Goal: Task Accomplishment & Management: Manage account settings

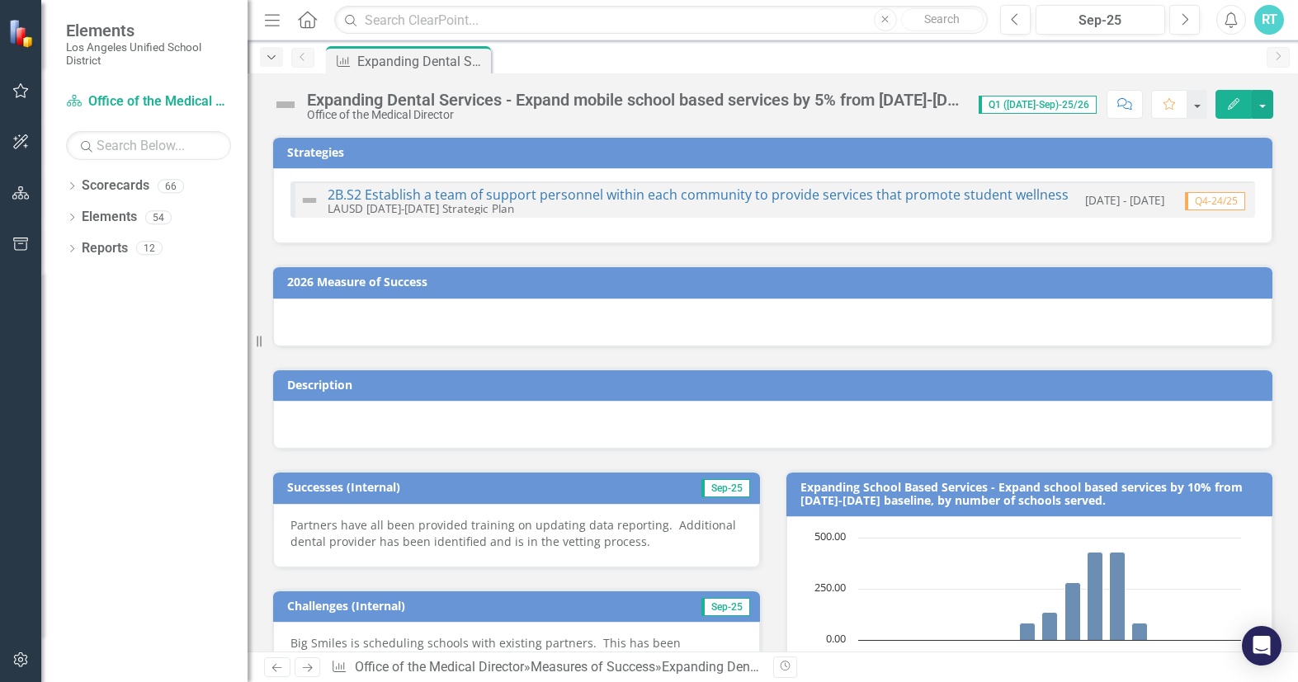
click at [273, 56] on icon "Dropdown" at bounding box center [271, 58] width 15 height 12
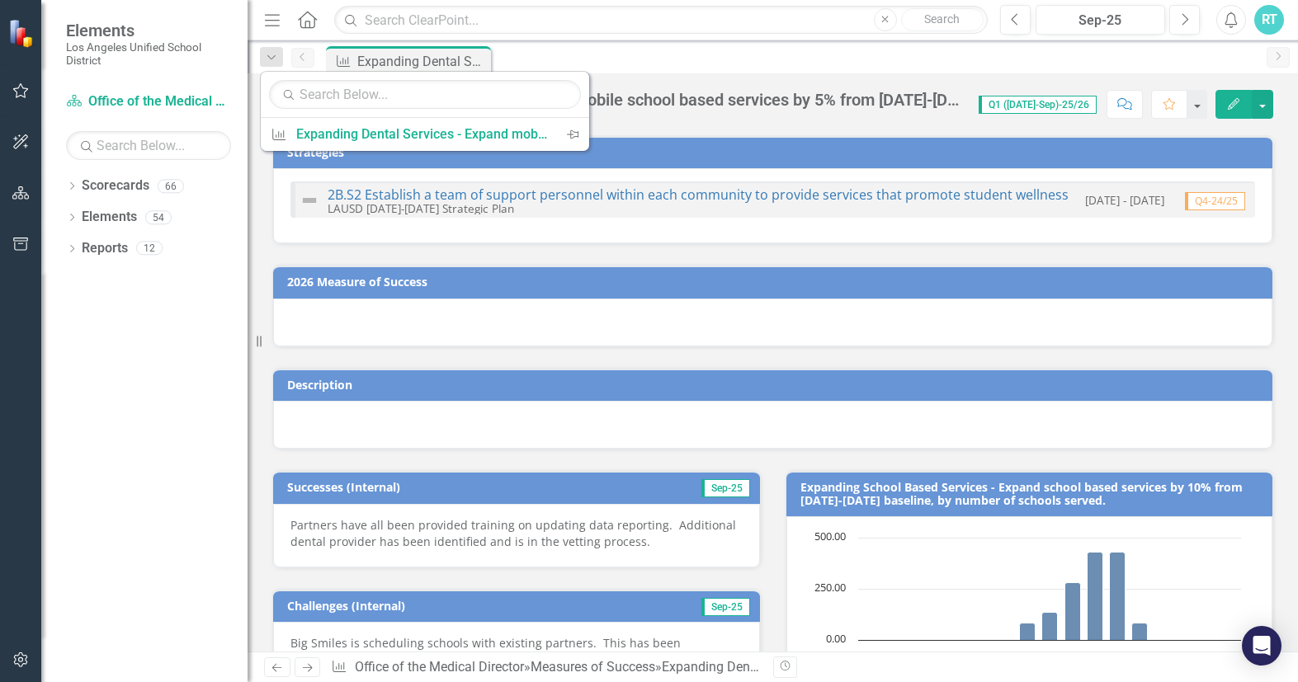
click at [563, 50] on div "Measures of Success Expanding Dental Services - Expand mobile school based serv…" at bounding box center [791, 59] width 936 height 26
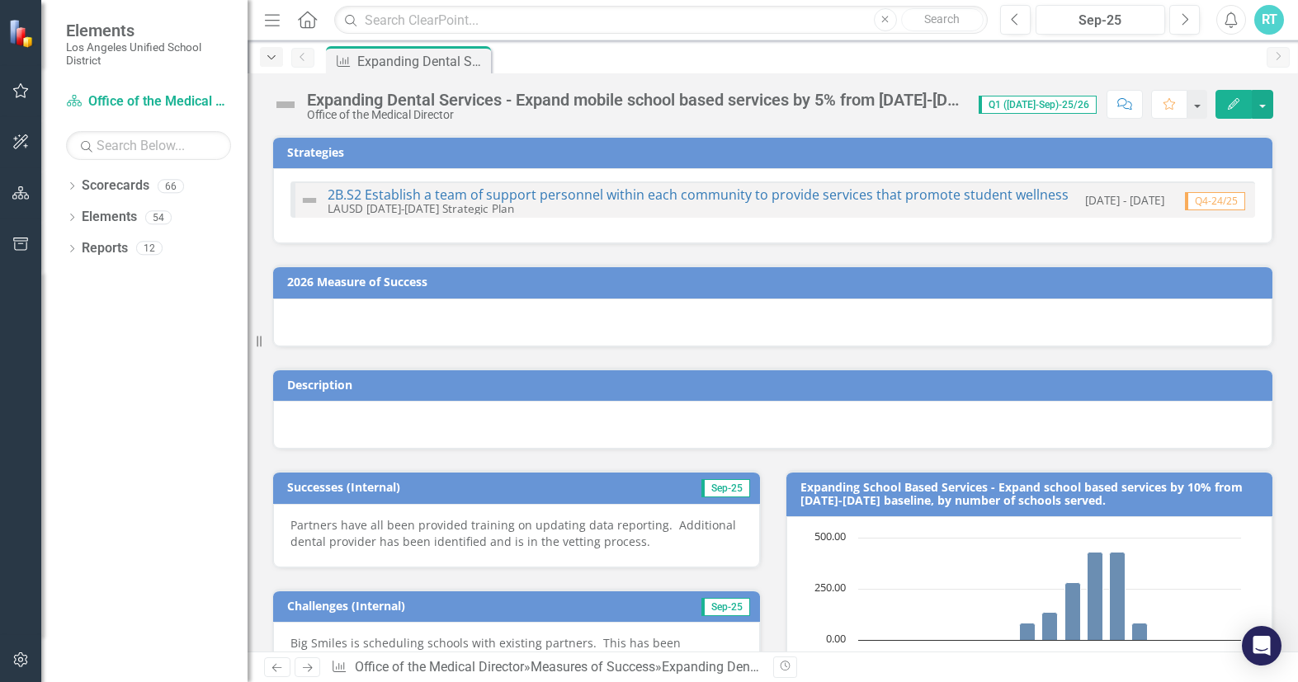
click at [275, 60] on icon "Dropdown" at bounding box center [271, 58] width 15 height 12
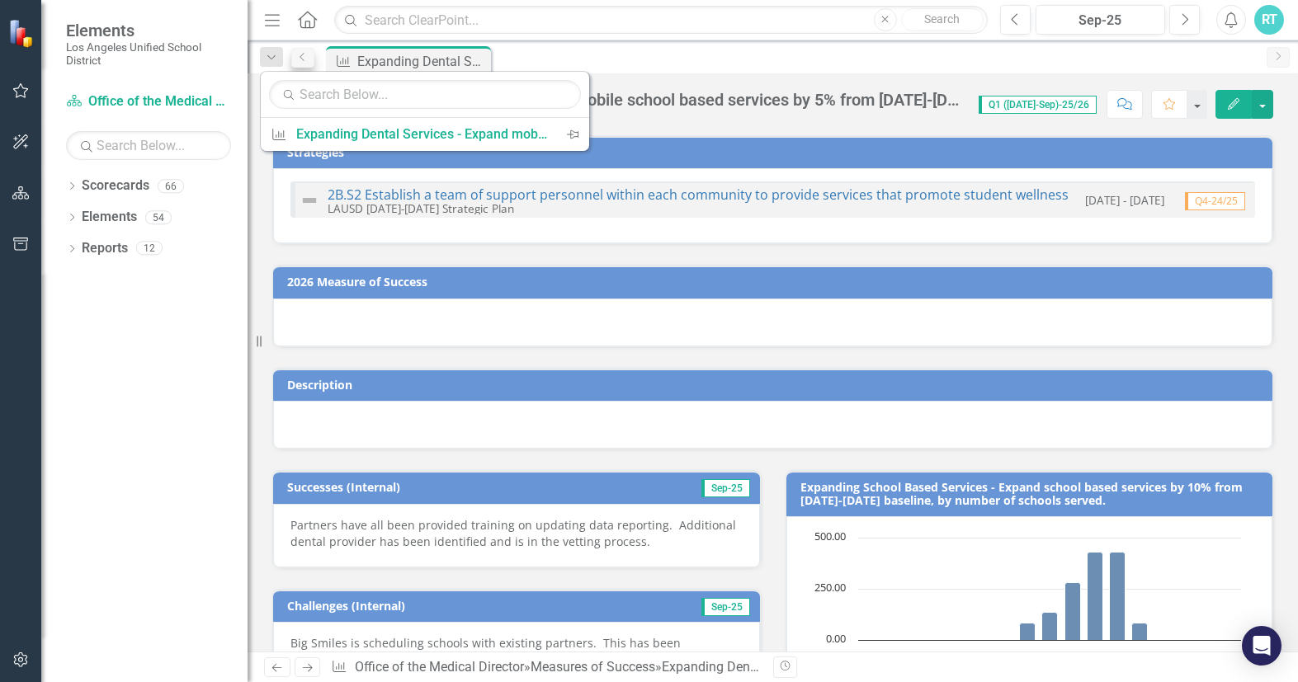
click at [316, 54] on div "Dropdown Search Measures of Success Expanding Dental Services - Expand mobile s…" at bounding box center [773, 56] width 1050 height 33
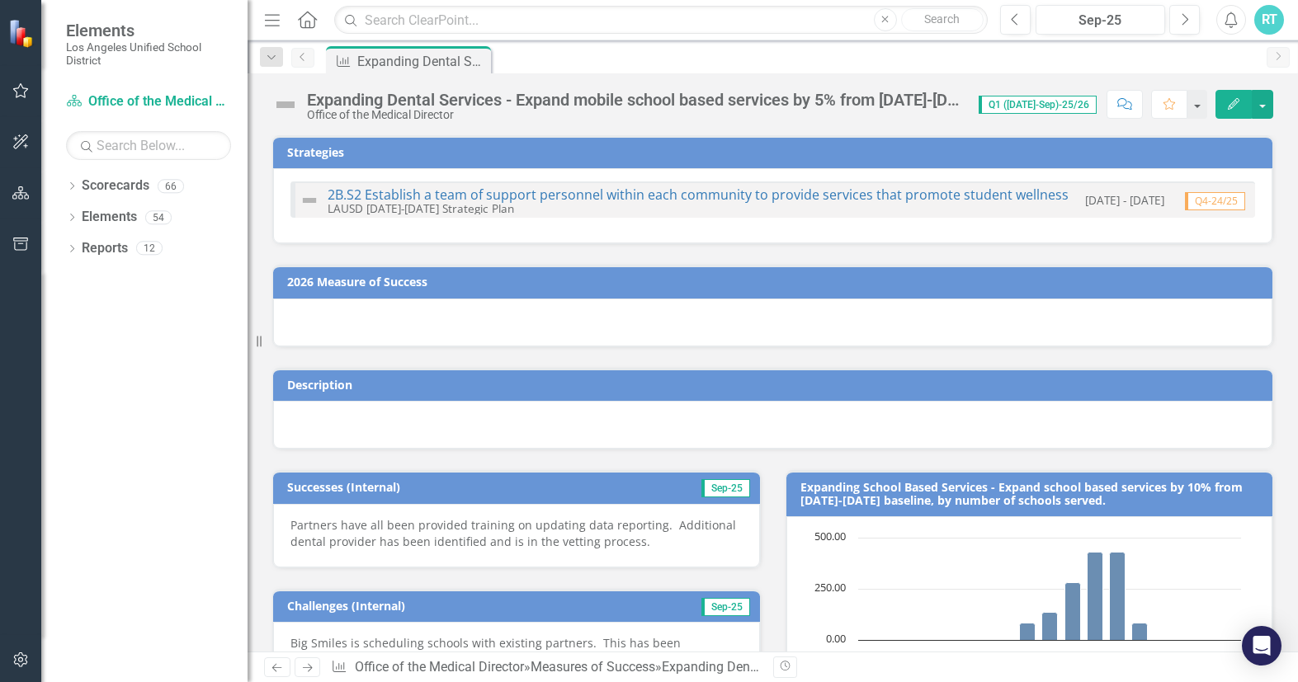
click at [307, 55] on icon "Previous" at bounding box center [302, 57] width 13 height 10
click at [309, 23] on icon at bounding box center [307, 19] width 19 height 17
click at [595, 55] on div "LAUSD Unified - Ready for the World" at bounding box center [583, 60] width 109 height 21
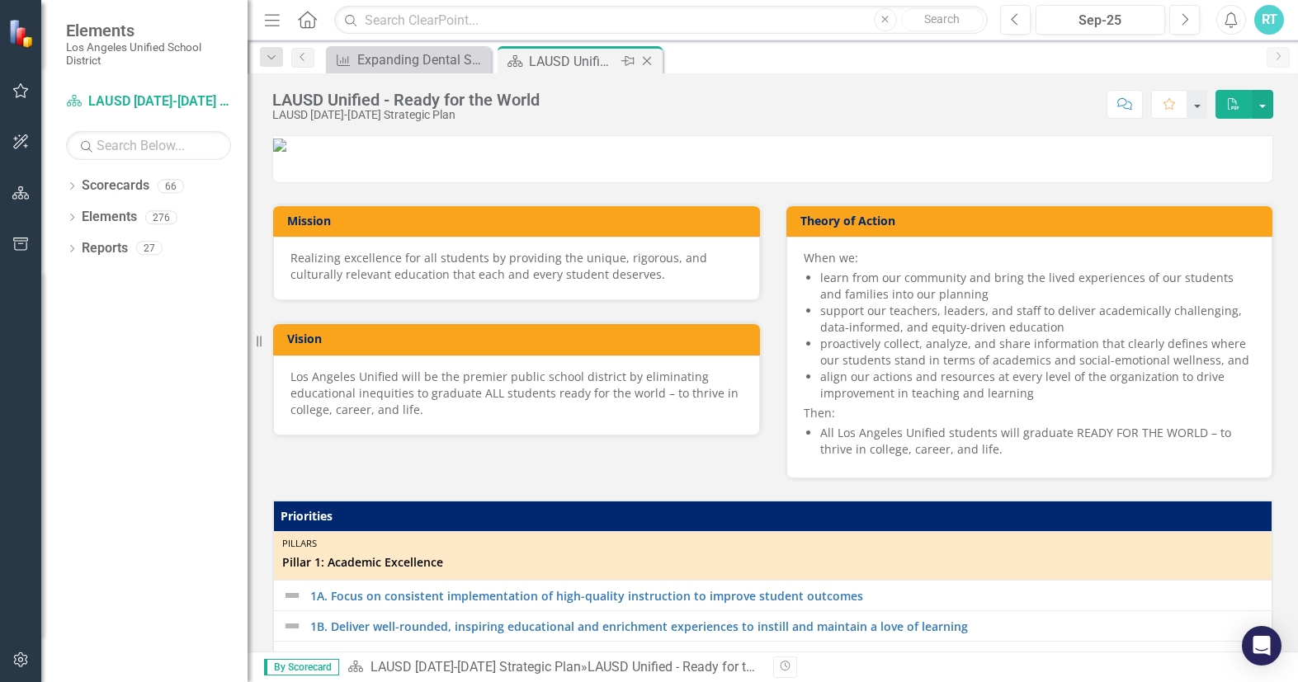
click at [648, 59] on icon "Close" at bounding box center [647, 60] width 17 height 13
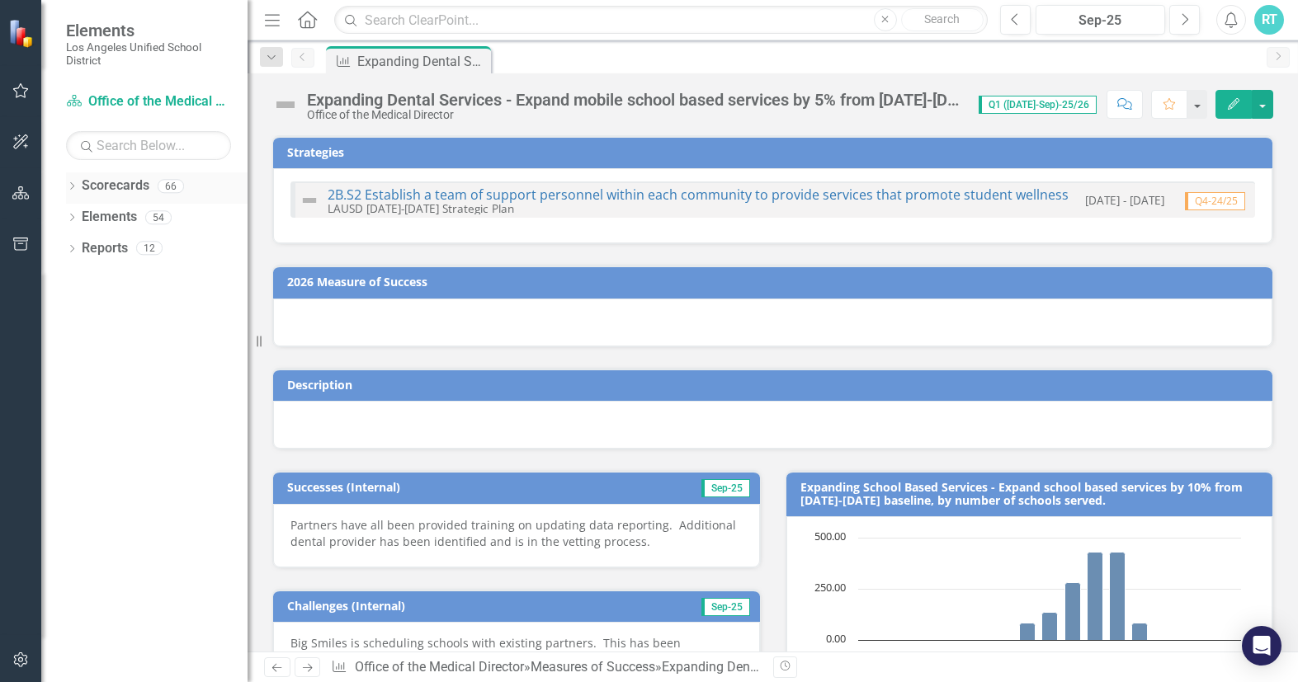
click at [77, 177] on div "Dropdown Scorecards 66" at bounding box center [157, 187] width 182 height 31
click at [75, 188] on icon "Dropdown" at bounding box center [72, 187] width 12 height 9
click at [73, 285] on icon "Dropdown" at bounding box center [72, 281] width 12 height 9
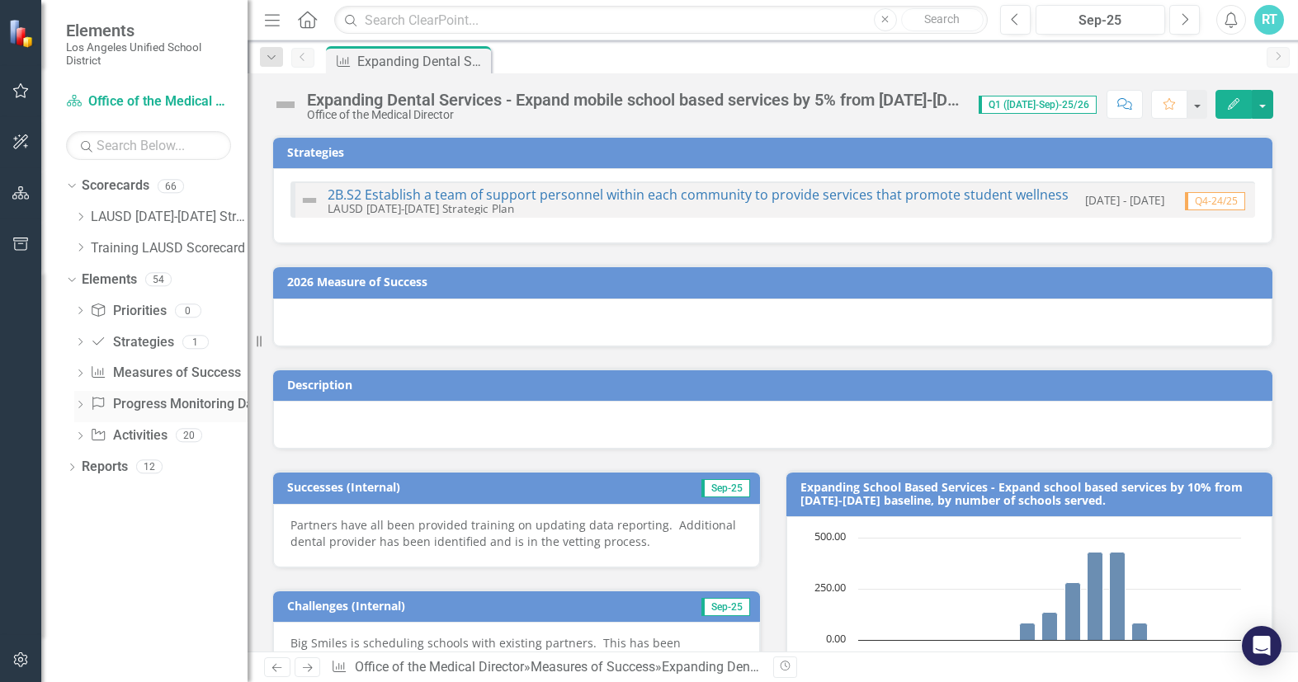
click at [83, 403] on icon "Dropdown" at bounding box center [80, 406] width 12 height 9
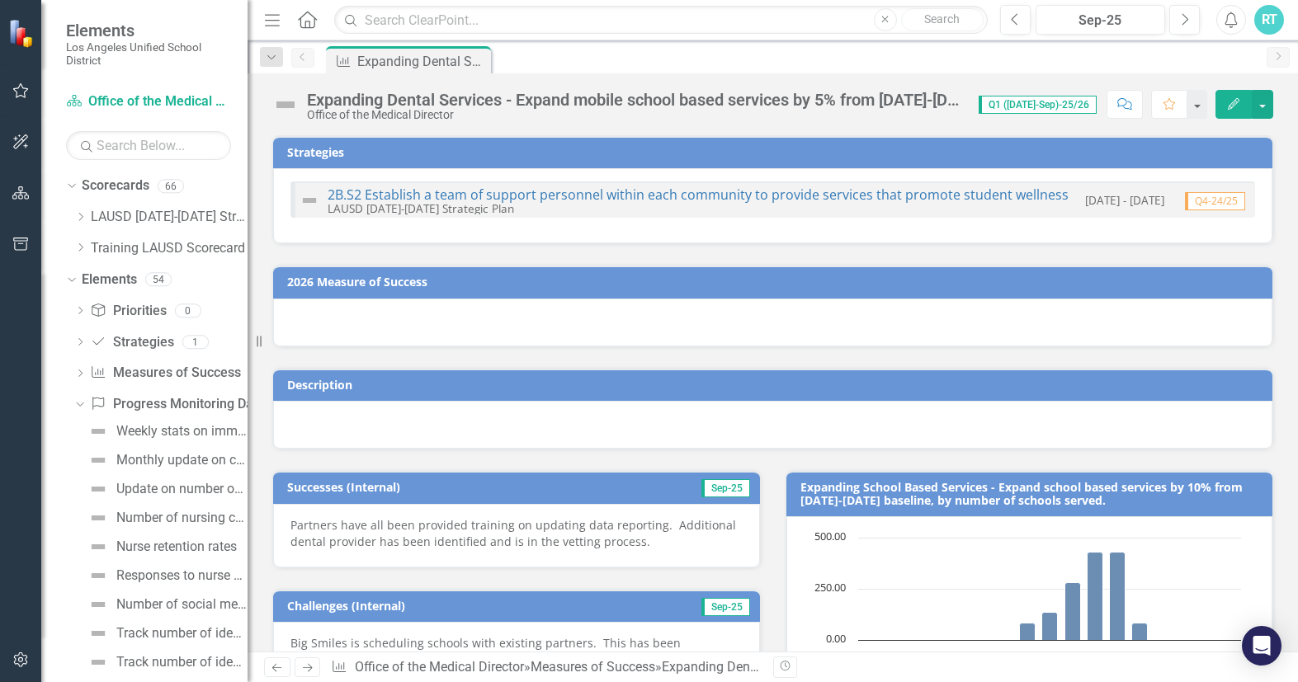
click at [713, 101] on div "Expanding Dental Services - Expand mobile school based services by 5% from [DAT…" at bounding box center [634, 100] width 655 height 18
click at [437, 110] on div "Office of the Medical Director" at bounding box center [634, 115] width 655 height 12
click at [375, 98] on div "Expanding Dental Services - Expand mobile school based services by 5% from [DAT…" at bounding box center [634, 100] width 655 height 18
click at [370, 59] on div "Expanding Dental Services - Expand mobile school based services by 5% from [DAT…" at bounding box center [411, 61] width 109 height 21
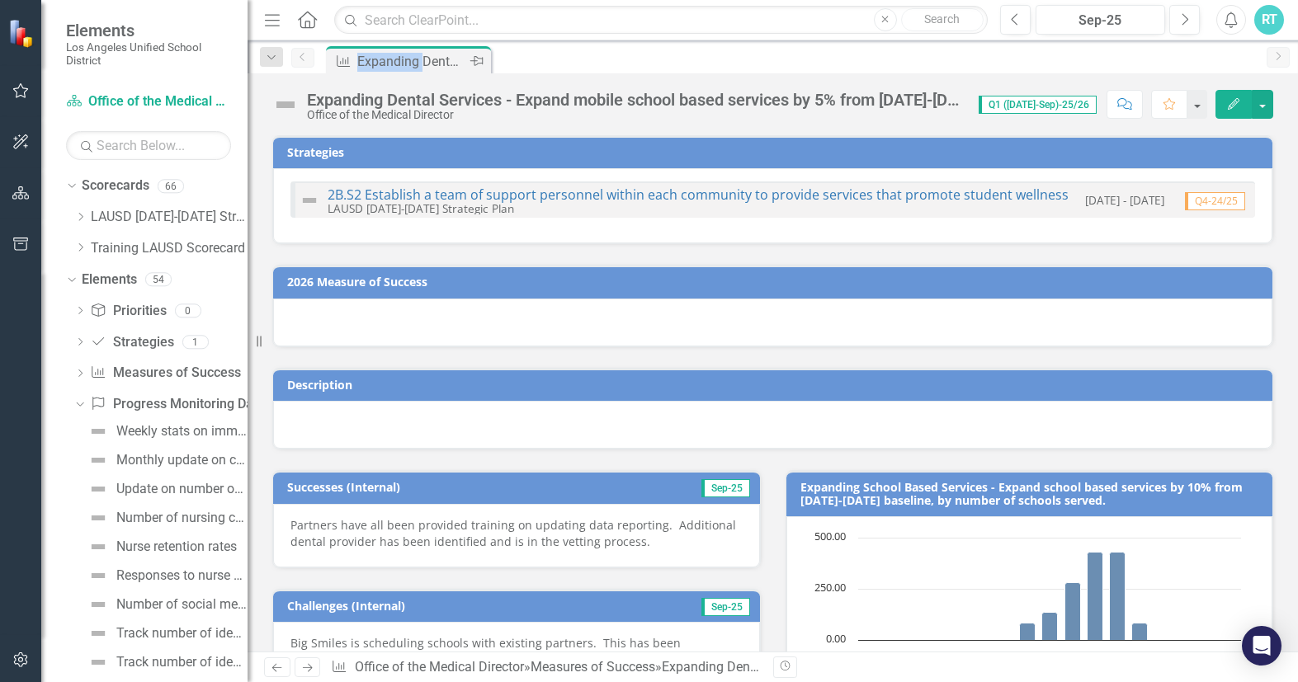
click at [370, 59] on div "Expanding Dental Services - Expand mobile school based services by 5% from [DAT…" at bounding box center [411, 61] width 109 height 21
click at [1262, 102] on button "button" at bounding box center [1262, 104] width 21 height 29
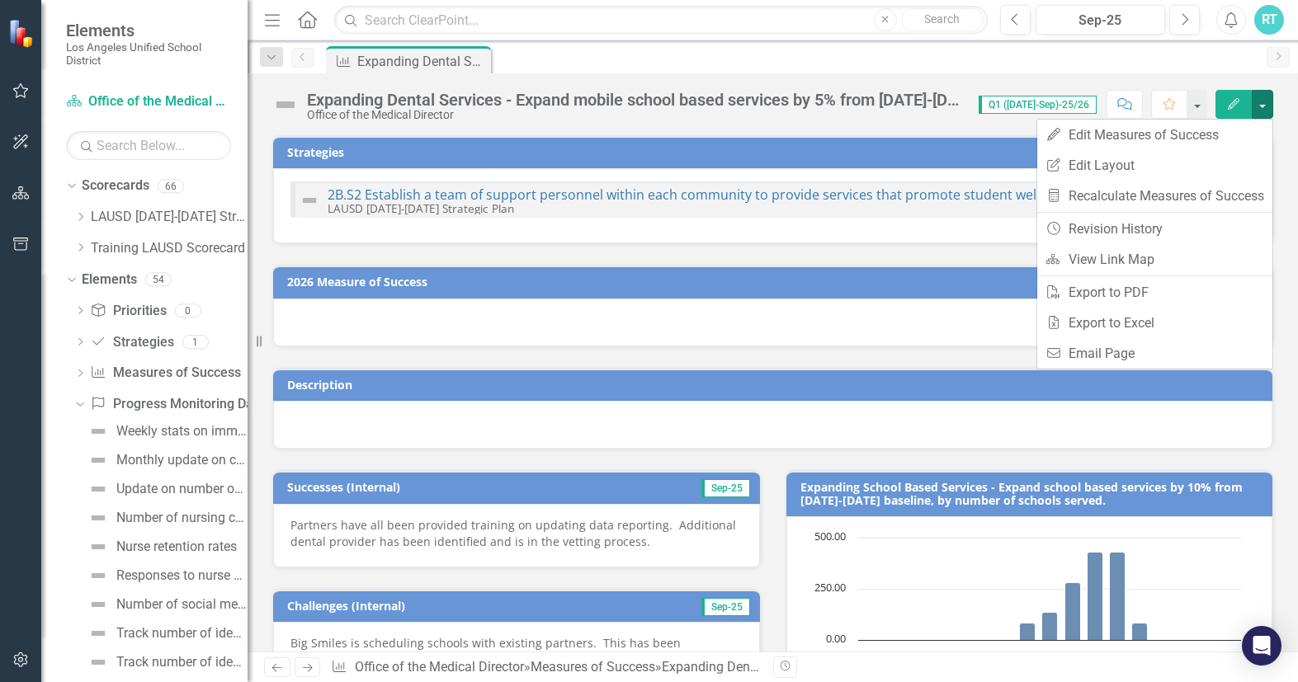
click at [798, 60] on div "Measures of Success Expanding Dental Services - Expand mobile school based serv…" at bounding box center [791, 59] width 936 height 26
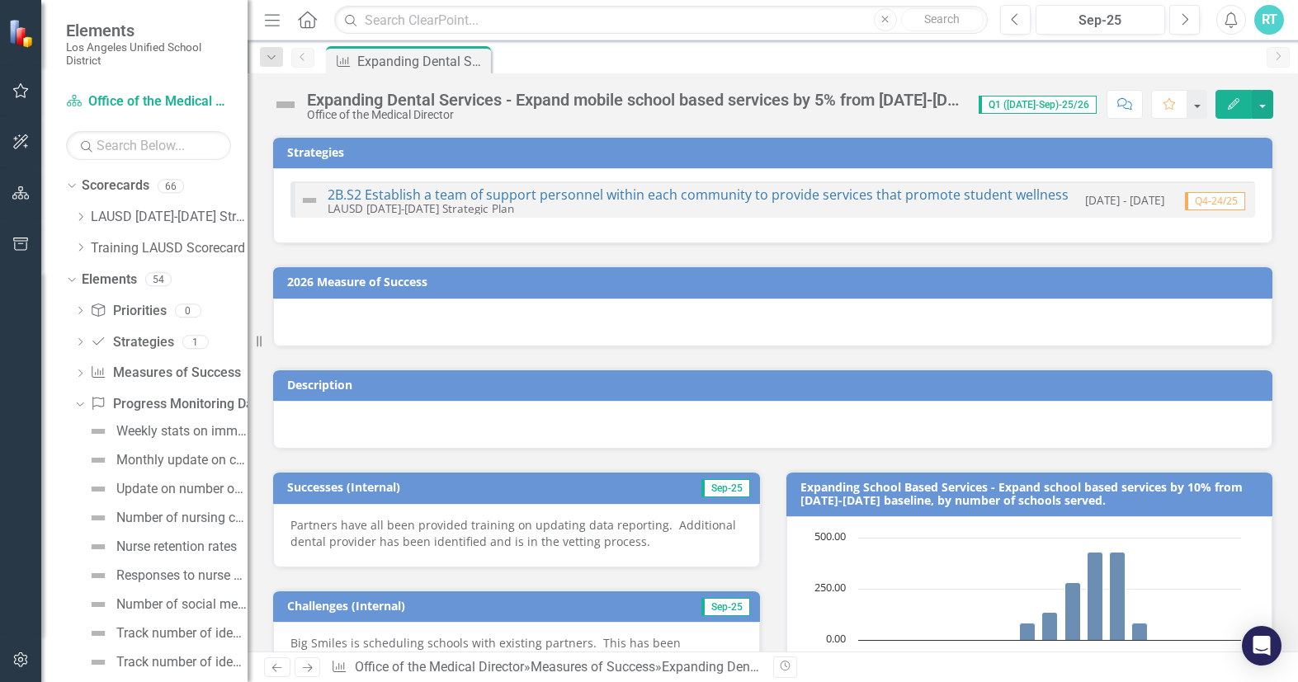
click at [33, 35] on img at bounding box center [22, 33] width 29 height 29
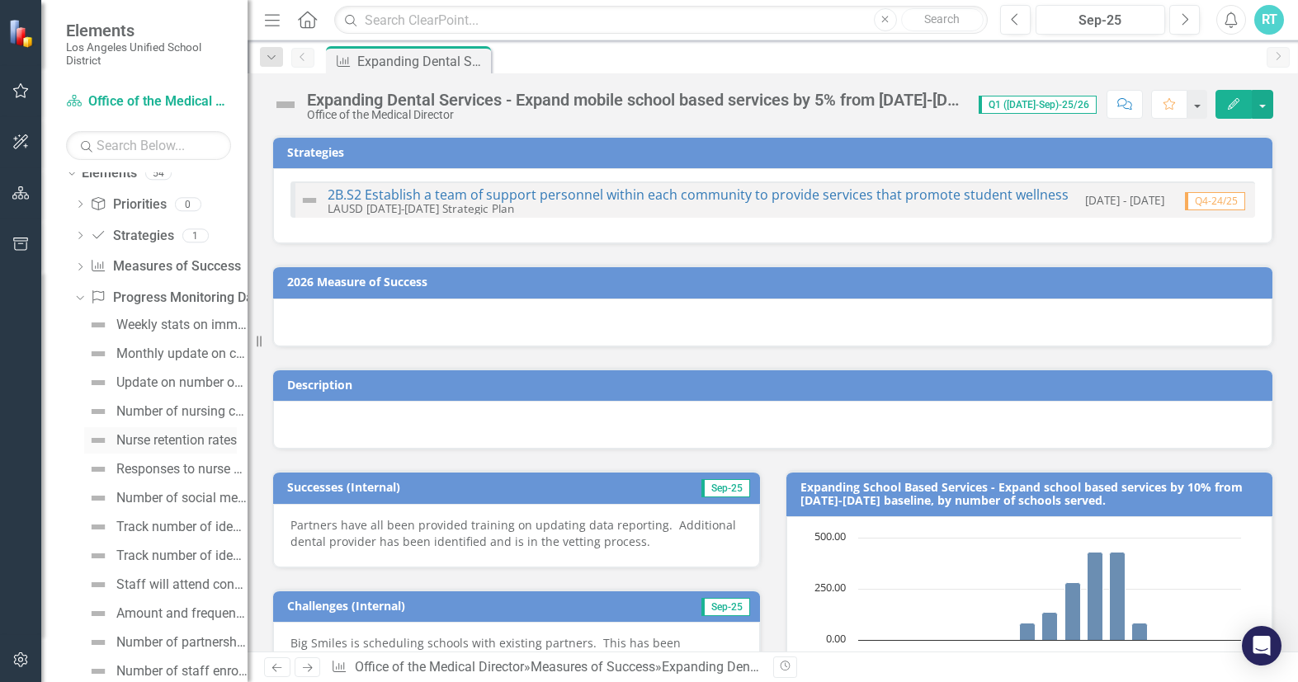
scroll to position [107, 0]
click at [182, 522] on div "Track number of identified schools who have received dental, vision and medical…" at bounding box center [181, 526] width 131 height 15
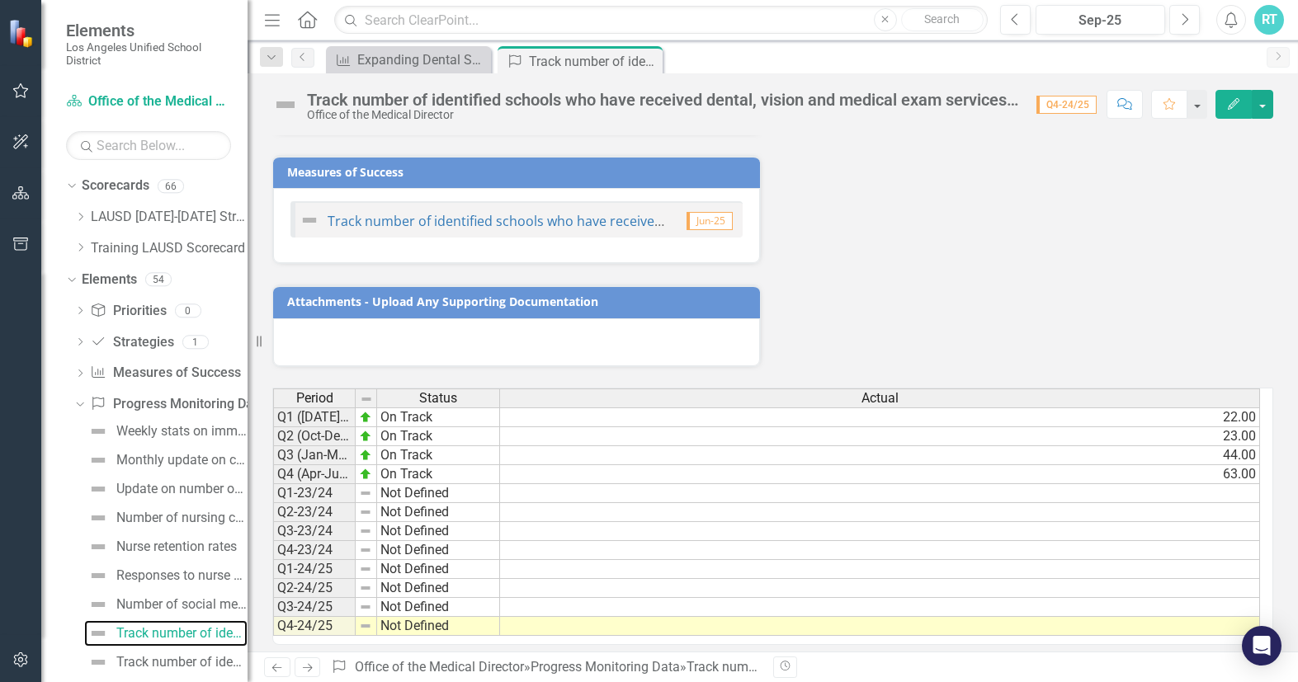
scroll to position [543, 0]
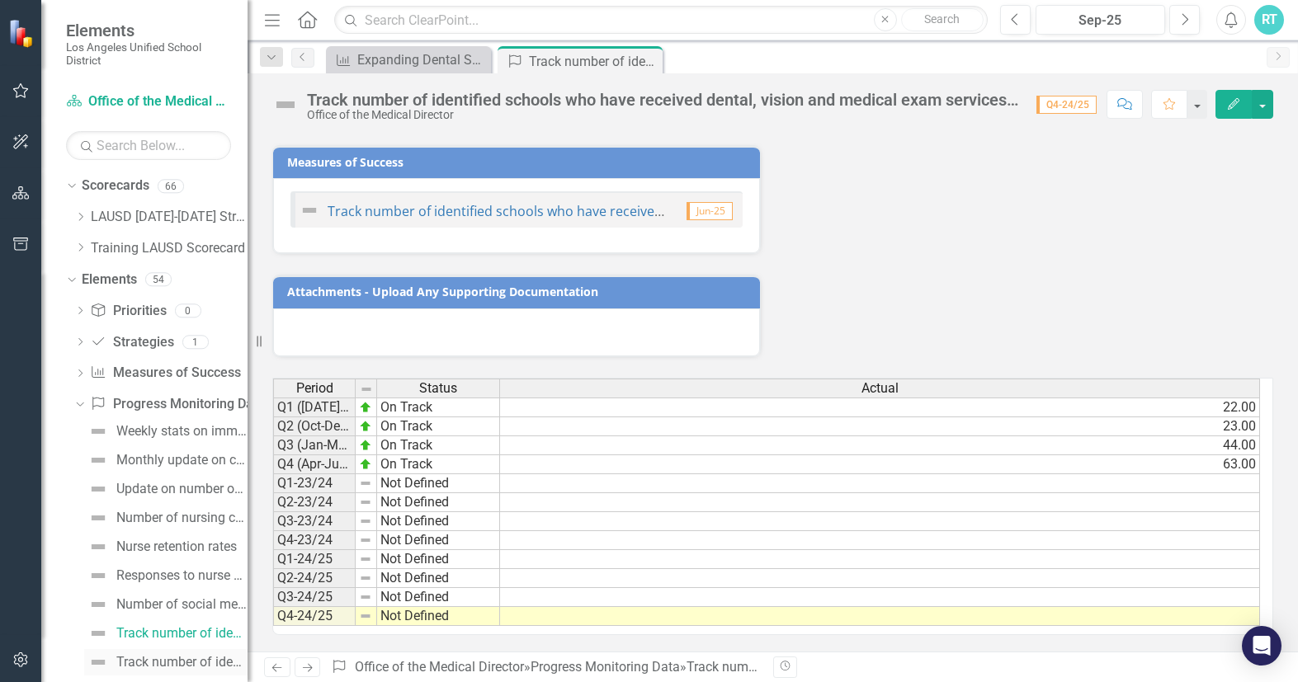
click at [153, 654] on link "Track number of identified contracts by service type dental (5), vision (1) and…" at bounding box center [165, 662] width 163 height 26
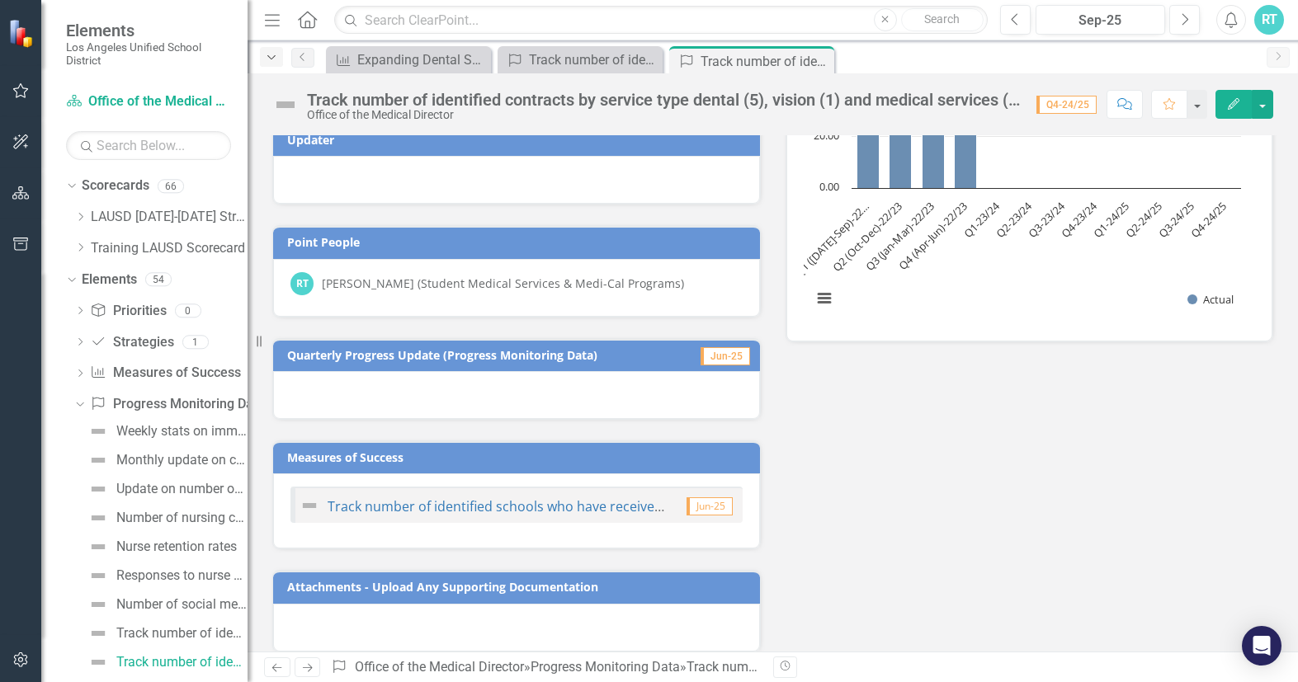
click at [271, 52] on icon "Dropdown" at bounding box center [271, 58] width 15 height 12
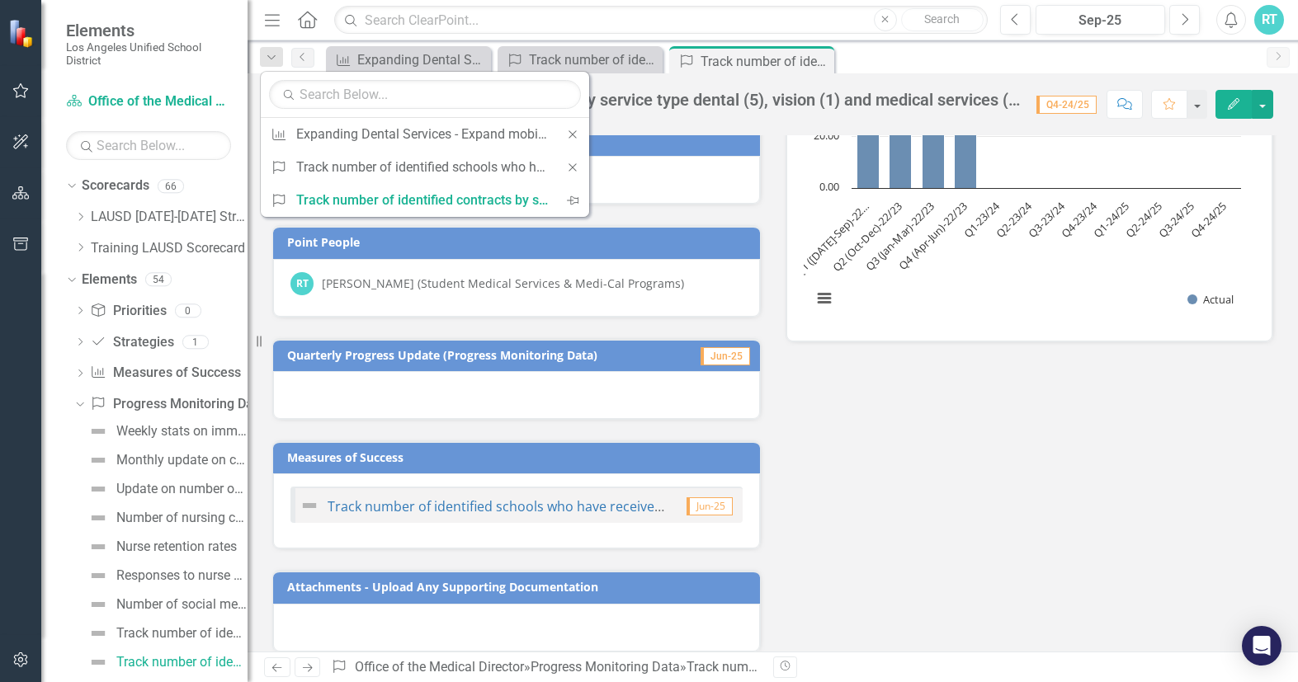
click at [271, 19] on icon "Menu" at bounding box center [272, 19] width 21 height 17
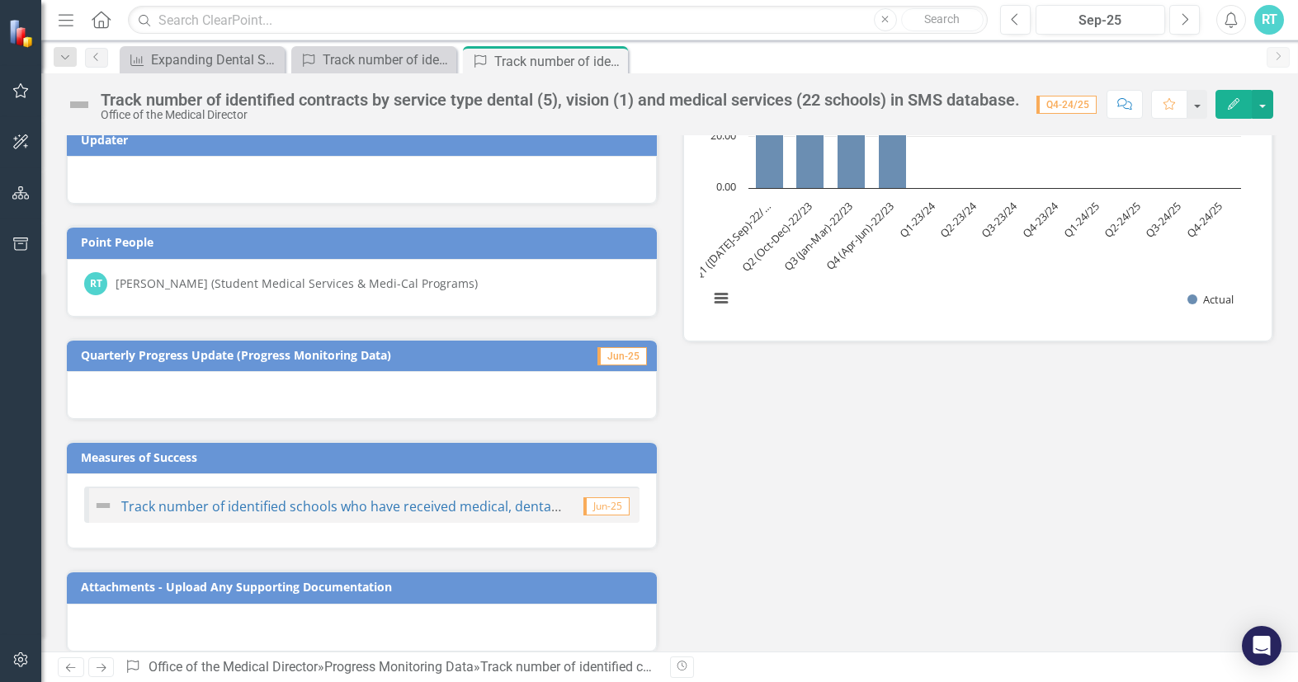
click at [64, 19] on icon "Menu" at bounding box center [65, 19] width 21 height 17
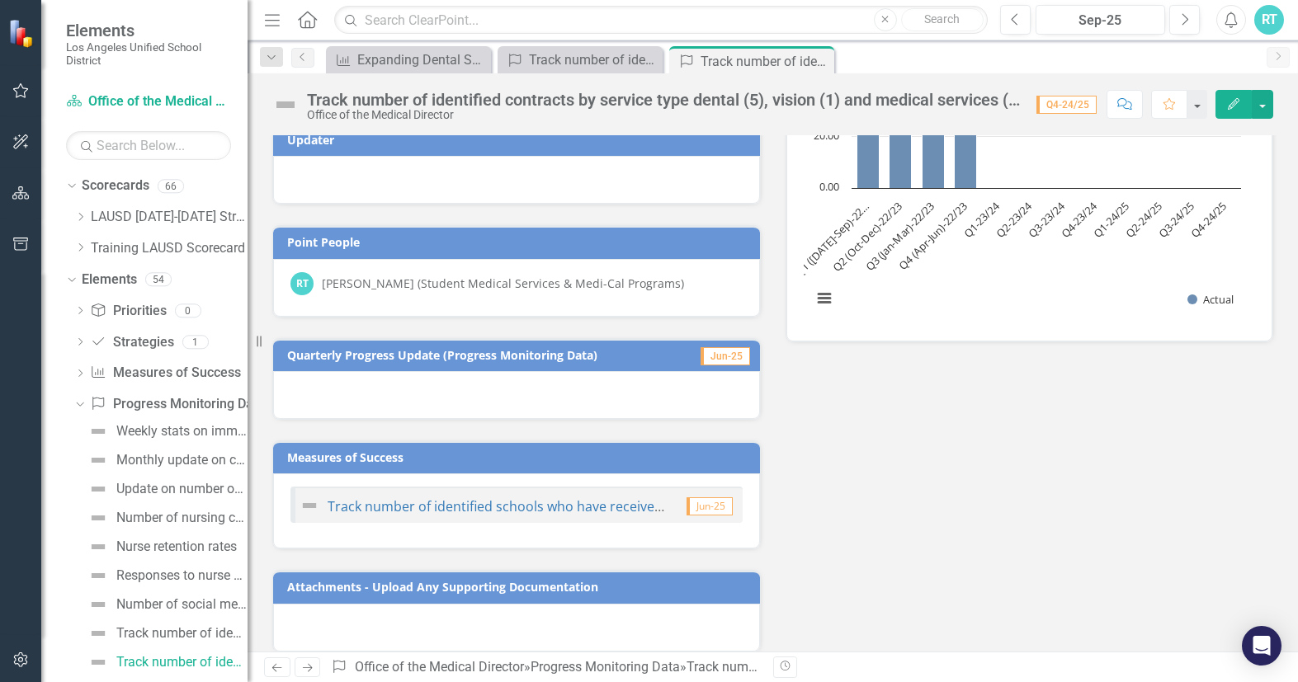
click at [306, 16] on icon "Home" at bounding box center [306, 19] width 21 height 17
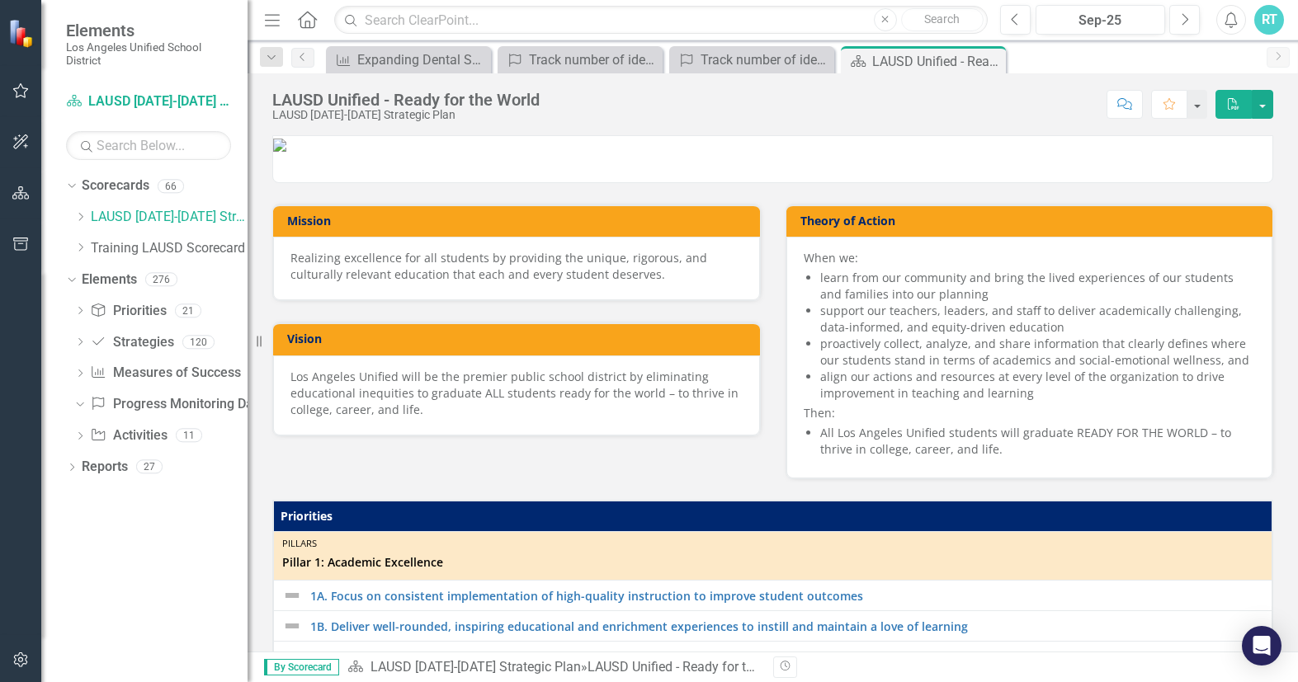
click at [12, 39] on img at bounding box center [22, 33] width 29 height 29
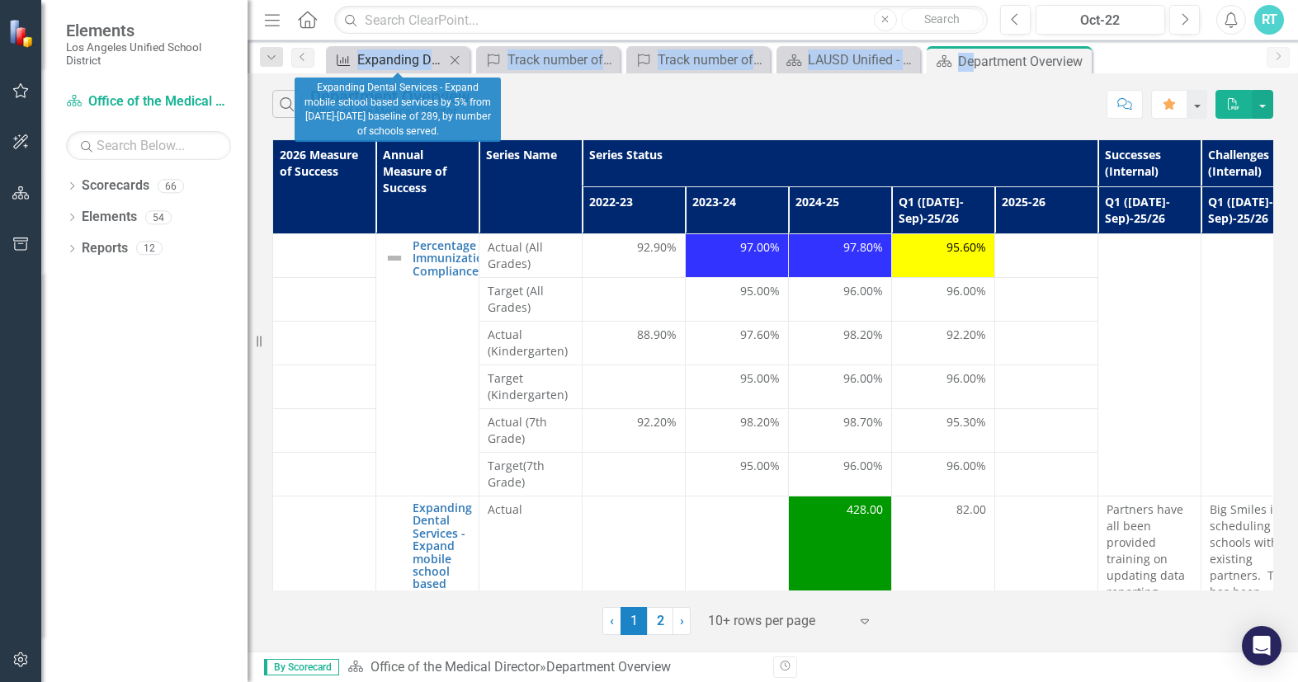
drag, startPoint x: 973, startPoint y: 63, endPoint x: 348, endPoint y: 66, distance: 624.7
click at [348, 66] on div "Measures of Success Expanding Dental Services - Expand mobile school based serv…" at bounding box center [791, 59] width 936 height 26
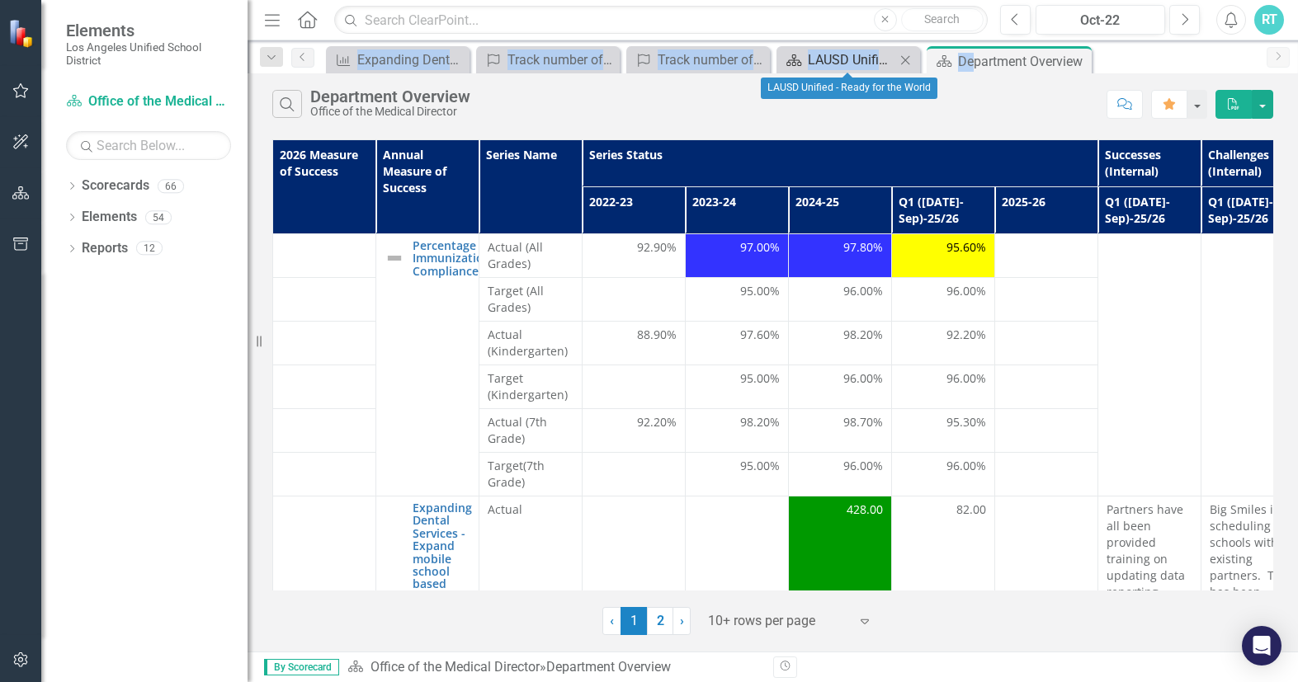
click at [858, 57] on div "LAUSD Unified - Ready for the World" at bounding box center [851, 60] width 87 height 21
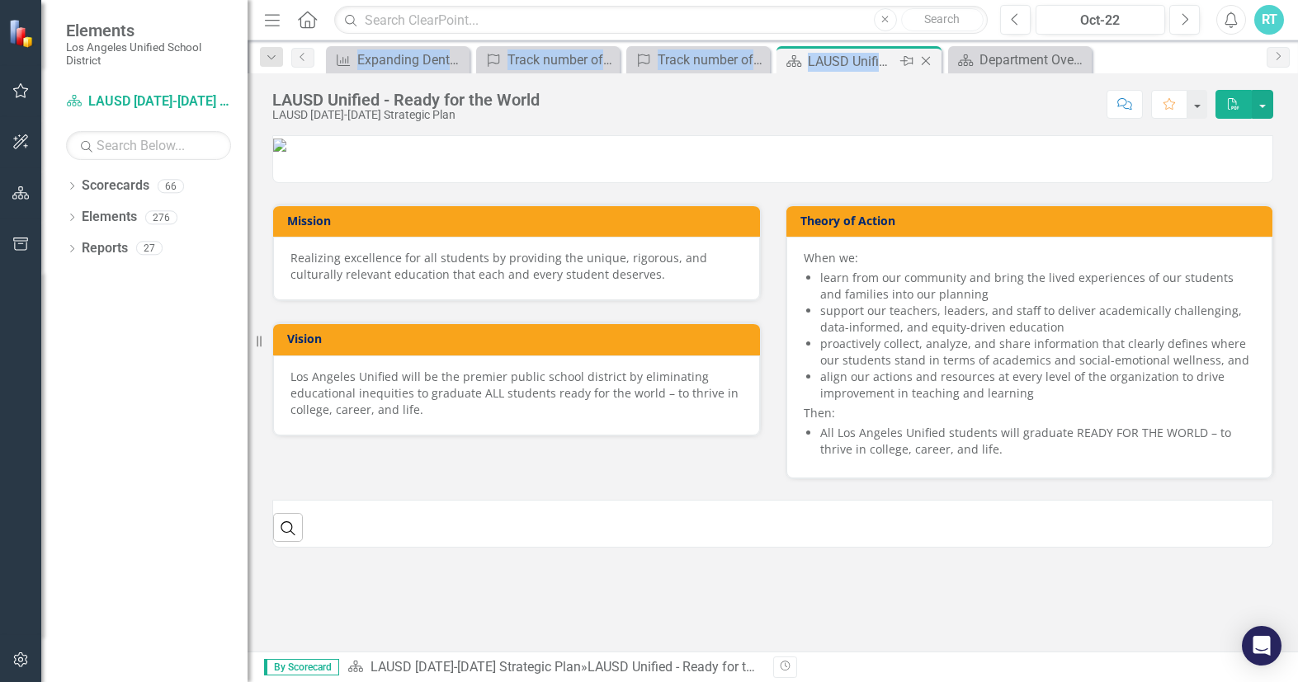
click at [921, 59] on icon "Close" at bounding box center [926, 60] width 17 height 13
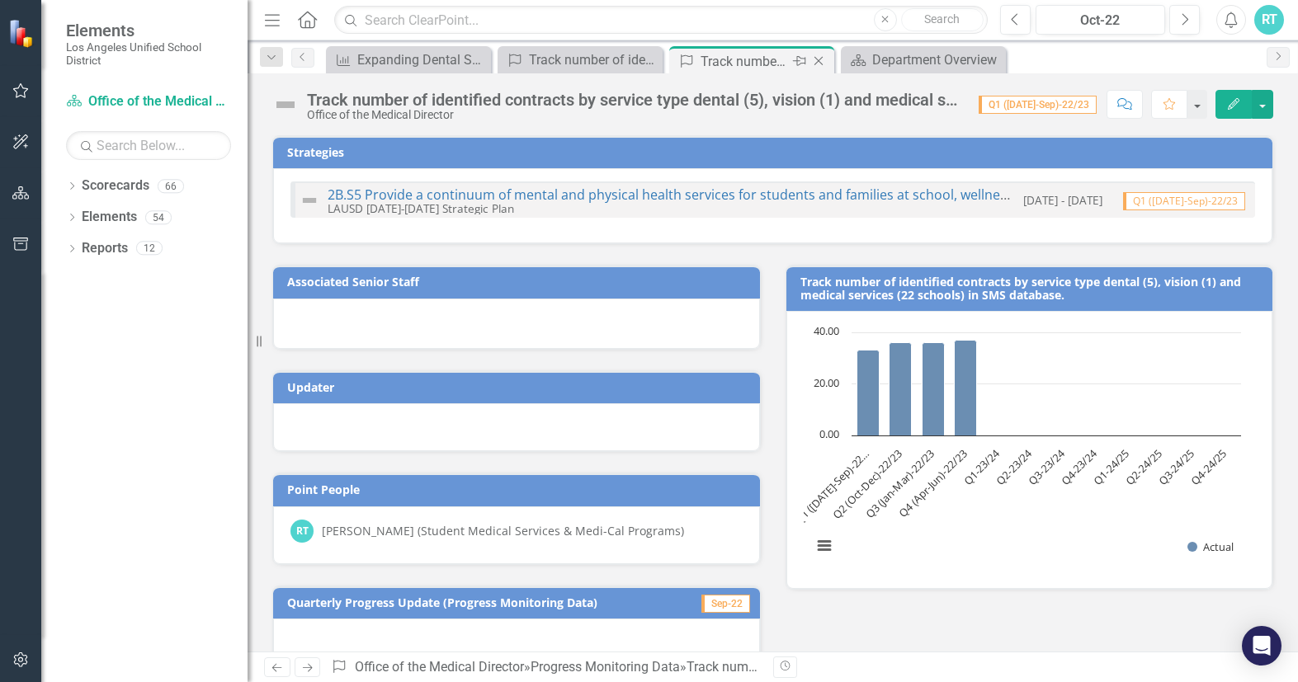
click at [822, 58] on icon at bounding box center [818, 61] width 9 height 9
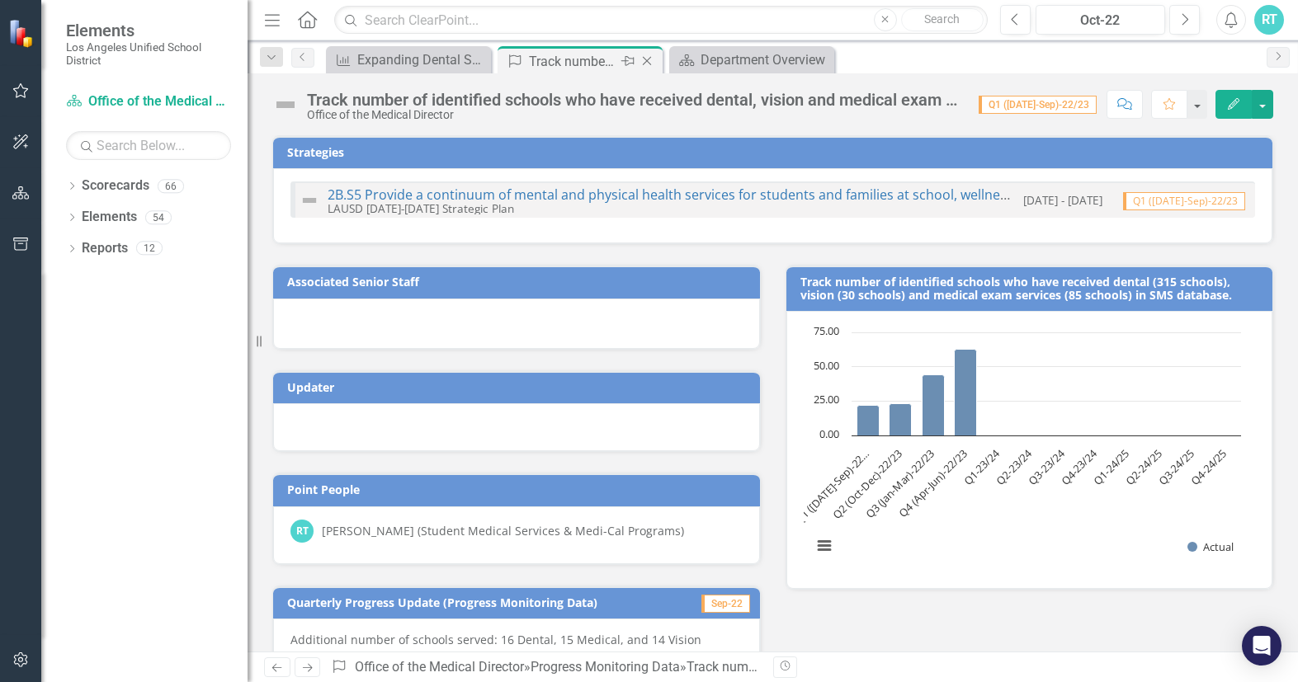
click at [650, 58] on icon at bounding box center [647, 61] width 9 height 9
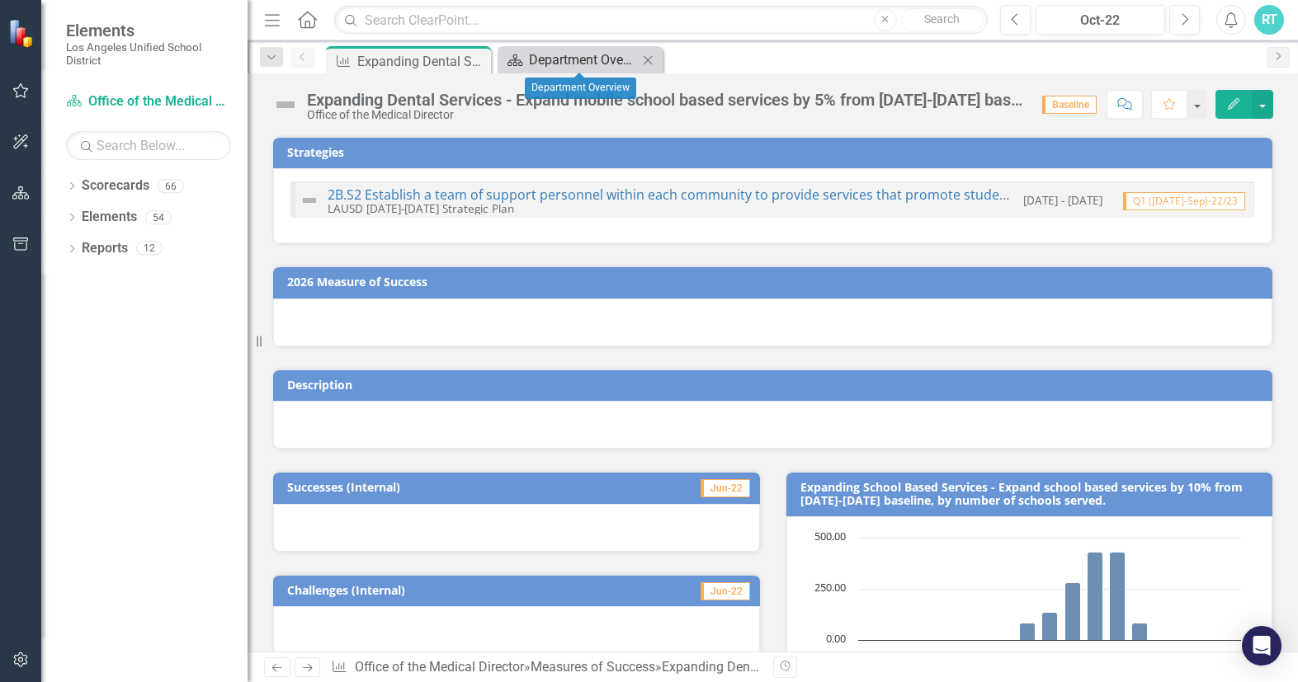
click at [608, 58] on div "Department Overview" at bounding box center [583, 60] width 109 height 21
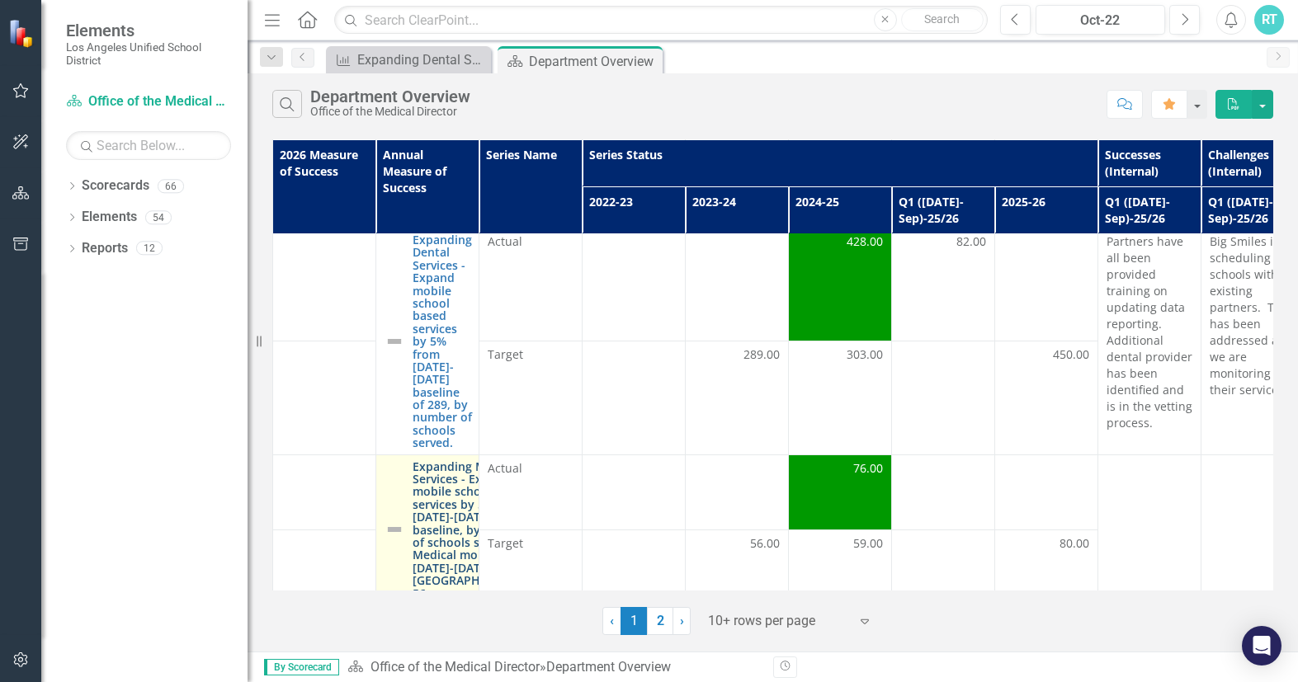
scroll to position [330, 0]
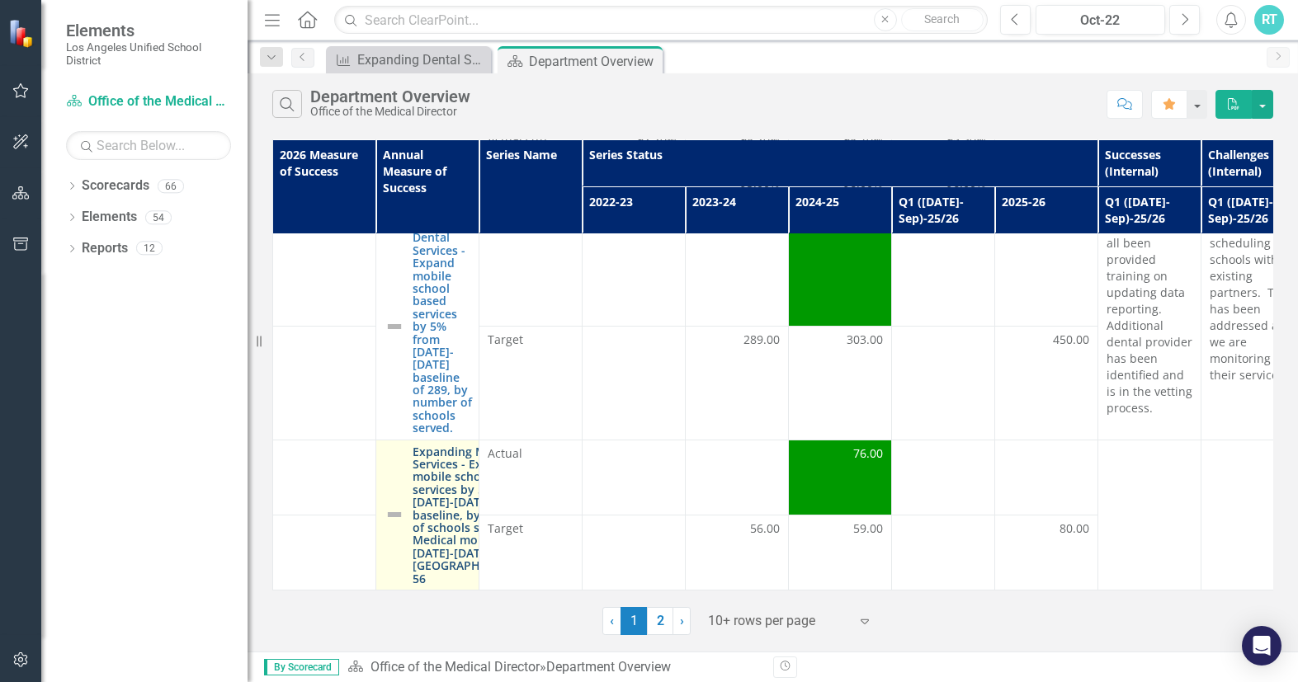
click at [428, 475] on link "Expanding Medical Services - Expand mobile school based services by 5% from [DA…" at bounding box center [473, 515] width 120 height 139
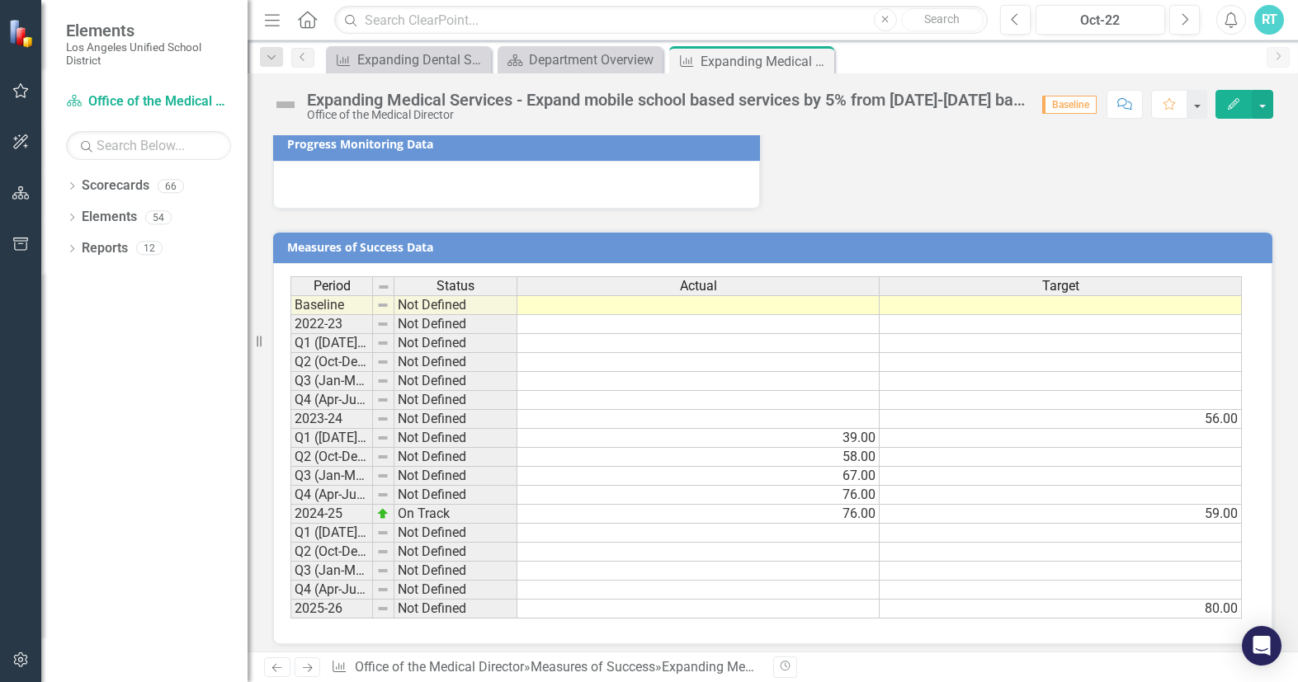
scroll to position [914, 0]
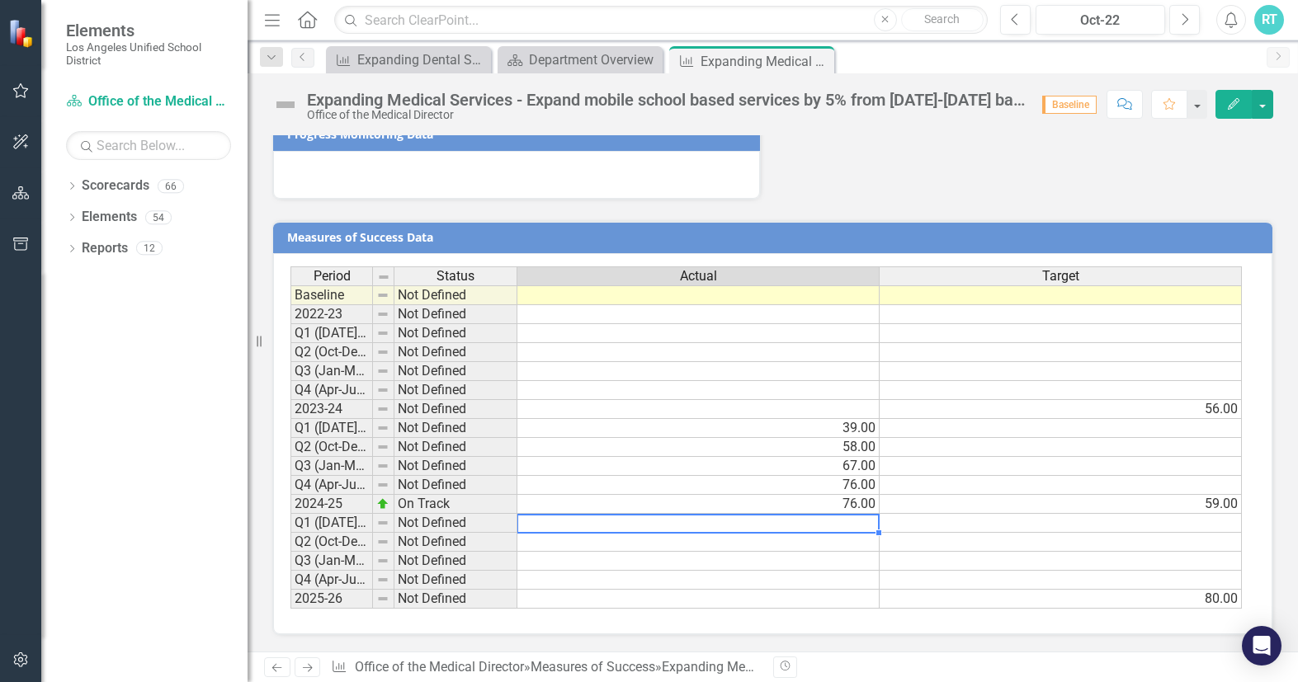
click at [685, 525] on td at bounding box center [698, 523] width 362 height 19
type textarea "23"
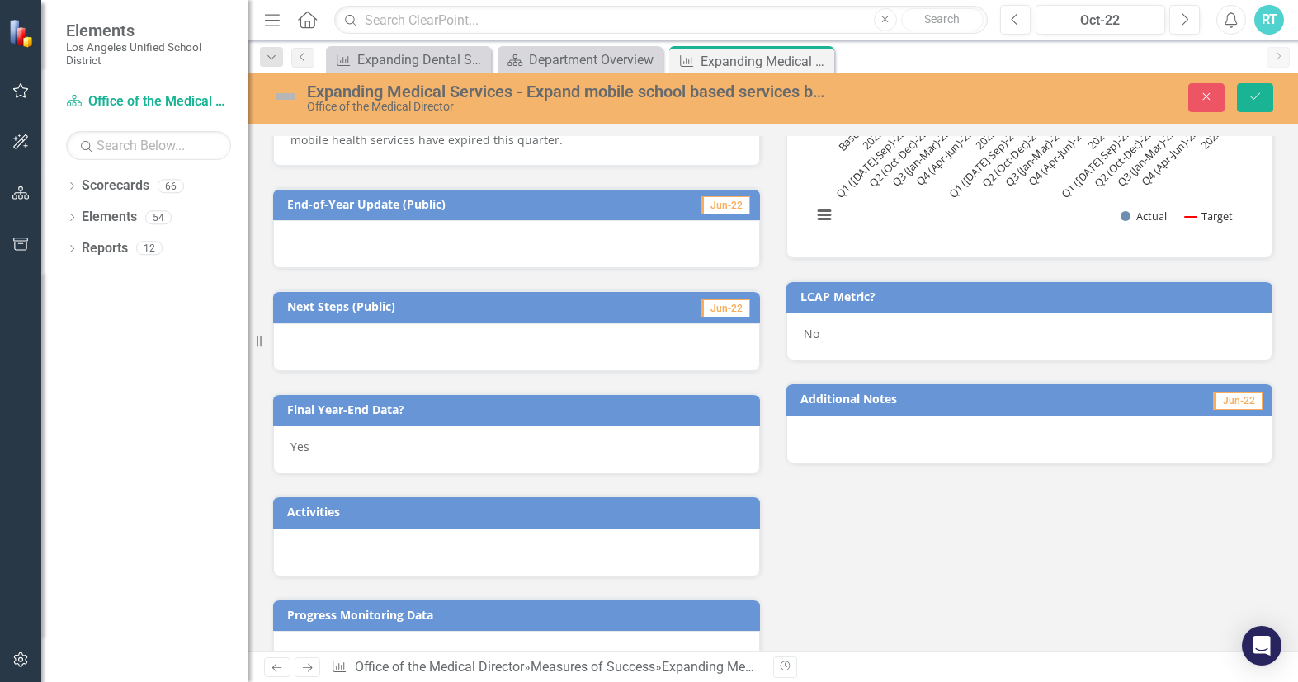
scroll to position [419, 0]
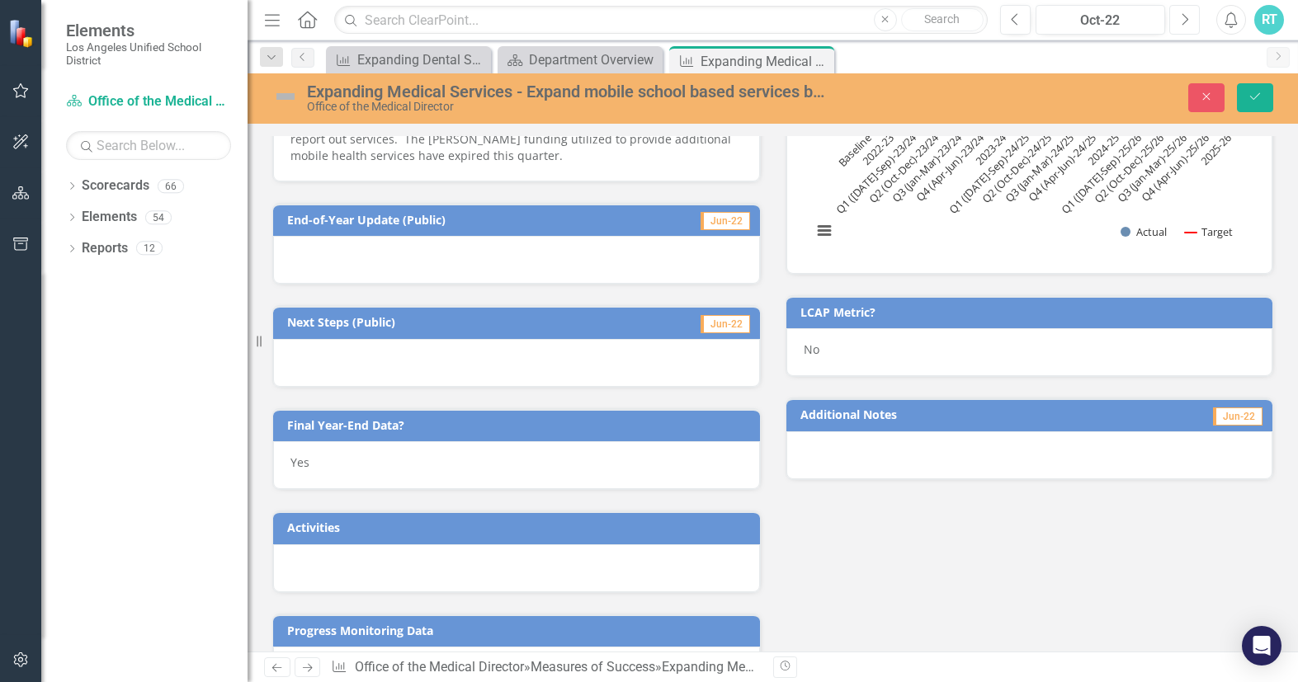
click at [1192, 24] on button "Next" at bounding box center [1184, 20] width 31 height 30
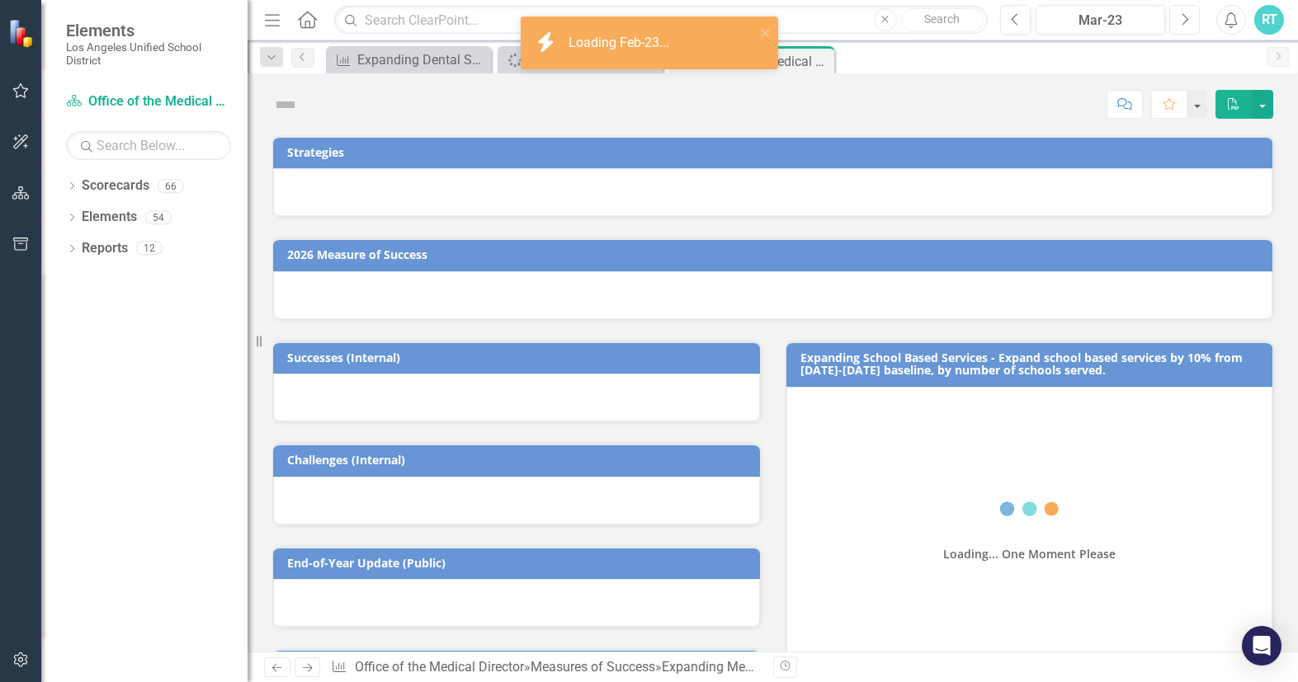
click at [1192, 24] on button "Next" at bounding box center [1184, 20] width 31 height 30
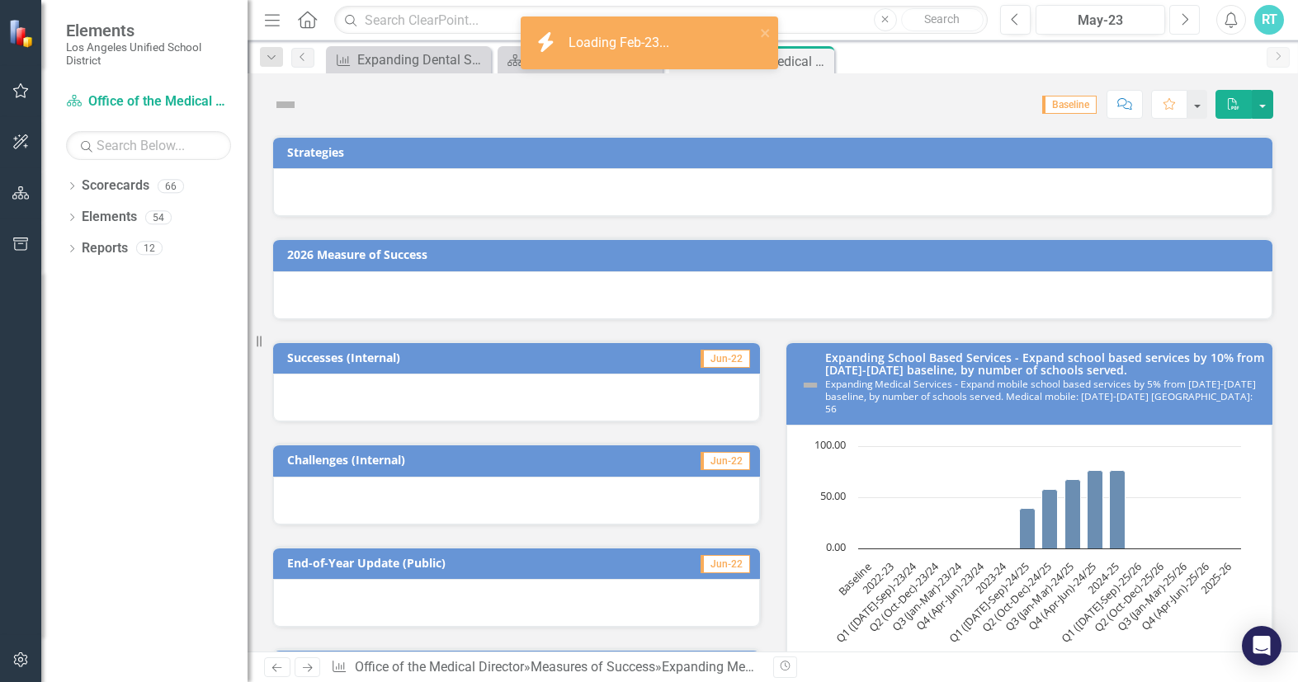
click at [1192, 24] on button "Next" at bounding box center [1184, 20] width 31 height 30
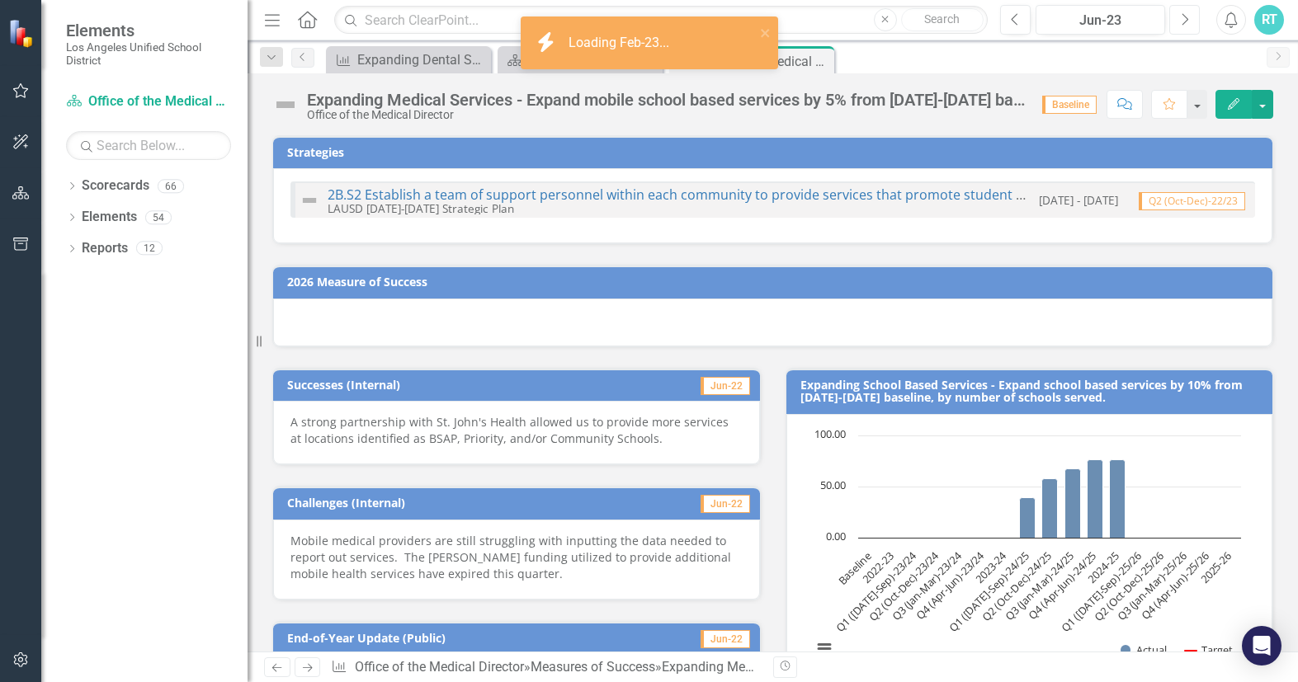
click at [1192, 24] on button "Next" at bounding box center [1184, 20] width 31 height 30
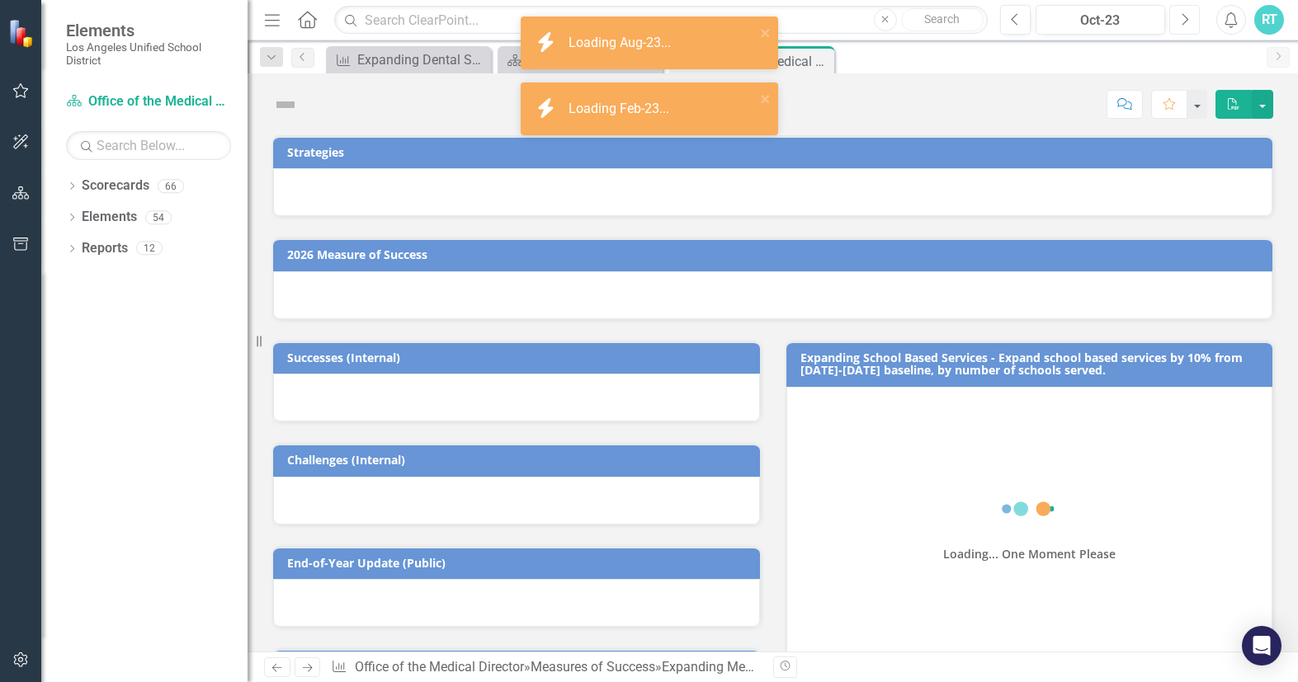
click at [1192, 24] on button "Next" at bounding box center [1184, 20] width 31 height 30
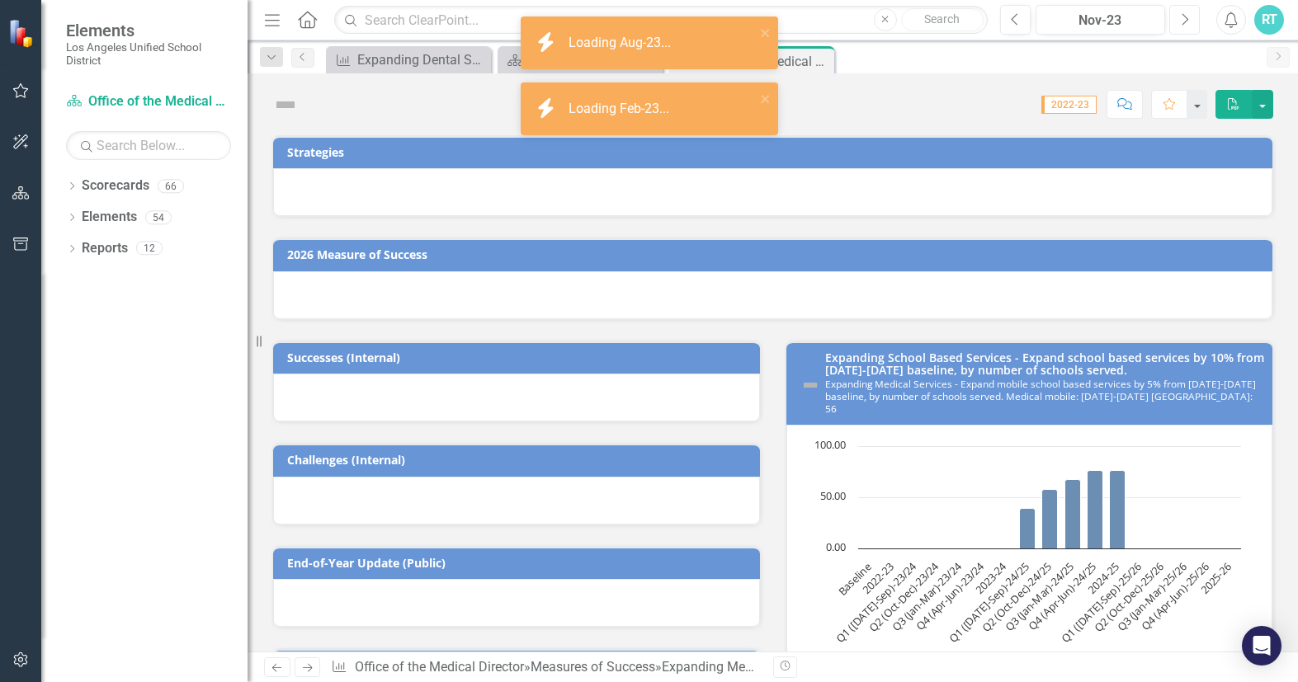
click at [1192, 24] on button "Next" at bounding box center [1184, 20] width 31 height 30
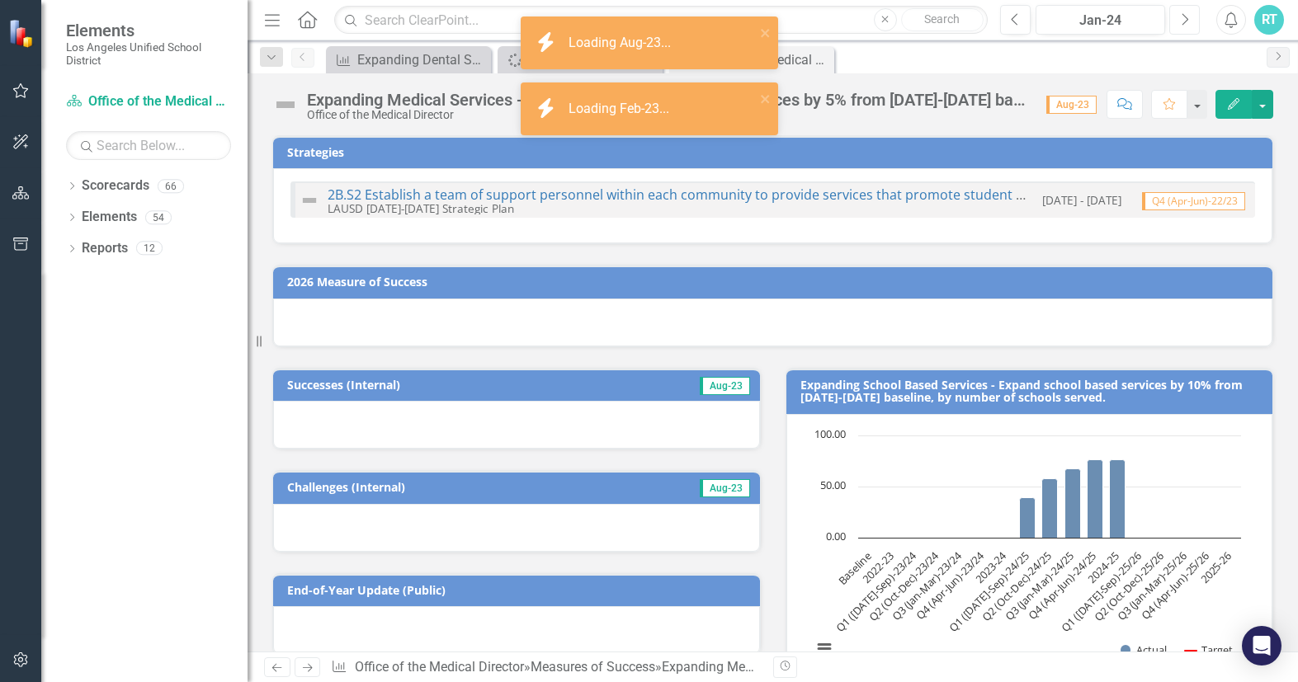
click at [1192, 24] on button "Next" at bounding box center [1184, 20] width 31 height 30
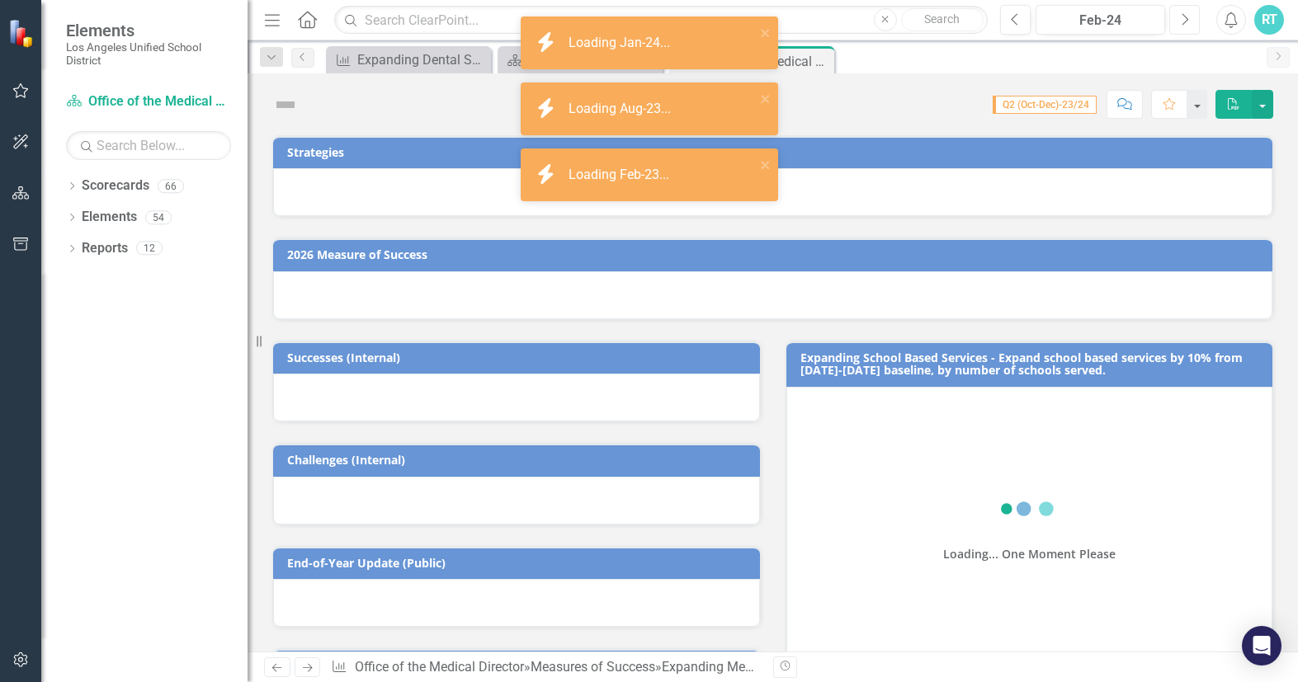
click at [1192, 24] on button "Next" at bounding box center [1184, 20] width 31 height 30
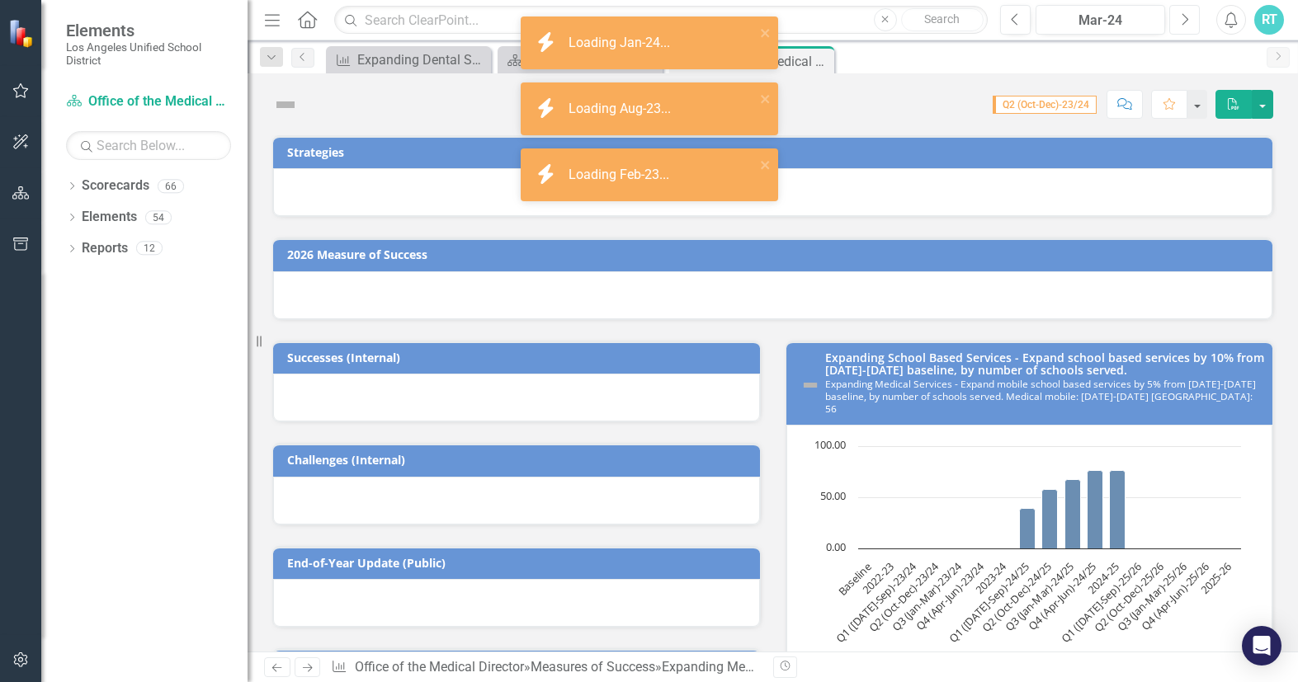
click at [1192, 24] on button "Next" at bounding box center [1184, 20] width 31 height 30
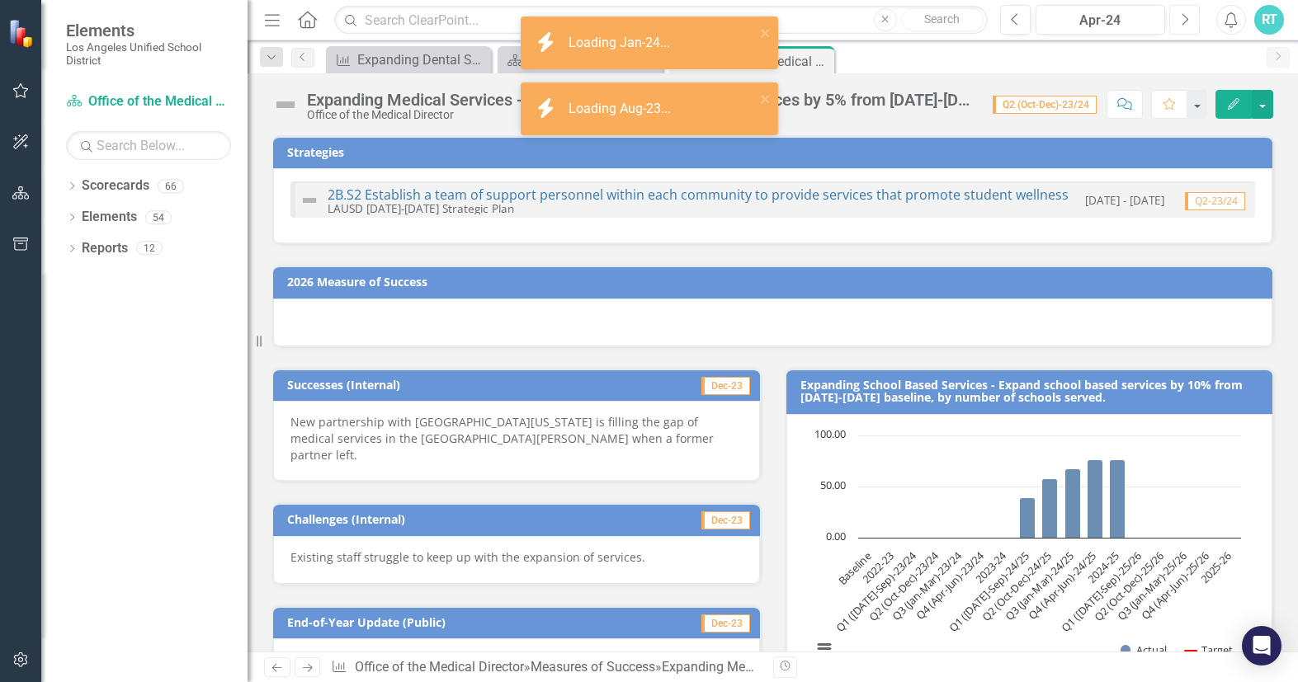
click at [1192, 24] on button "Next" at bounding box center [1184, 20] width 31 height 30
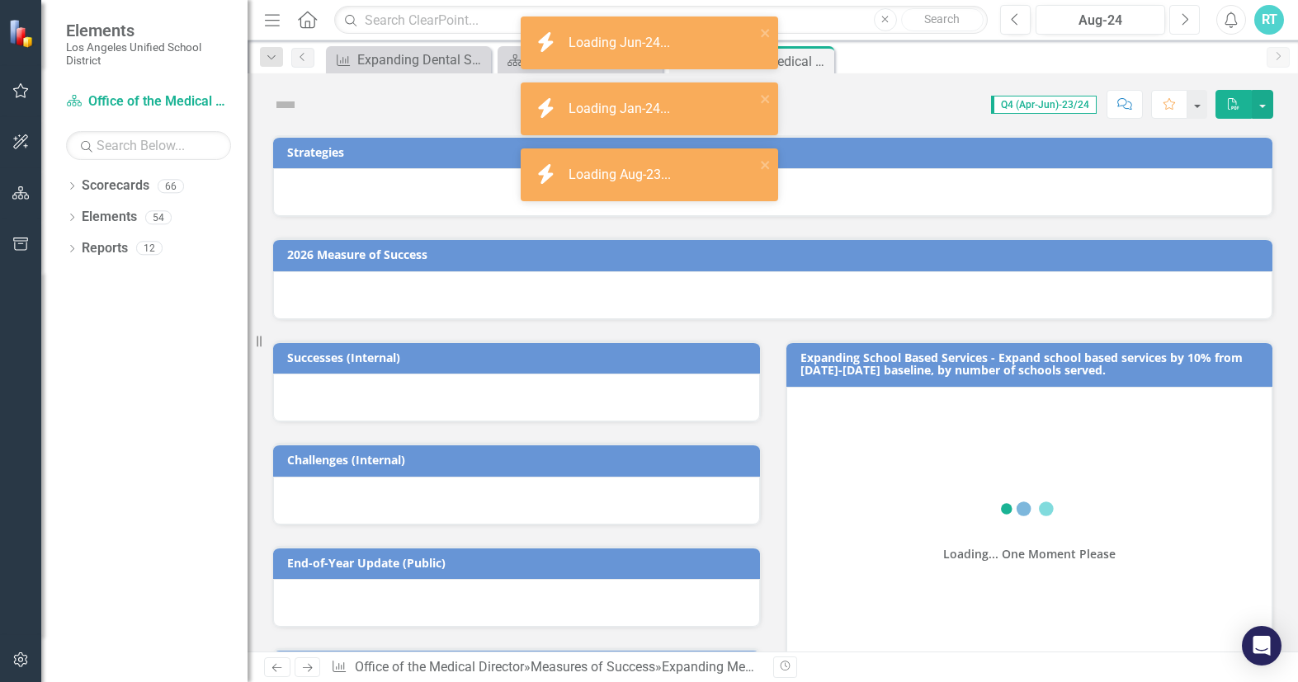
click at [1192, 24] on button "Next" at bounding box center [1184, 20] width 31 height 30
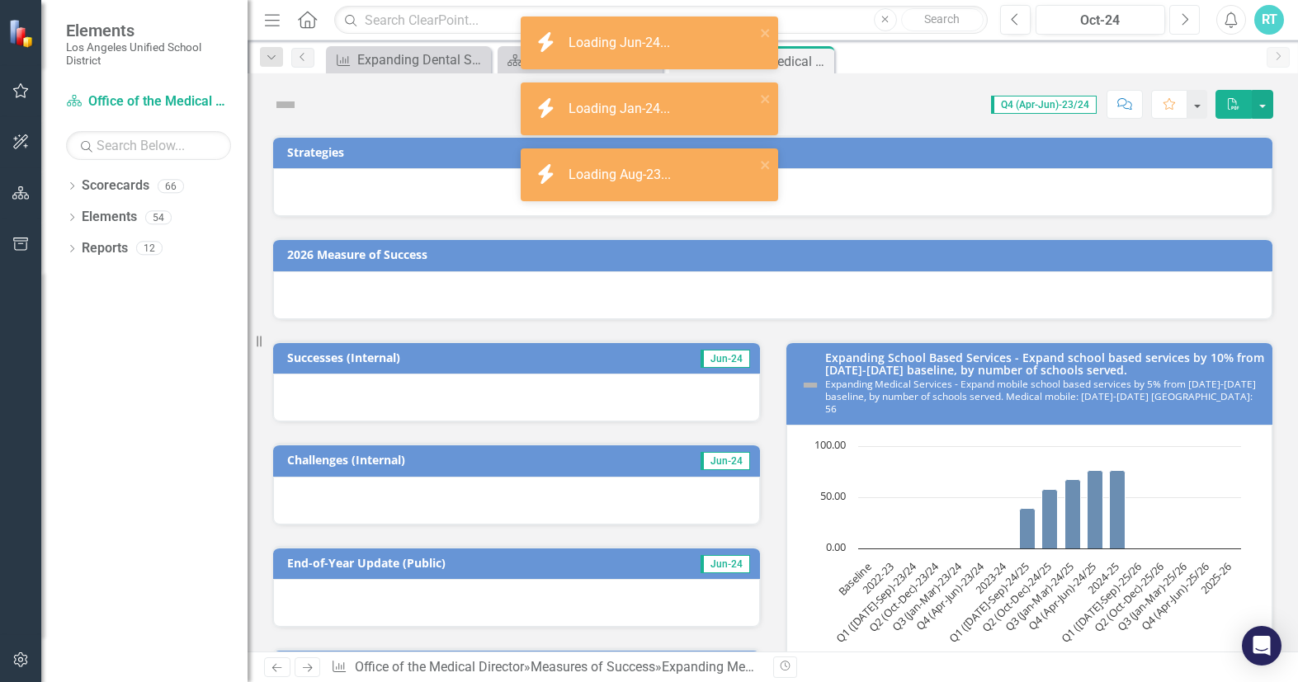
click at [1192, 24] on button "Next" at bounding box center [1184, 20] width 31 height 30
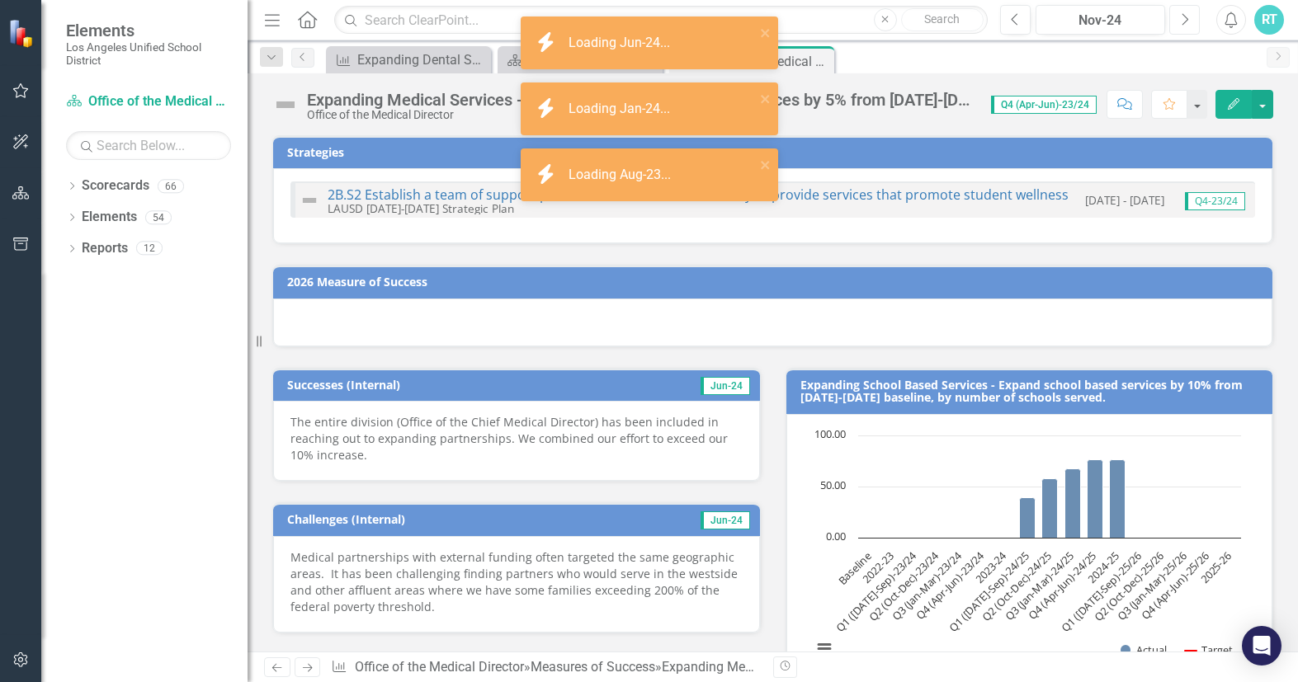
click at [1192, 24] on button "Next" at bounding box center [1184, 20] width 31 height 30
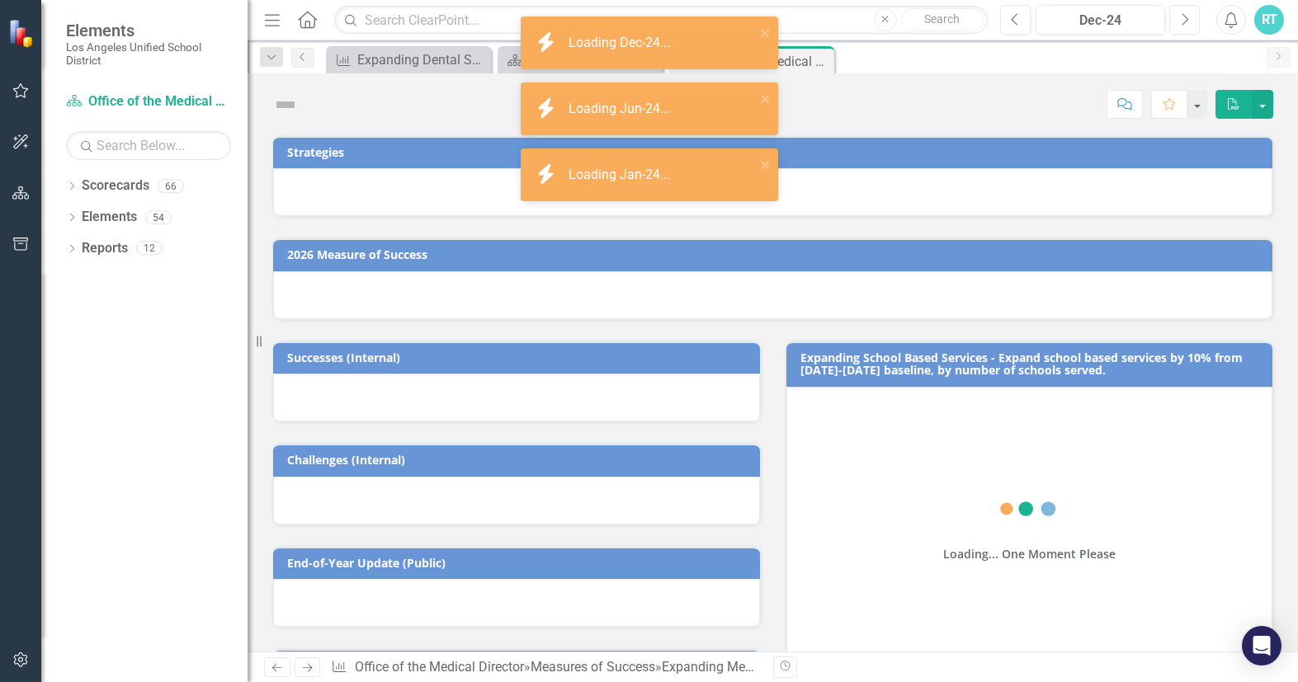
click at [1192, 24] on button "Next" at bounding box center [1184, 20] width 31 height 30
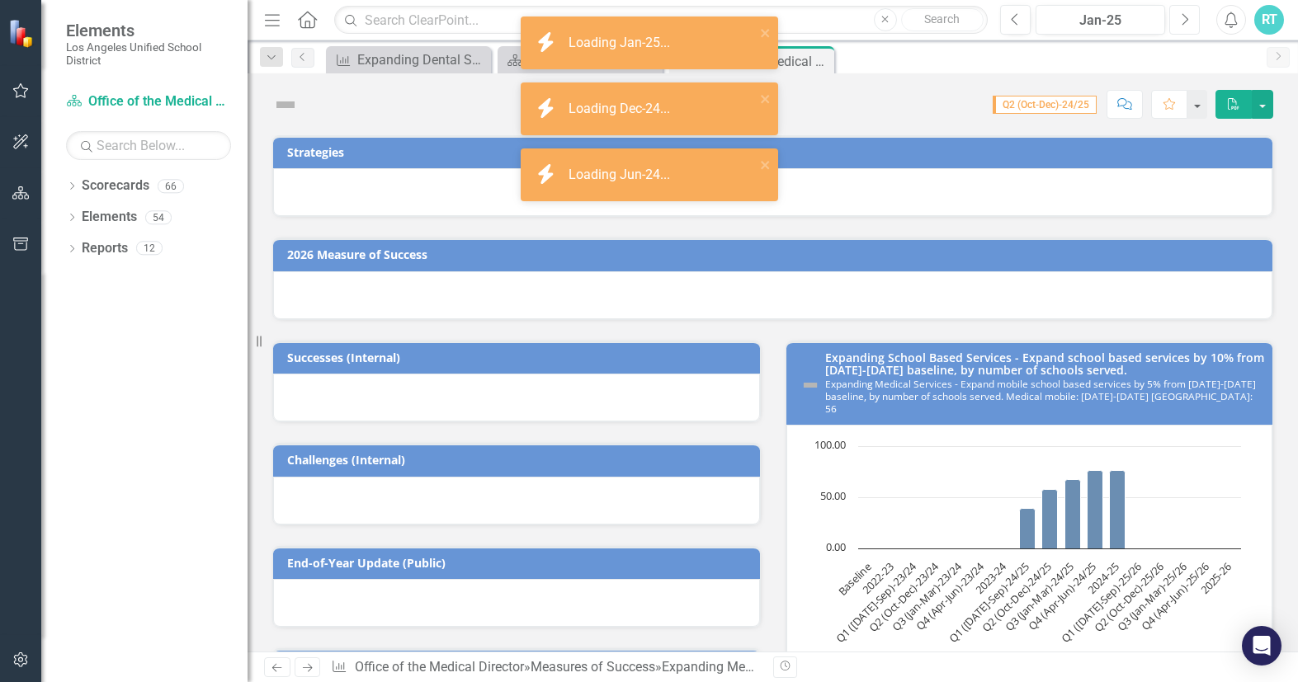
click at [1192, 24] on button "Next" at bounding box center [1184, 20] width 31 height 30
click at [1190, 25] on button "Next" at bounding box center [1184, 20] width 31 height 30
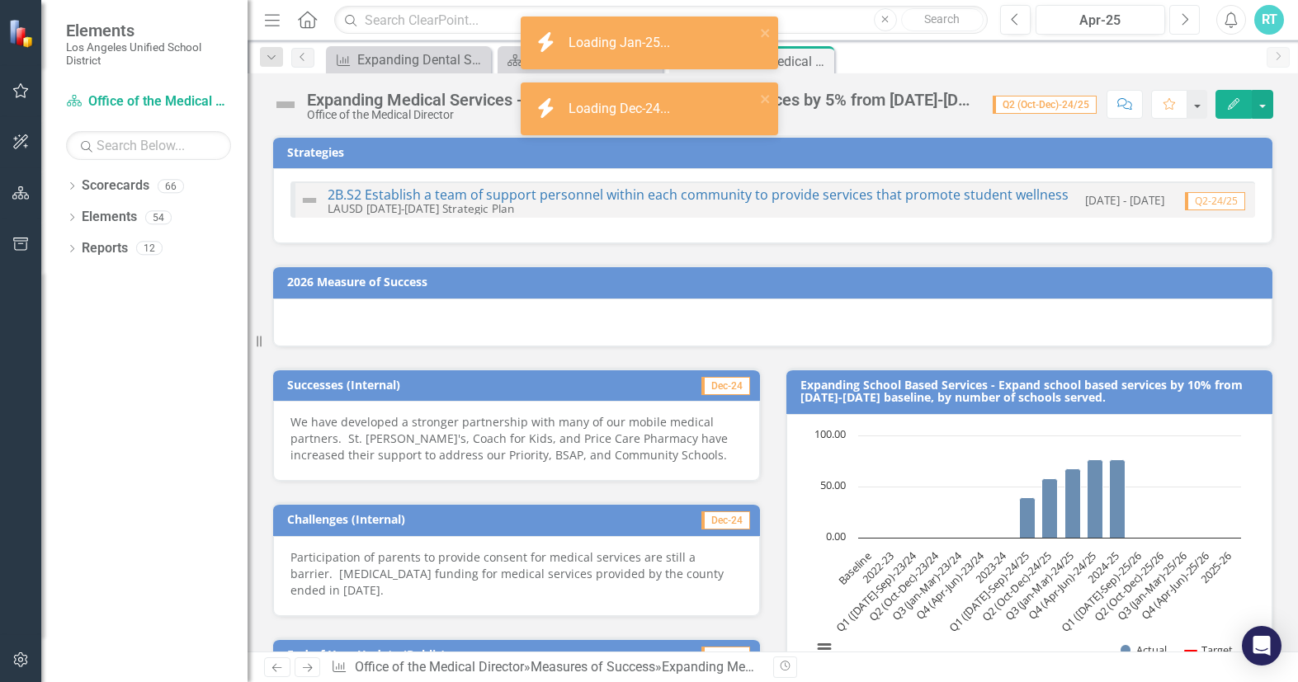
click at [1190, 25] on button "Next" at bounding box center [1184, 20] width 31 height 30
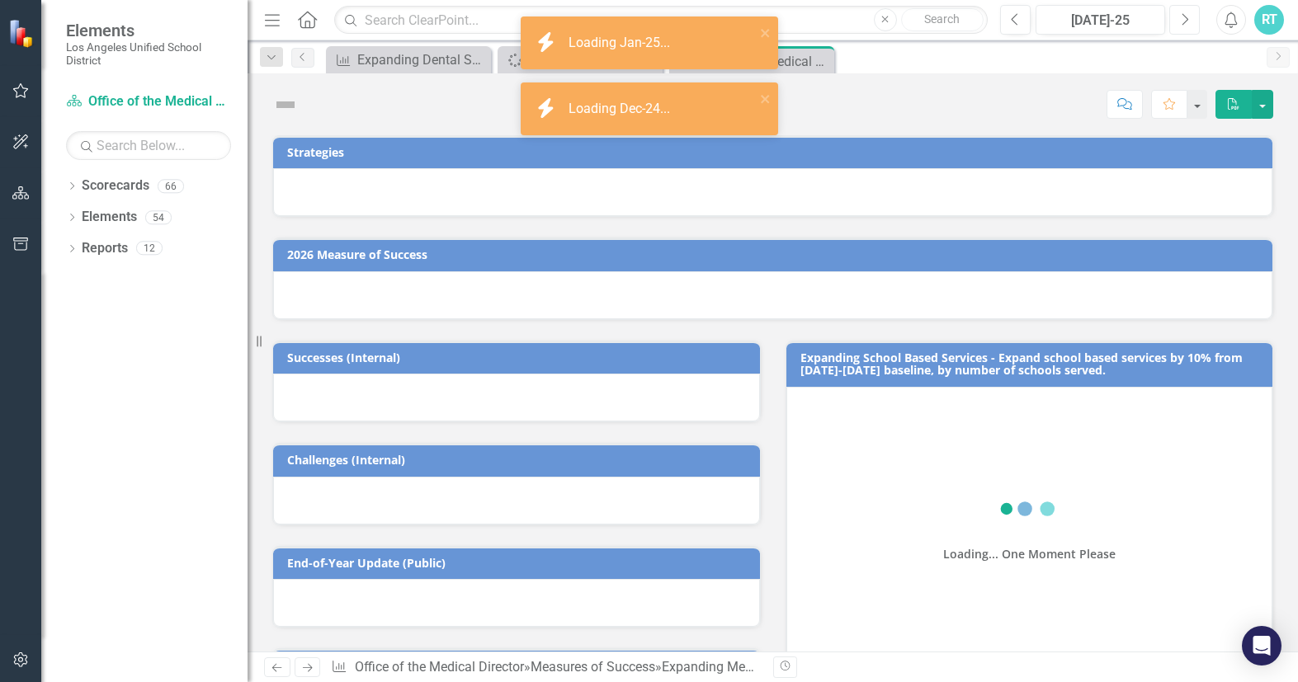
click at [1190, 25] on button "Next" at bounding box center [1184, 20] width 31 height 30
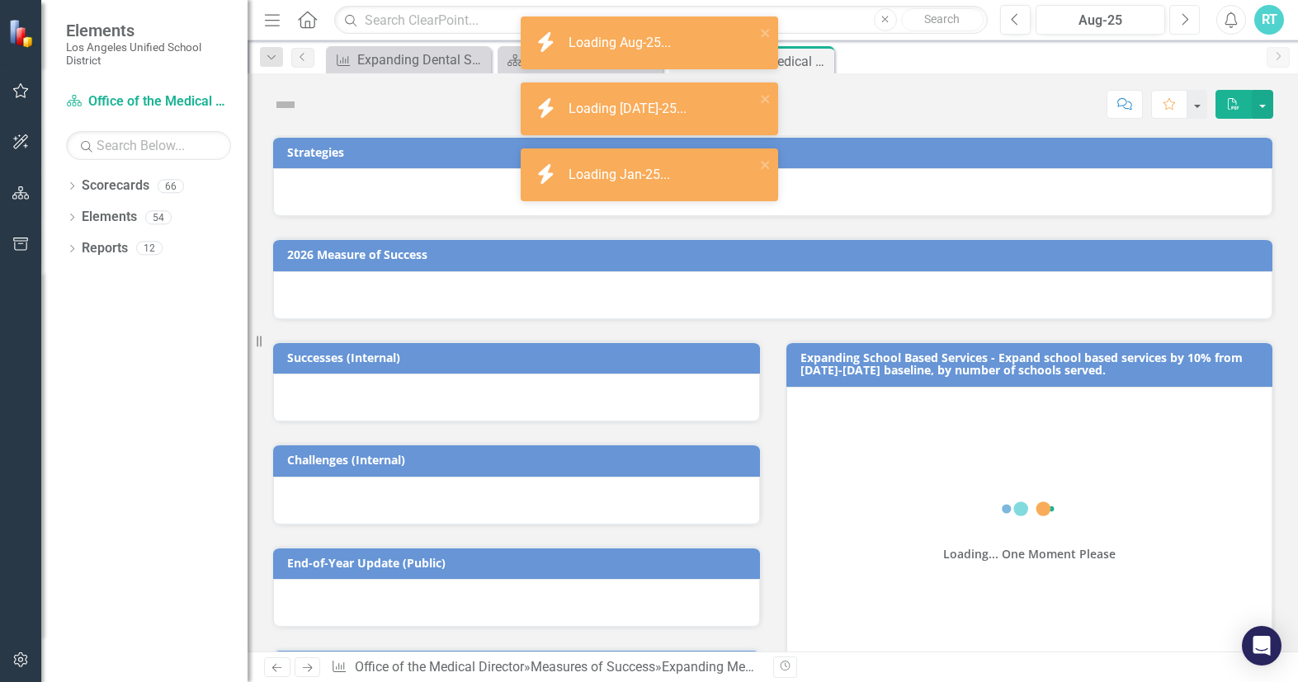
click at [1190, 25] on button "Next" at bounding box center [1184, 20] width 31 height 30
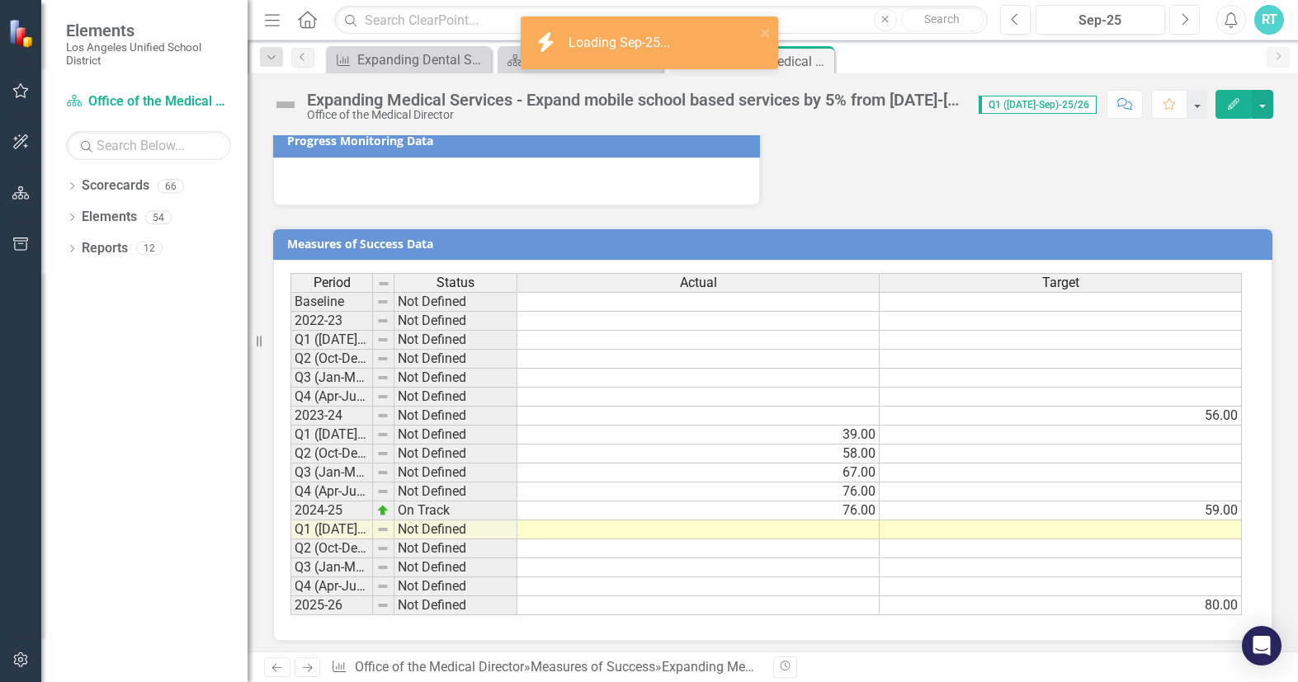
scroll to position [866, 0]
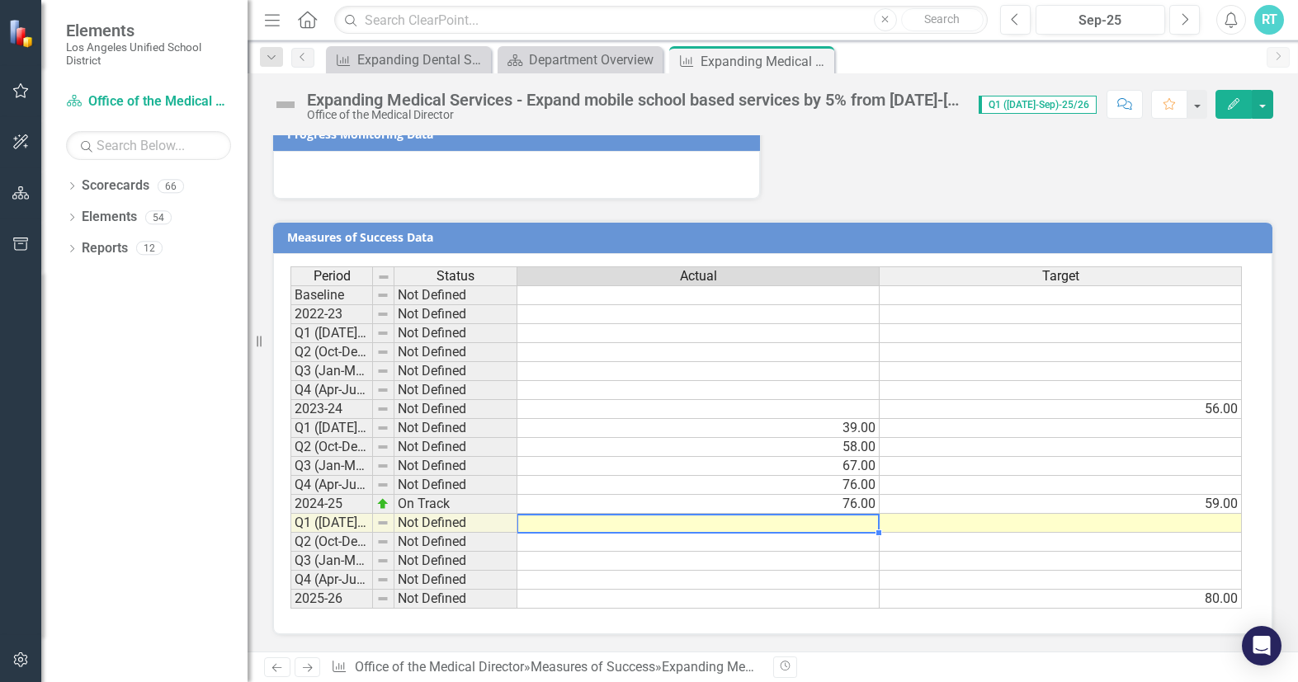
click at [846, 522] on td at bounding box center [698, 523] width 362 height 19
type textarea "23"
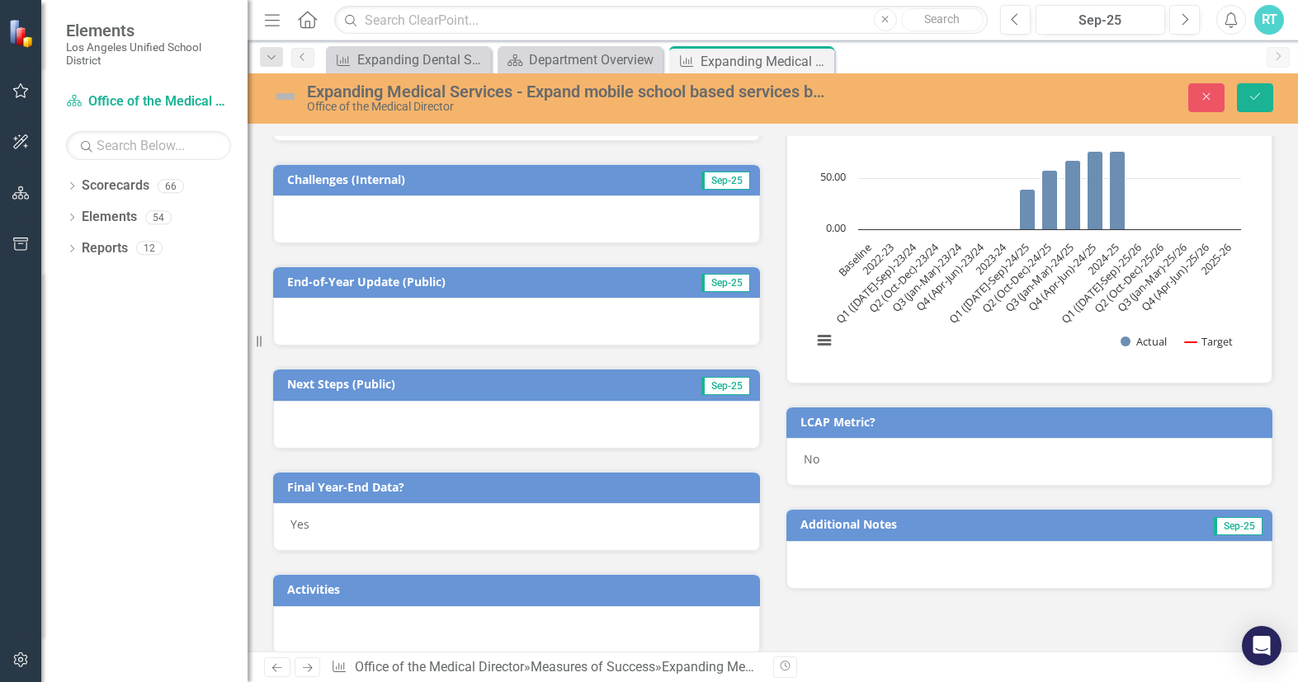
scroll to position [206, 0]
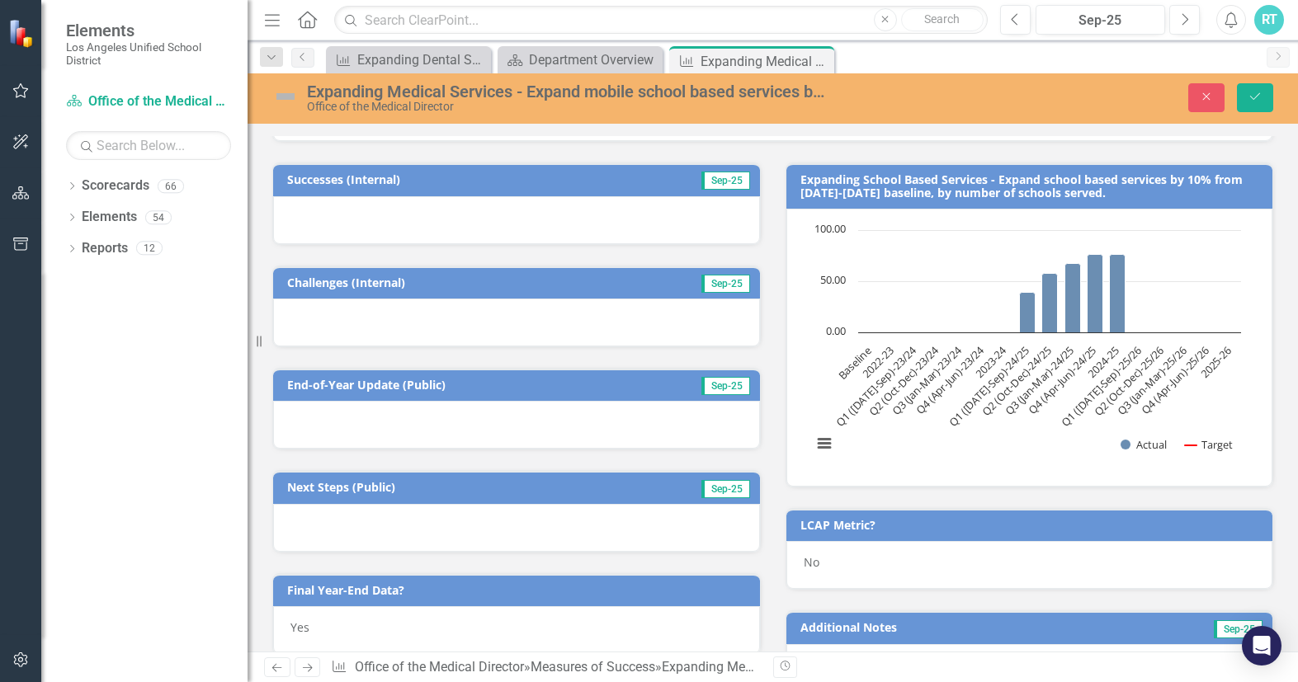
click at [455, 187] on td "Successes (Internal)" at bounding box center [447, 181] width 321 height 25
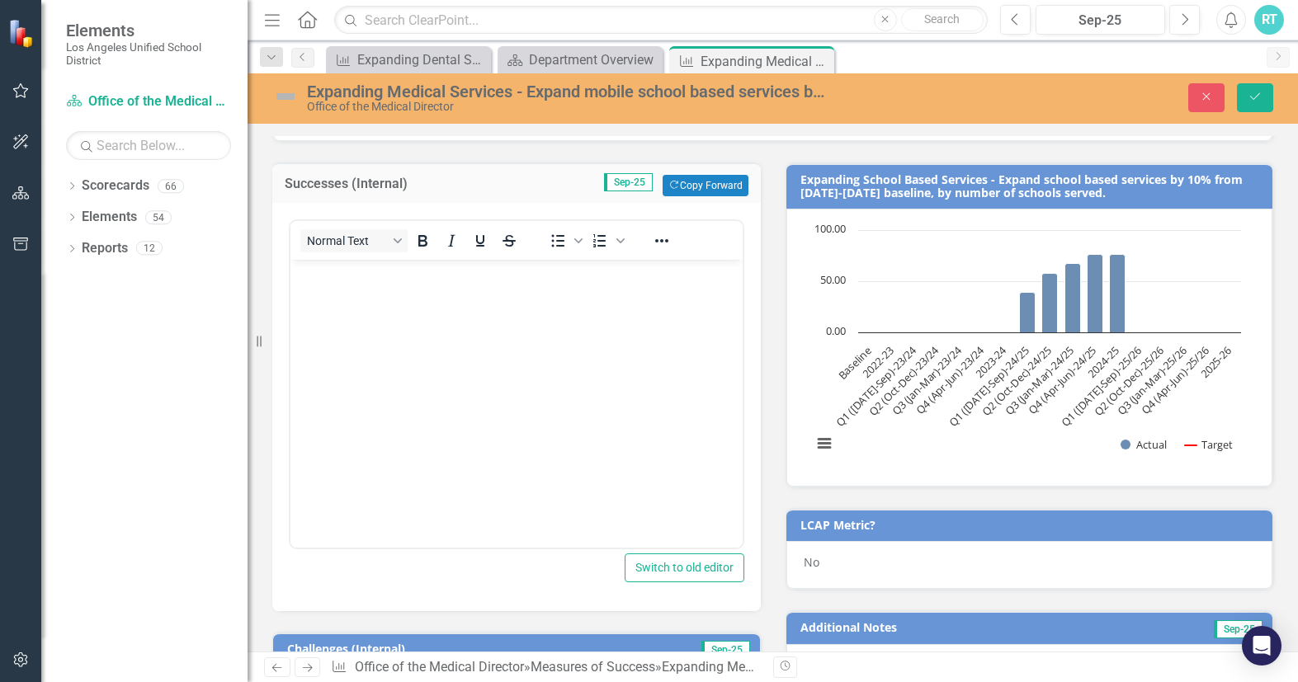
scroll to position [0, 0]
click at [410, 304] on body "Rich Text Area. Press ALT-0 for help." at bounding box center [516, 384] width 452 height 248
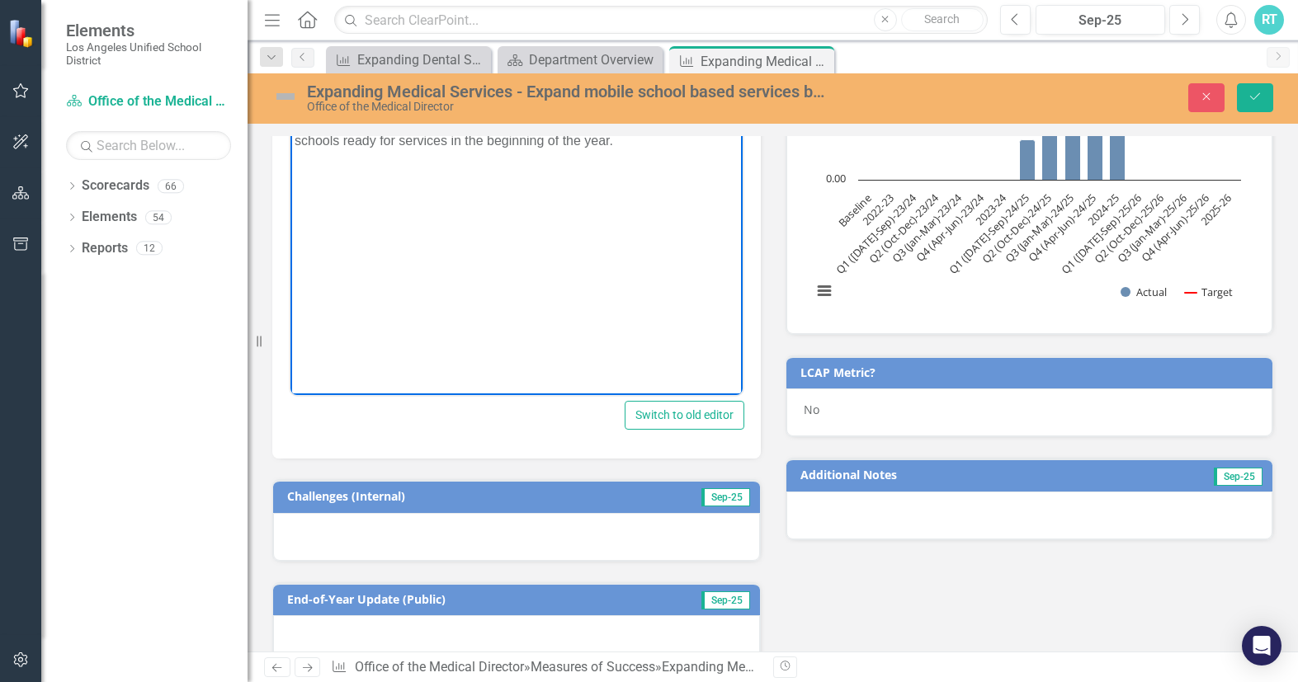
scroll to position [206, 0]
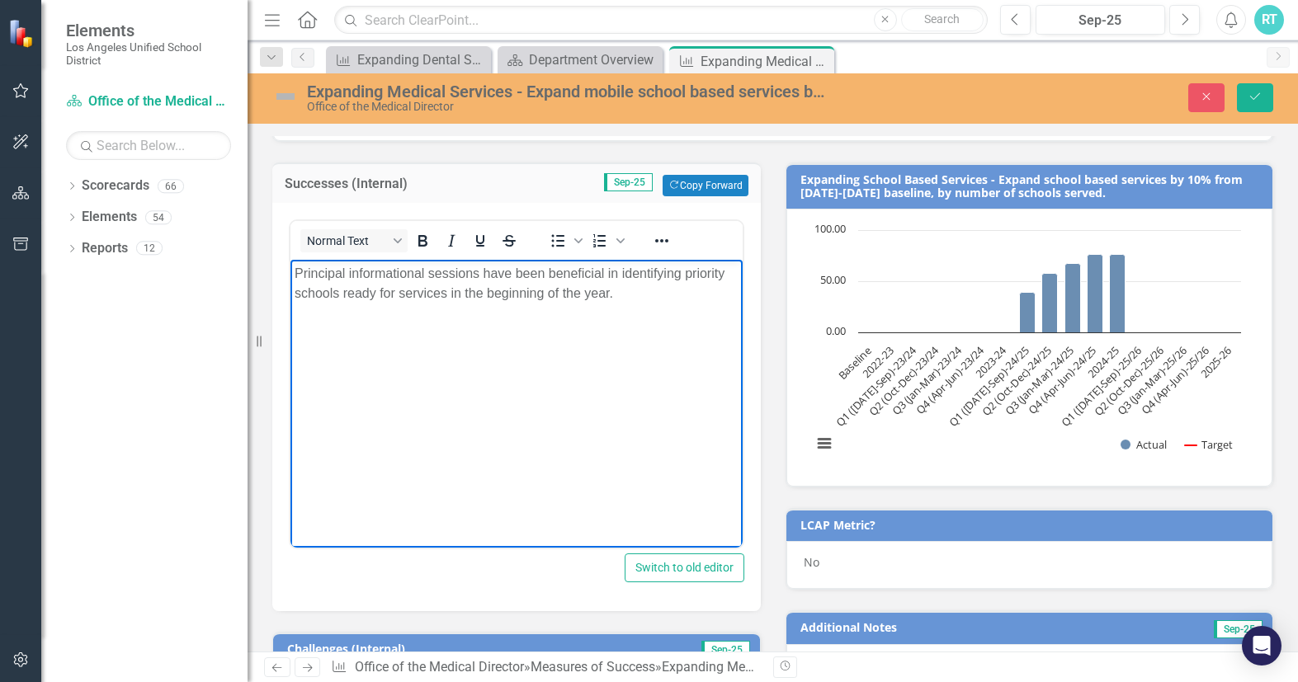
click at [764, 336] on div "Successes (Internal) Sep-25 Copy Forward Copy Forward Normal Text To open the p…" at bounding box center [516, 377] width 513 height 470
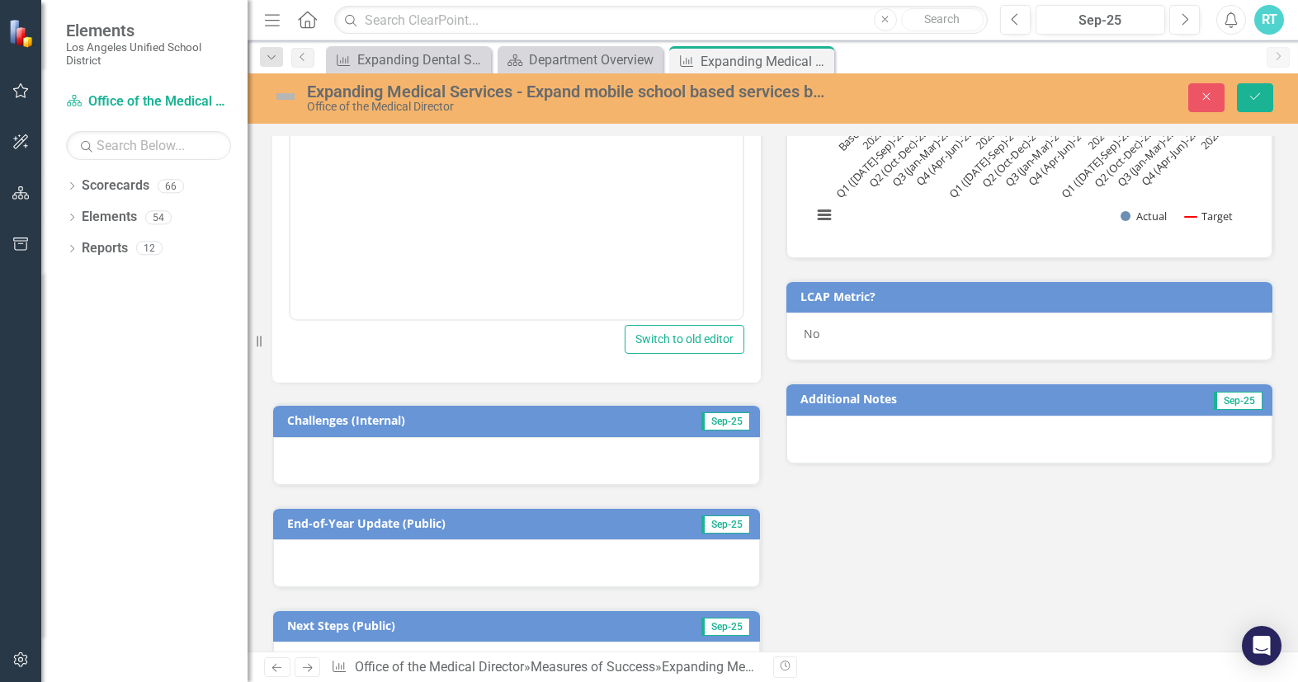
scroll to position [454, 0]
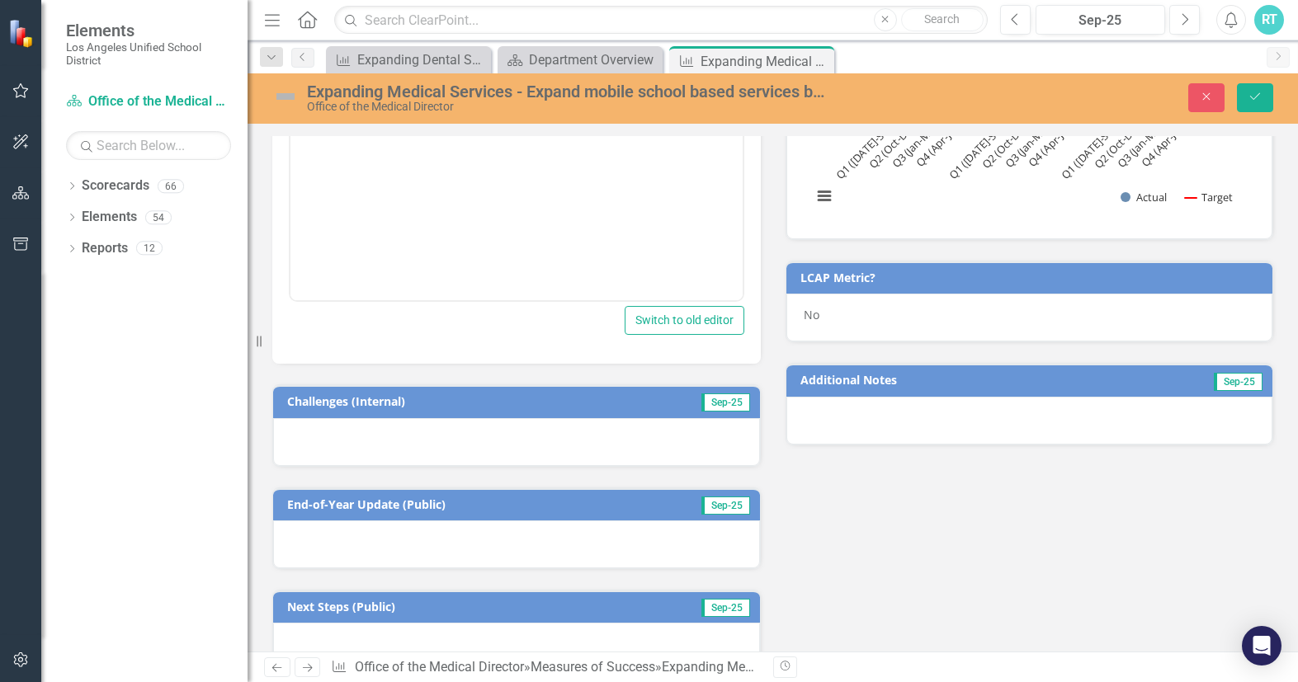
click at [633, 408] on td "Sep-25" at bounding box center [681, 403] width 139 height 25
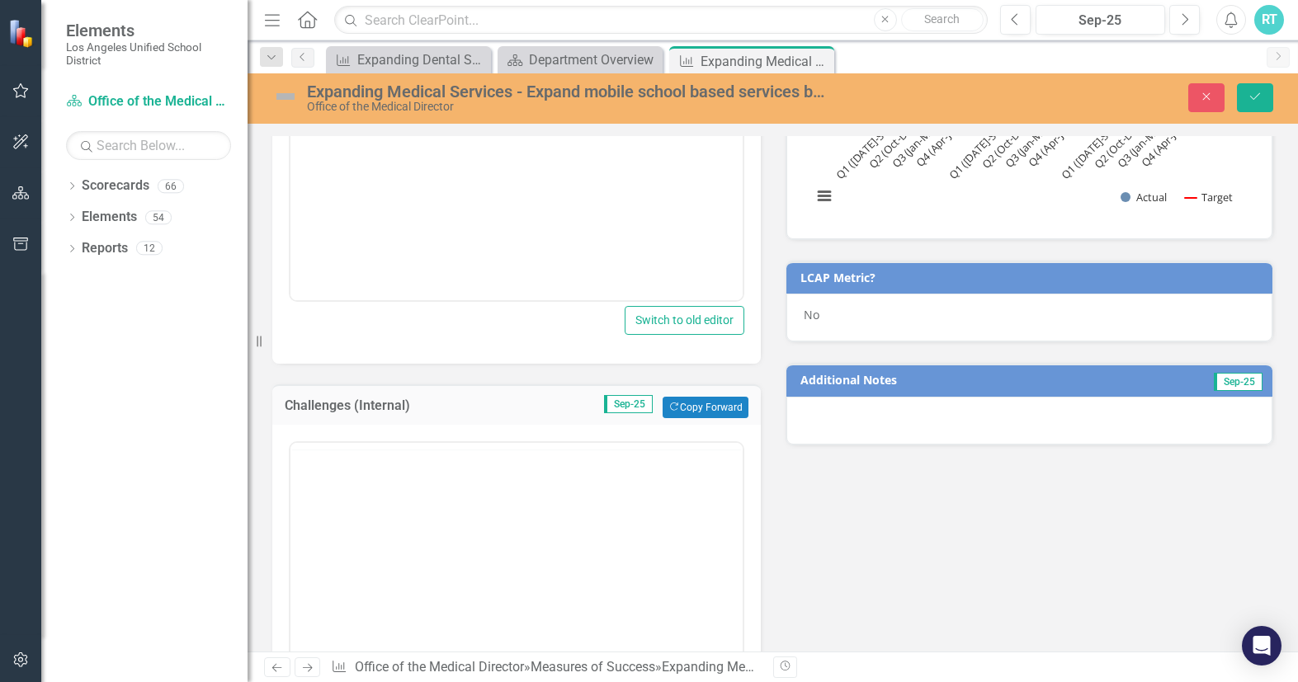
scroll to position [0, 0]
click at [455, 515] on body "Rich Text Area. Press ALT-0 for help." at bounding box center [516, 606] width 452 height 248
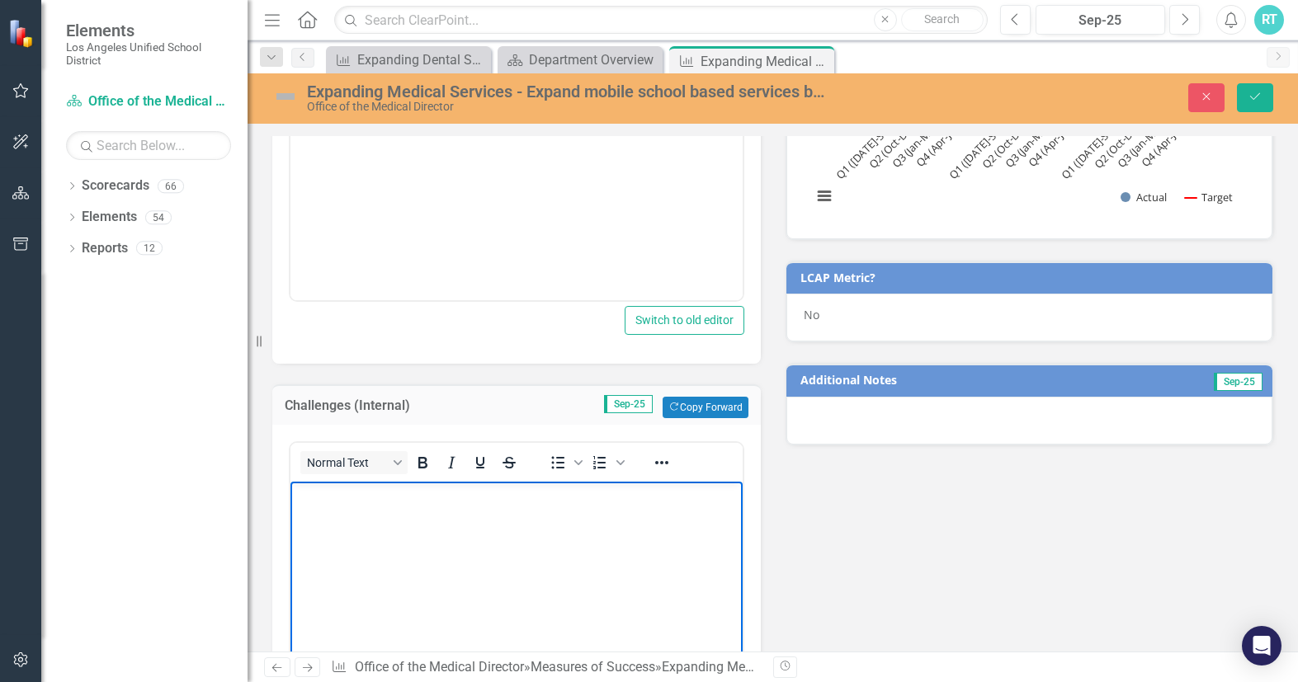
click at [461, 548] on body "Rich Text Area. Press ALT-0 for help." at bounding box center [516, 606] width 452 height 248
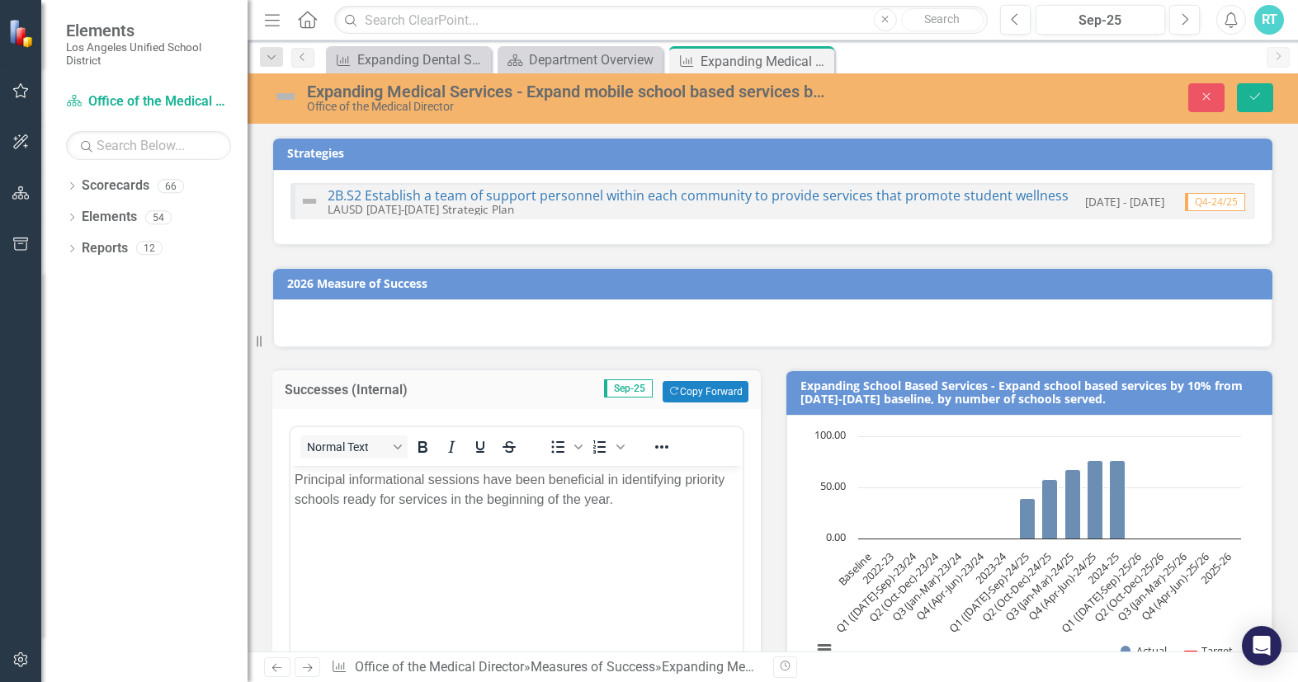
scroll to position [454, 0]
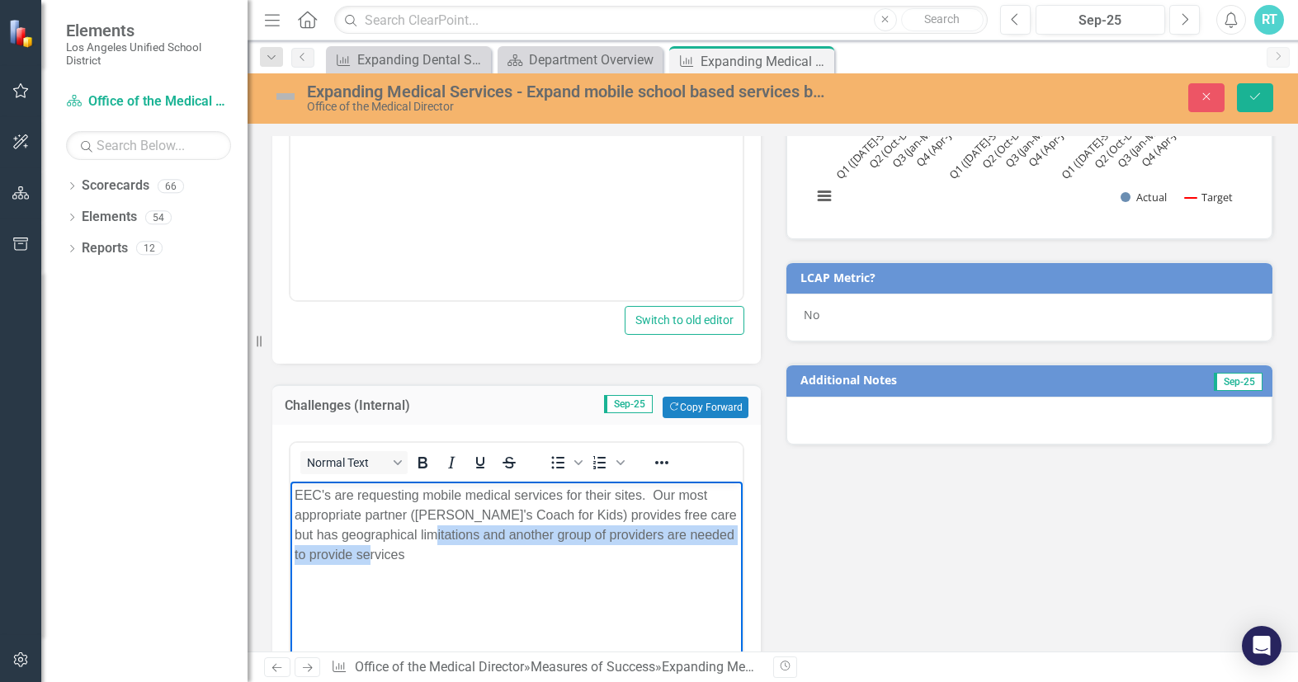
drag, startPoint x: 432, startPoint y: 554, endPoint x: 432, endPoint y: 540, distance: 14.0
click at [432, 540] on p "EEC's are requesting mobile medical services for their sites. Our most appropri…" at bounding box center [517, 525] width 444 height 79
click at [645, 490] on p "EEC's are requesting mobile medical services for their sites. Our most appropri…" at bounding box center [517, 525] width 444 height 79
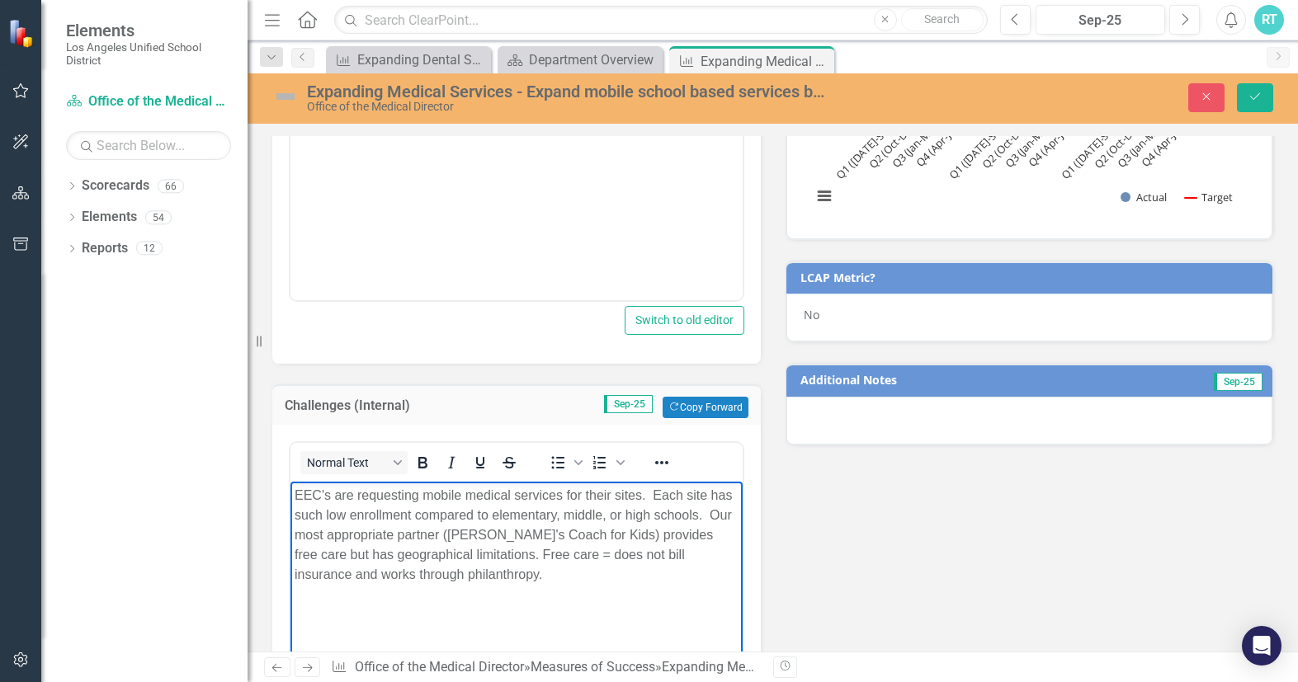
click at [660, 490] on p "EEC's are requesting mobile medical services for their sites. Each site has suc…" at bounding box center [517, 535] width 444 height 99
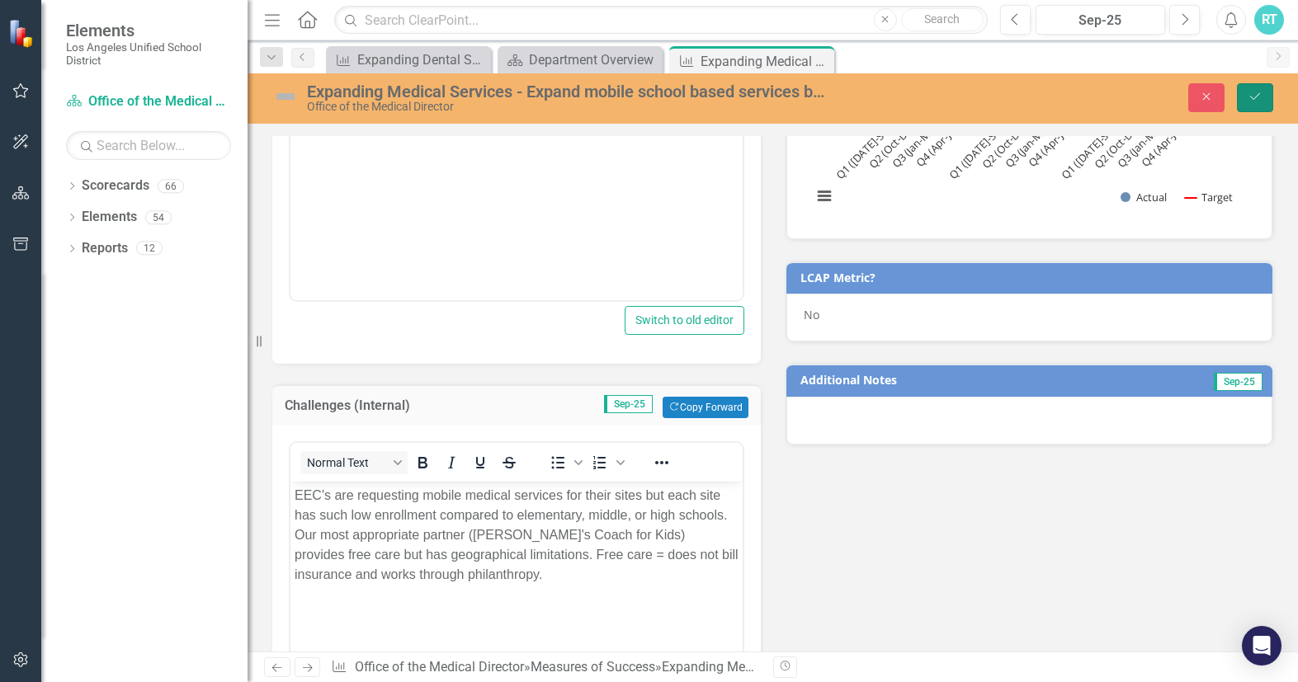
click at [1247, 89] on button "Save" at bounding box center [1255, 97] width 36 height 29
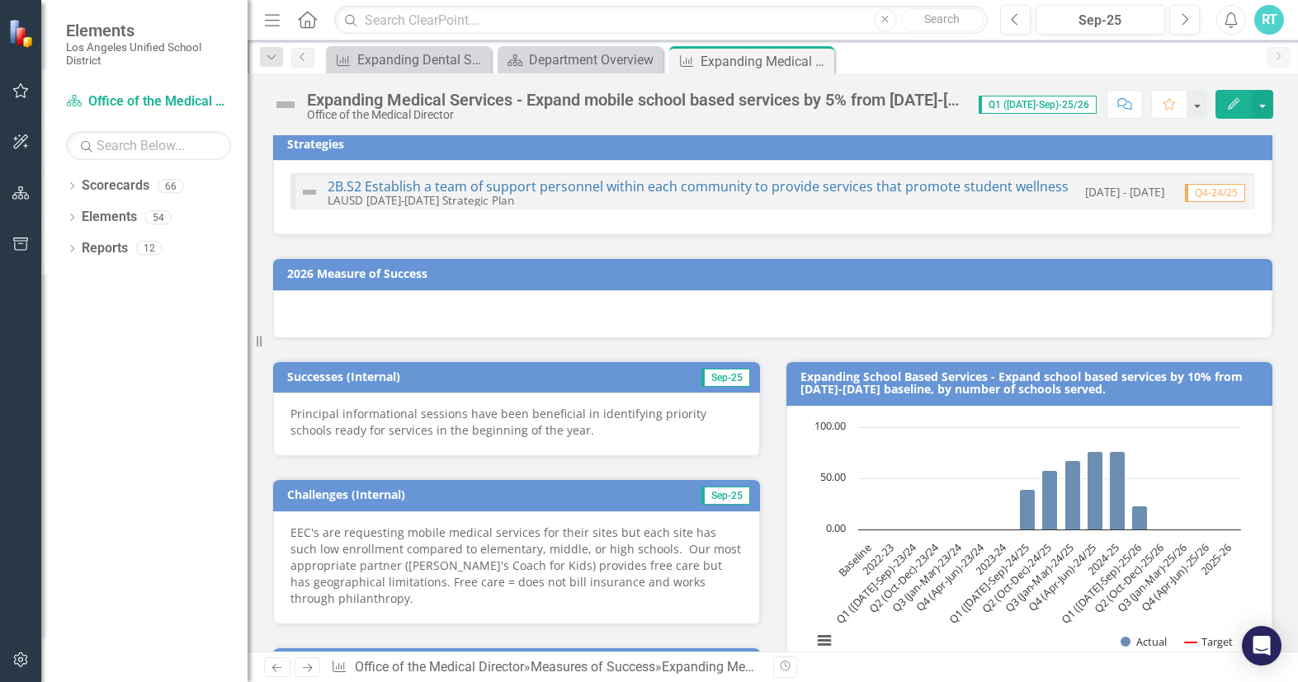
scroll to position [0, 0]
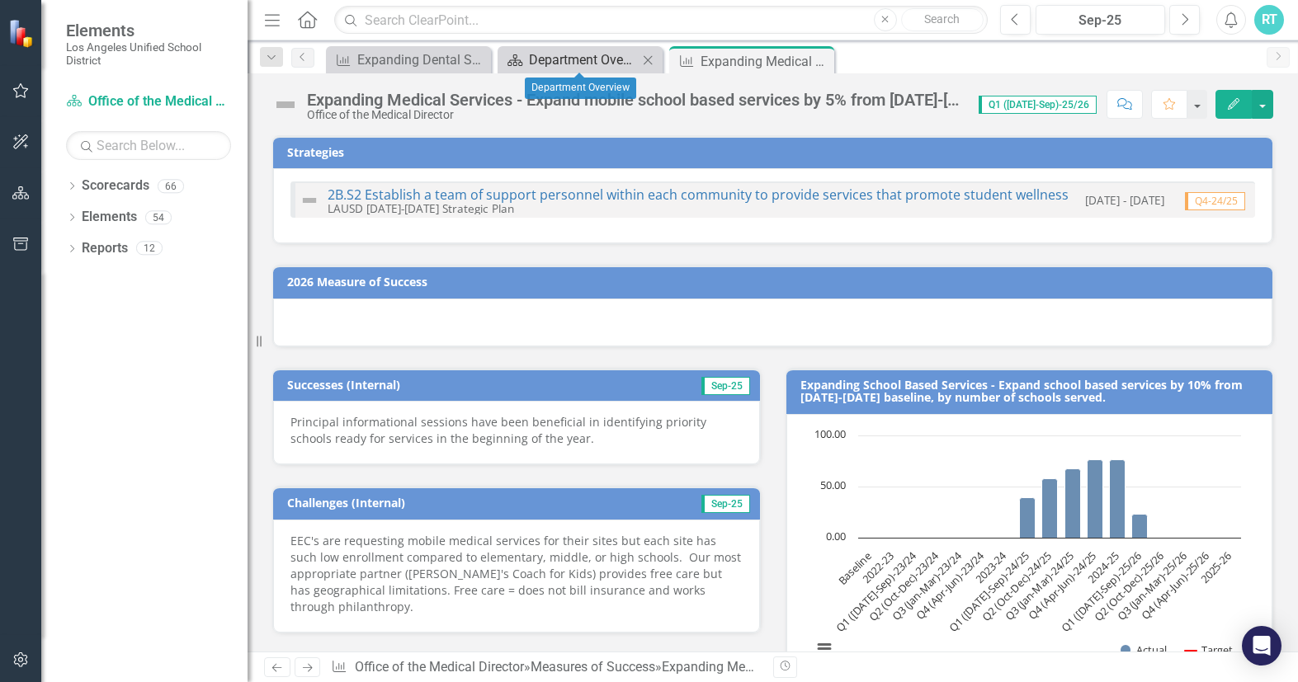
click at [577, 59] on div "Department Overview" at bounding box center [583, 60] width 109 height 21
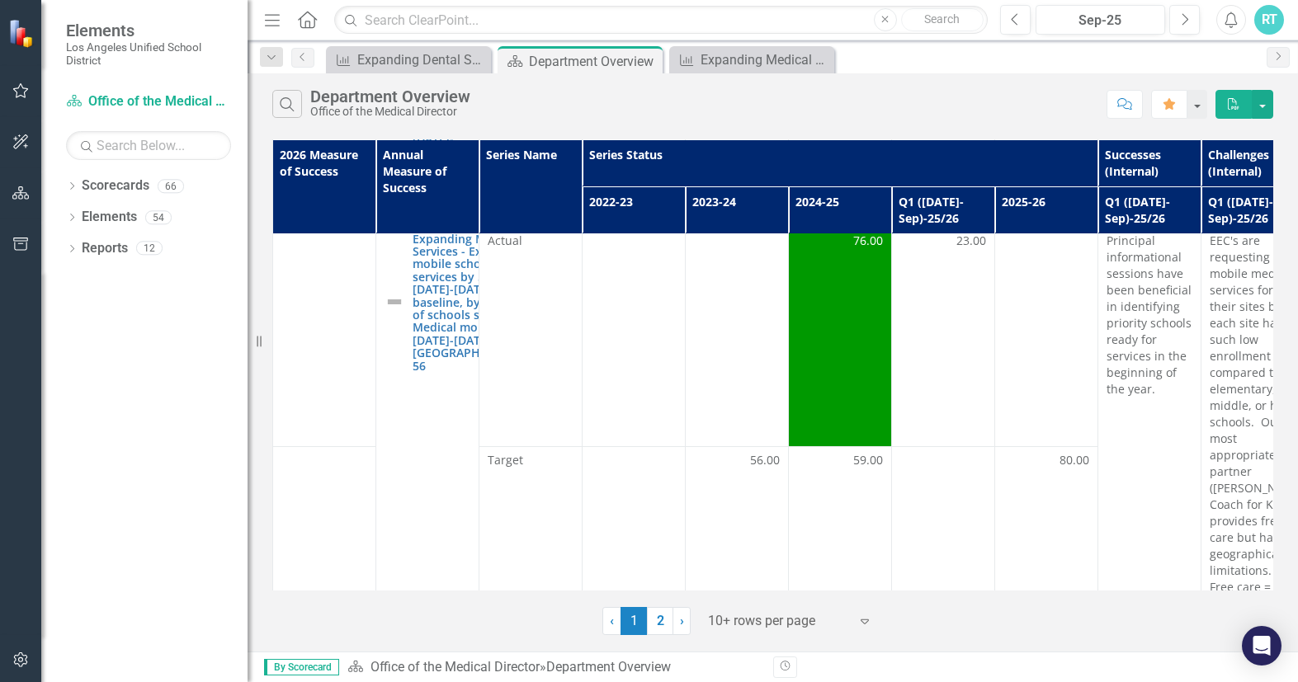
scroll to position [572, 0]
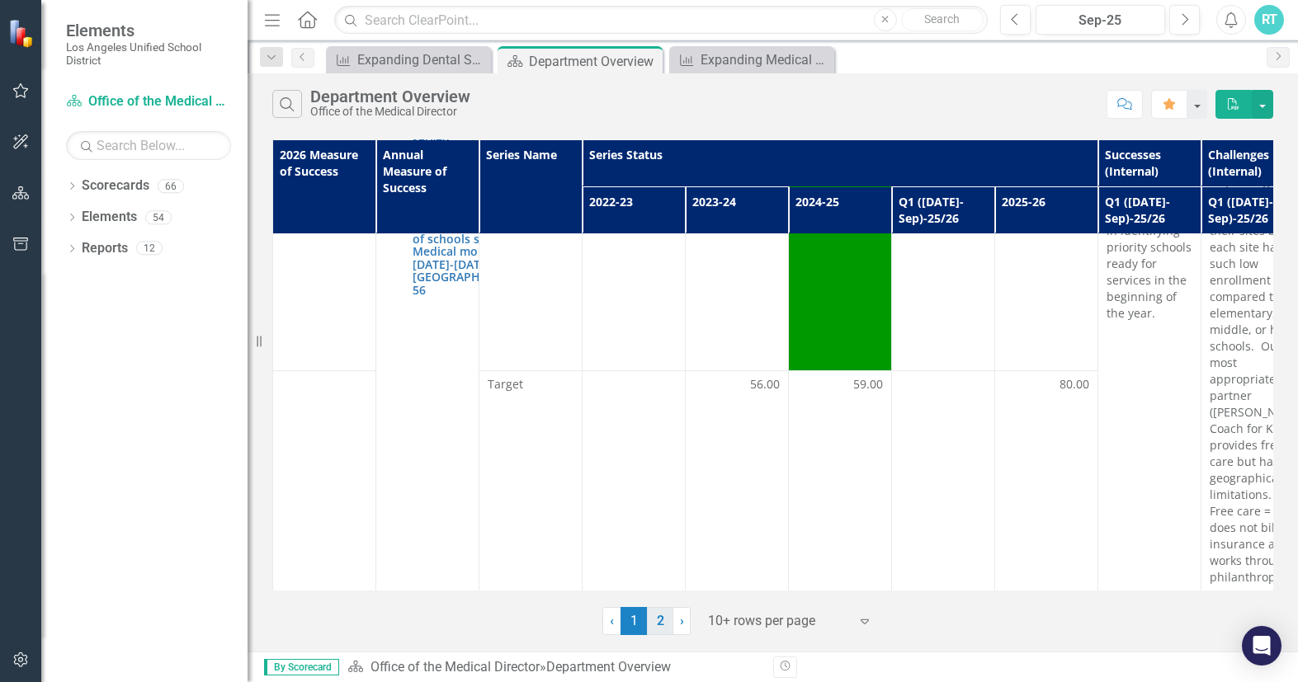
click at [658, 623] on link "2" at bounding box center [660, 621] width 26 height 28
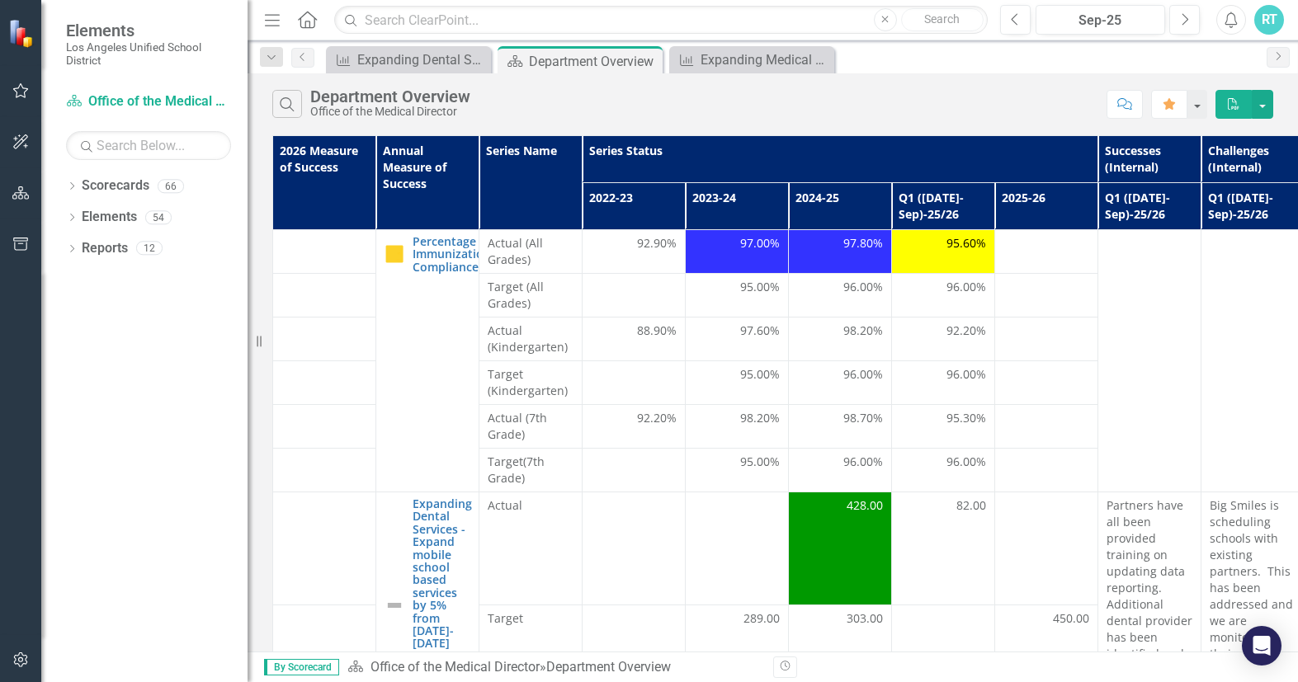
scroll to position [0, 0]
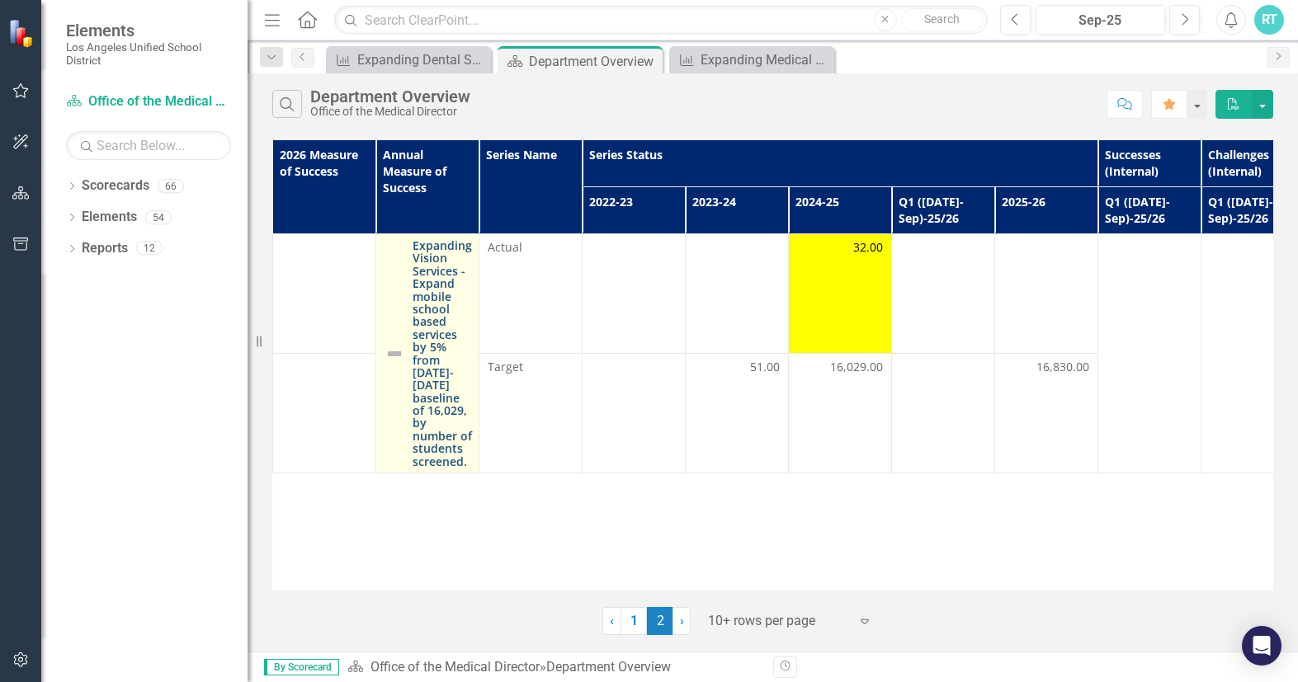
click at [428, 306] on link "Expanding Vision Services - Expand mobile school based services by 5% from [DAT…" at bounding box center [442, 353] width 59 height 229
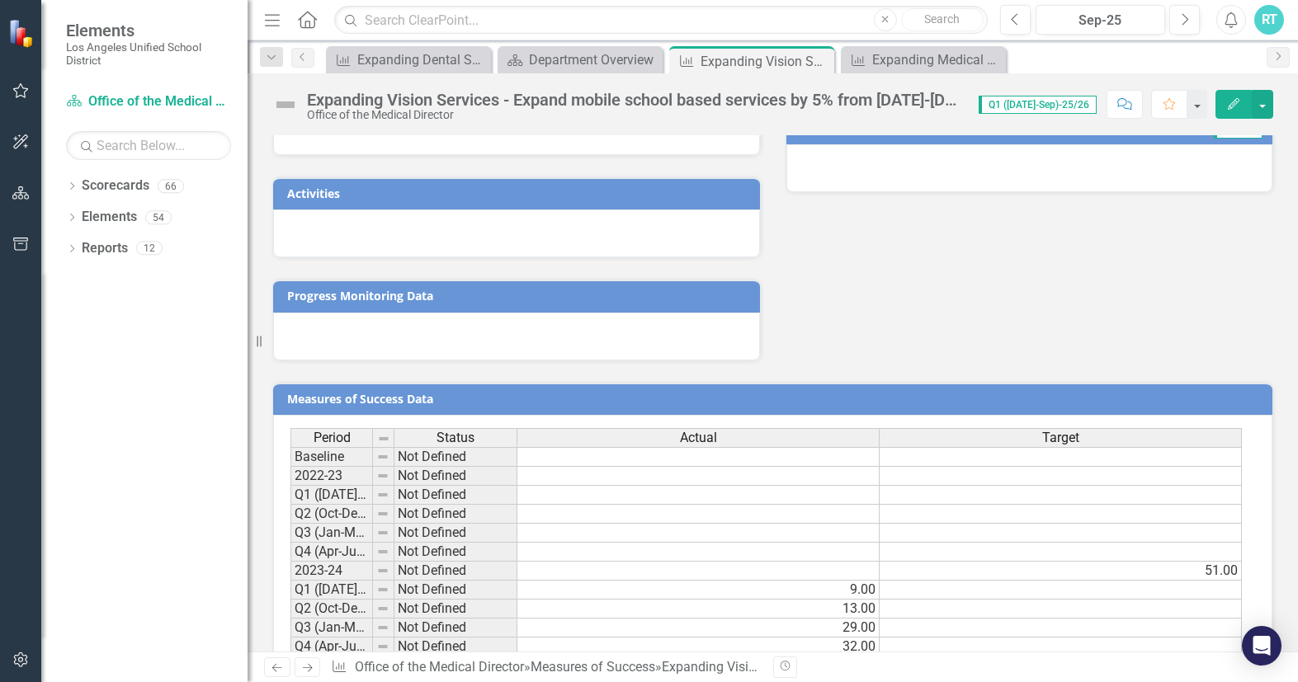
scroll to position [866, 0]
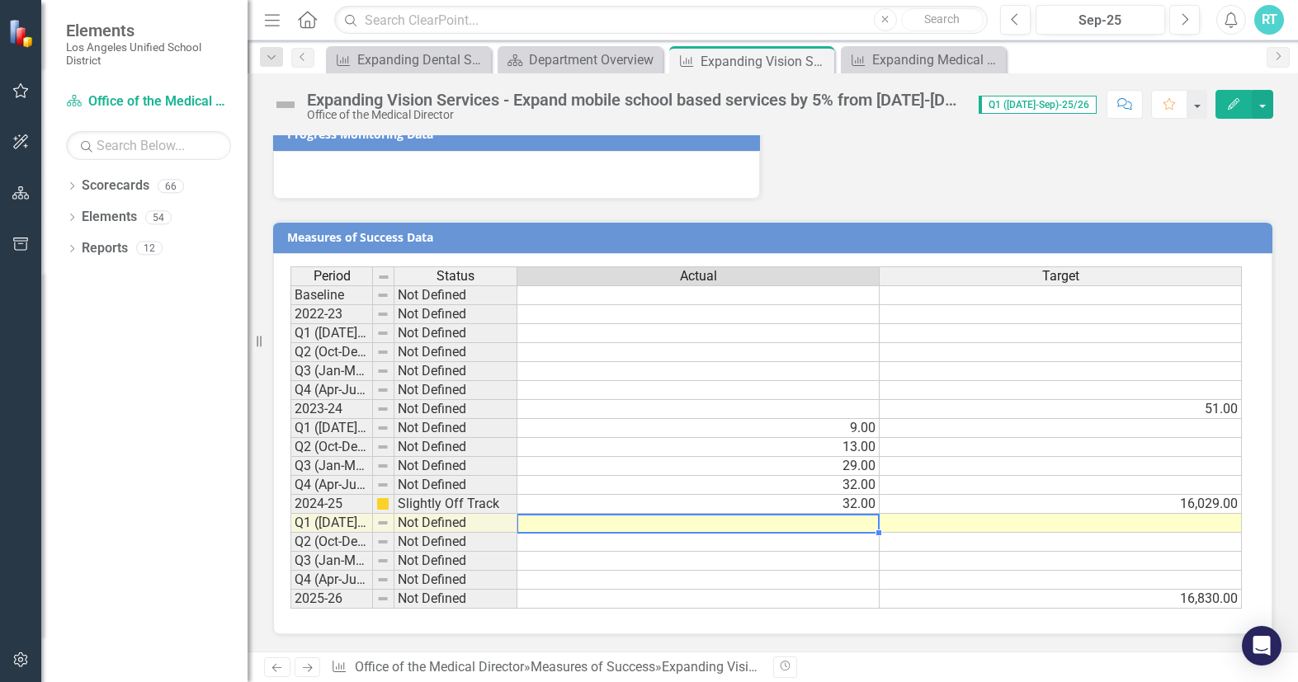
click at [825, 525] on td at bounding box center [698, 523] width 362 height 19
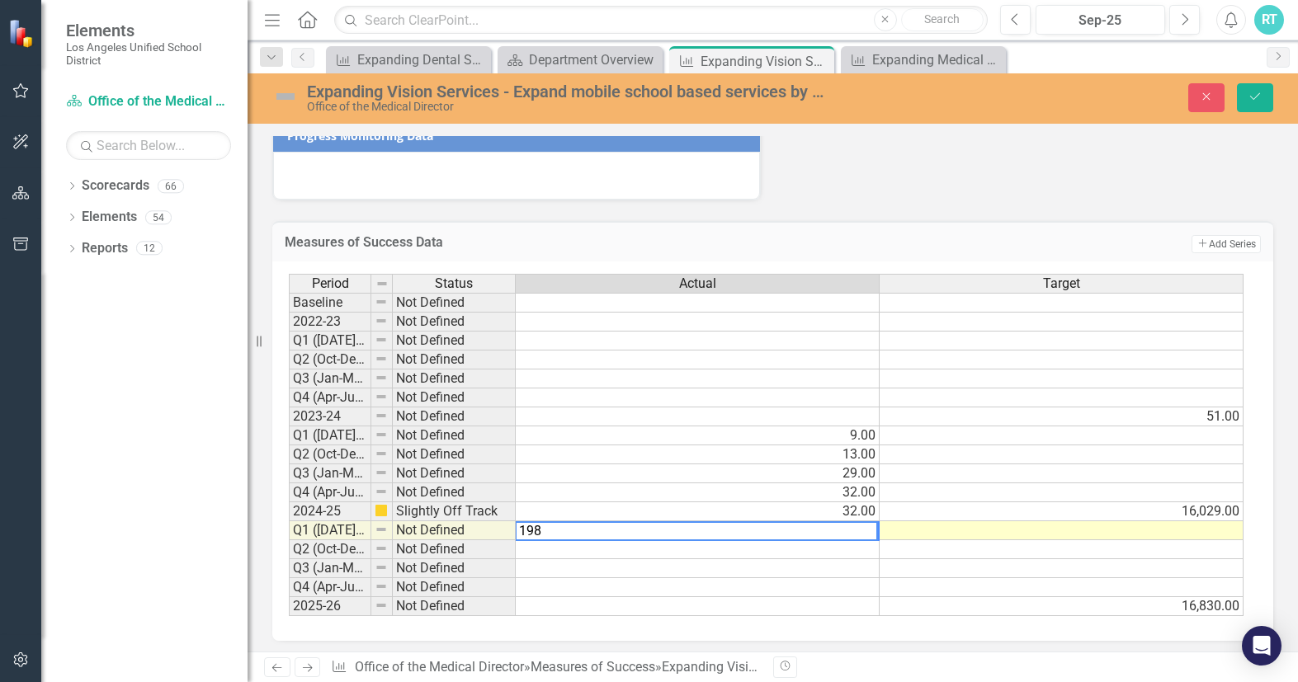
type textarea "1983"
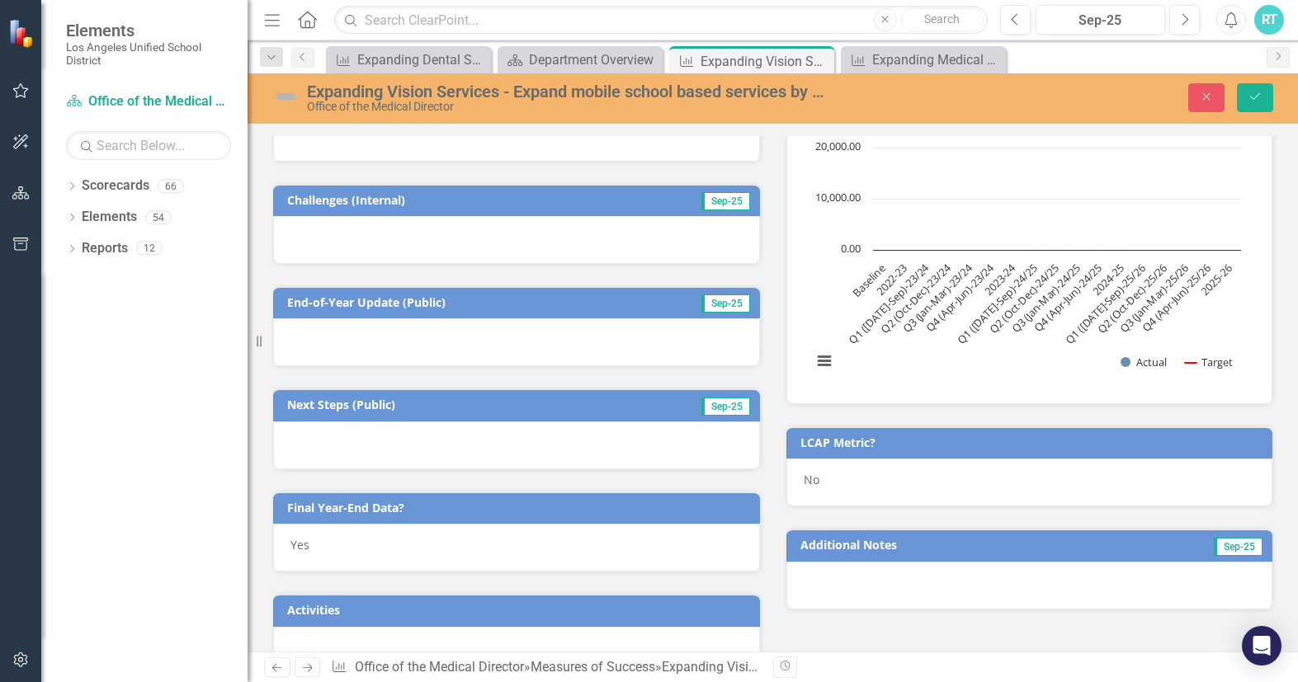
scroll to position [206, 0]
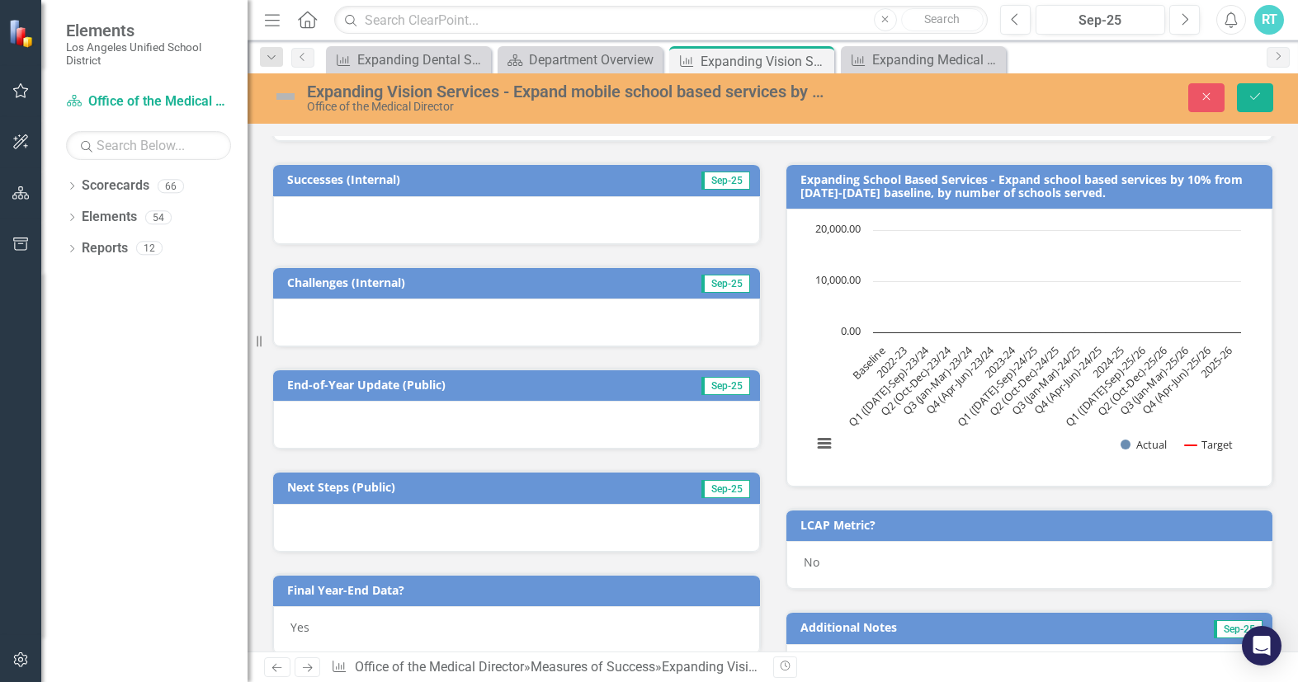
click at [479, 314] on div at bounding box center [516, 323] width 487 height 48
click at [469, 205] on div at bounding box center [516, 220] width 487 height 48
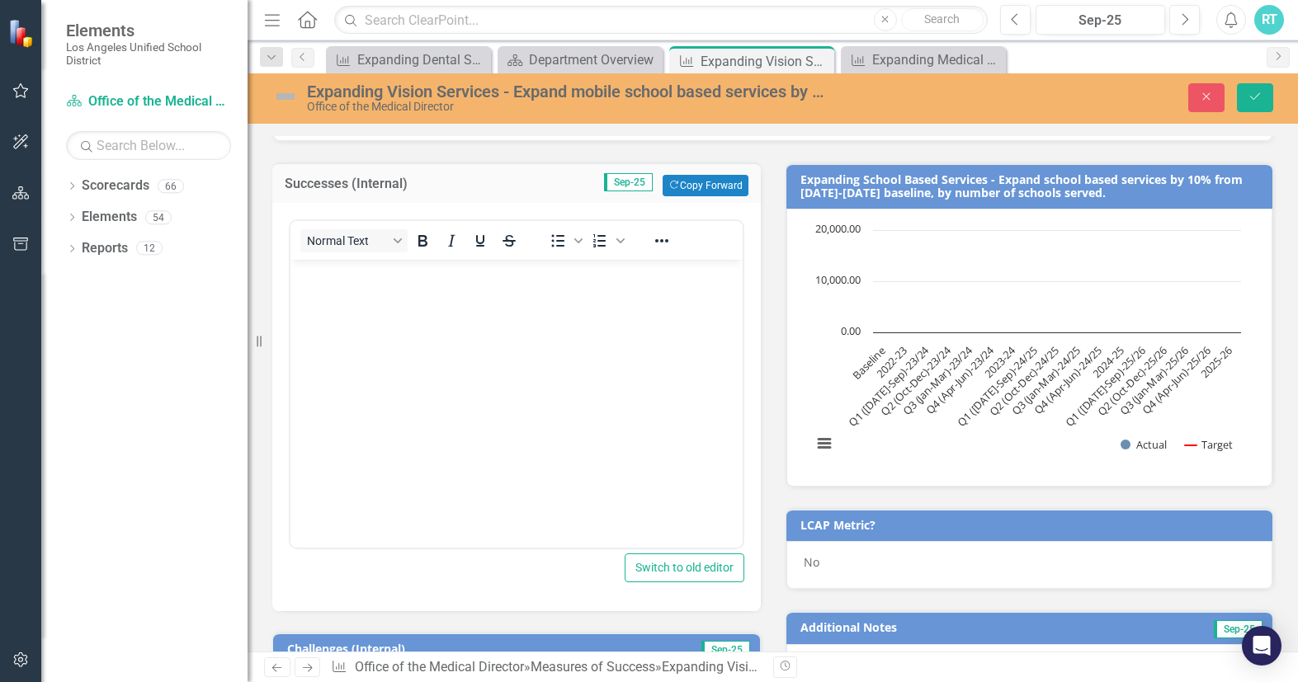
scroll to position [0, 0]
click at [454, 300] on body "Rich Text Area. Press ALT-0 for help." at bounding box center [516, 384] width 452 height 248
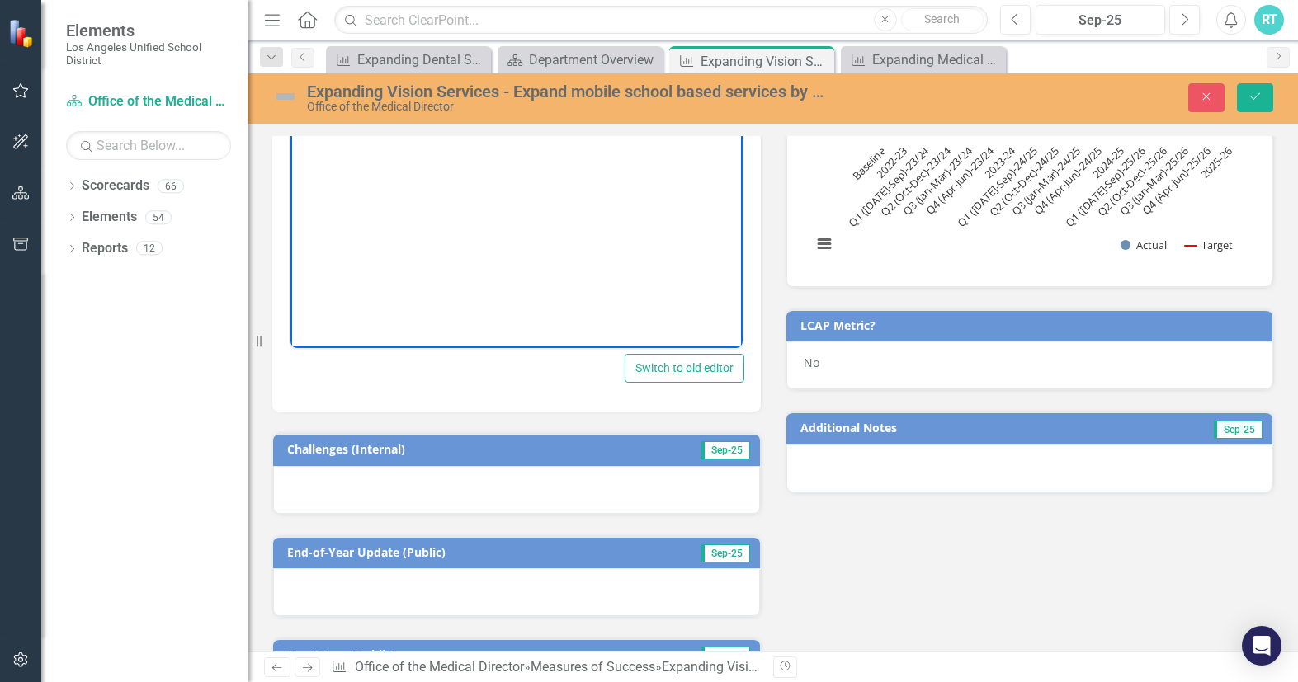
scroll to position [454, 0]
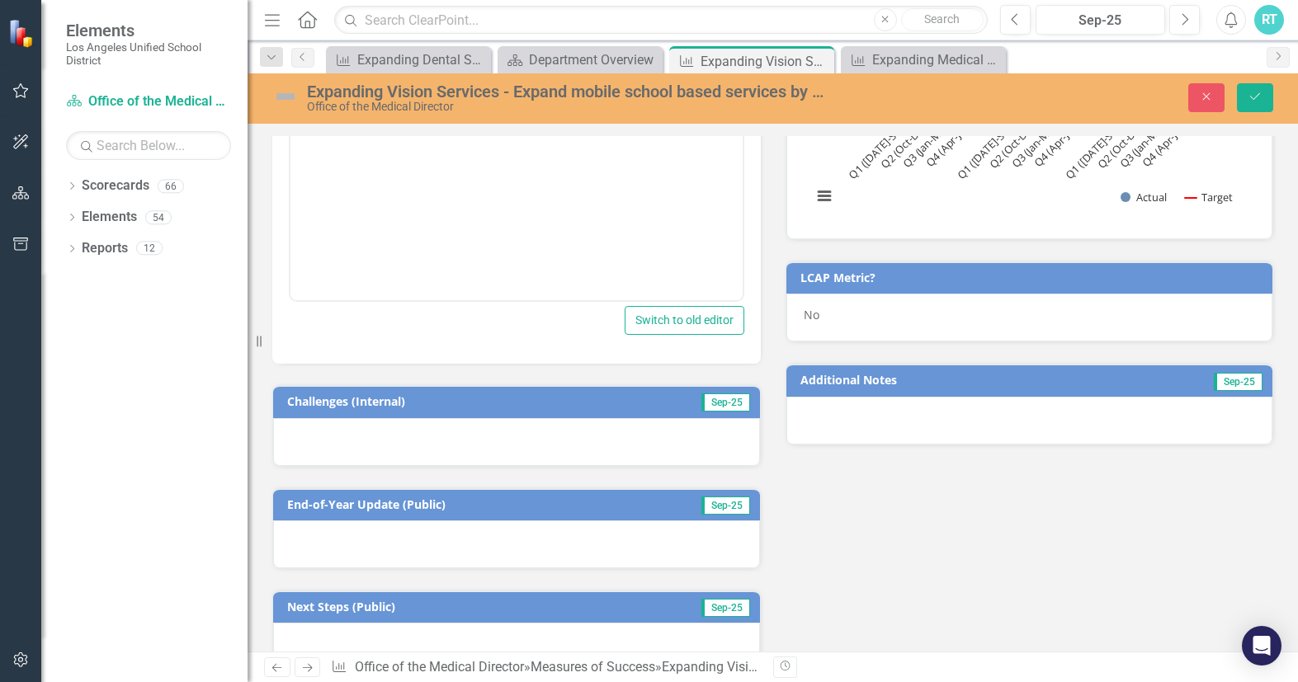
click at [434, 446] on div at bounding box center [516, 442] width 487 height 48
click at [427, 441] on div at bounding box center [516, 442] width 487 height 48
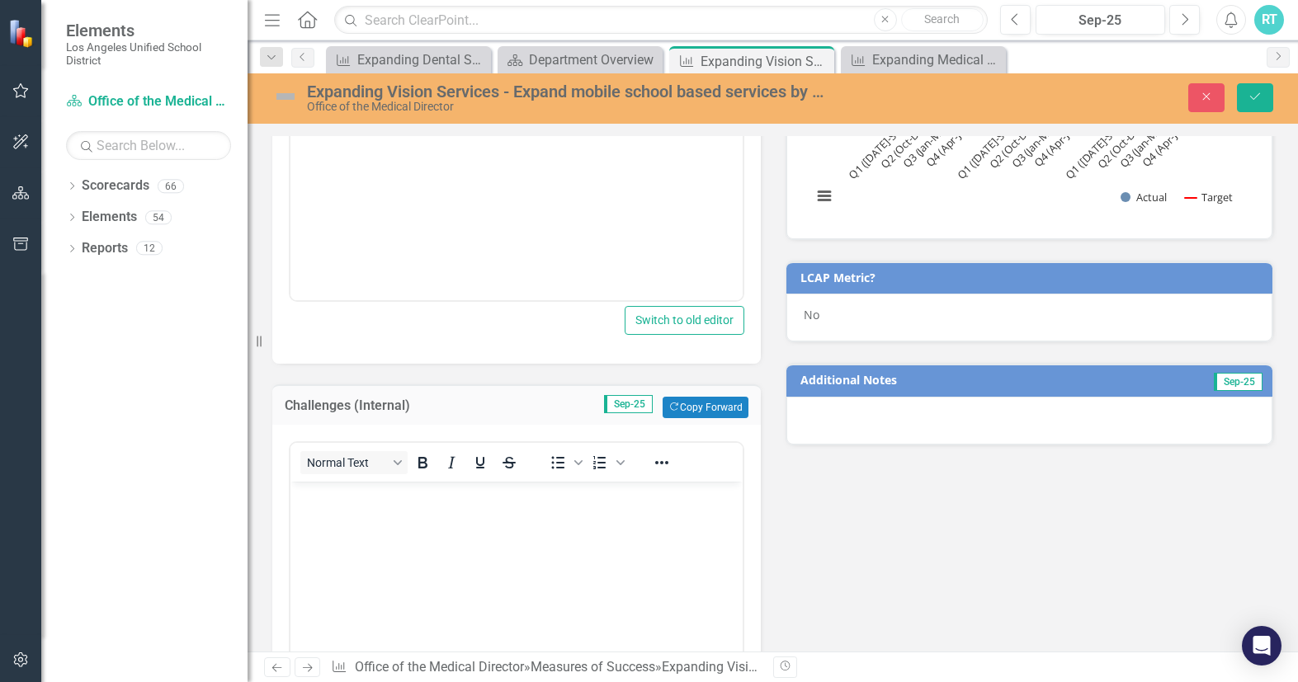
scroll to position [0, 0]
click at [399, 521] on body "Rich Text Area. Press ALT-0 for help." at bounding box center [516, 606] width 452 height 248
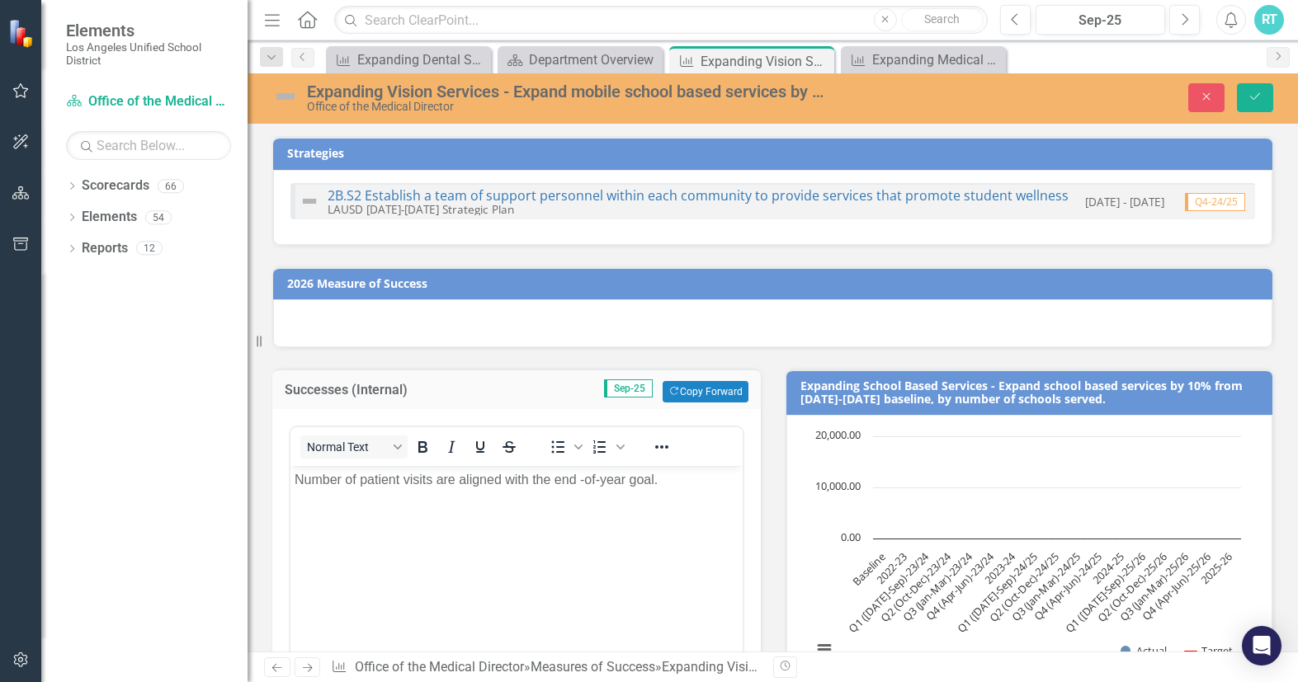
scroll to position [454, 0]
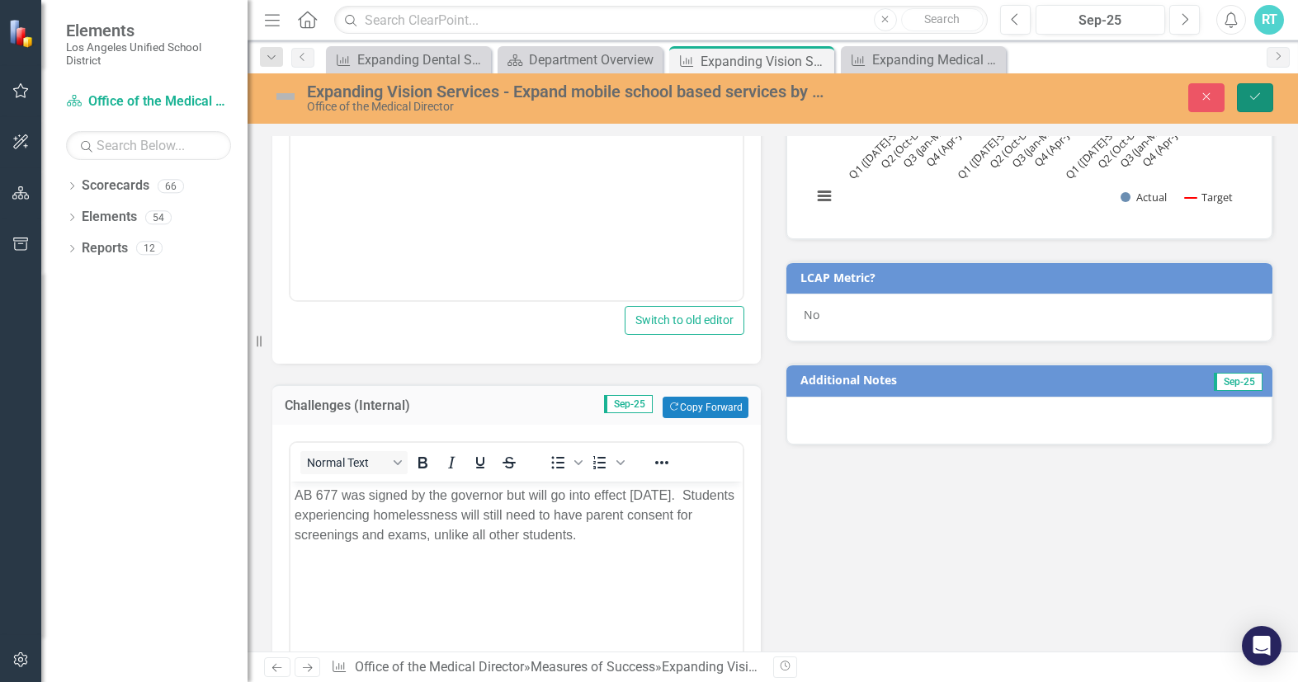
click at [1254, 92] on icon "Save" at bounding box center [1255, 97] width 15 height 12
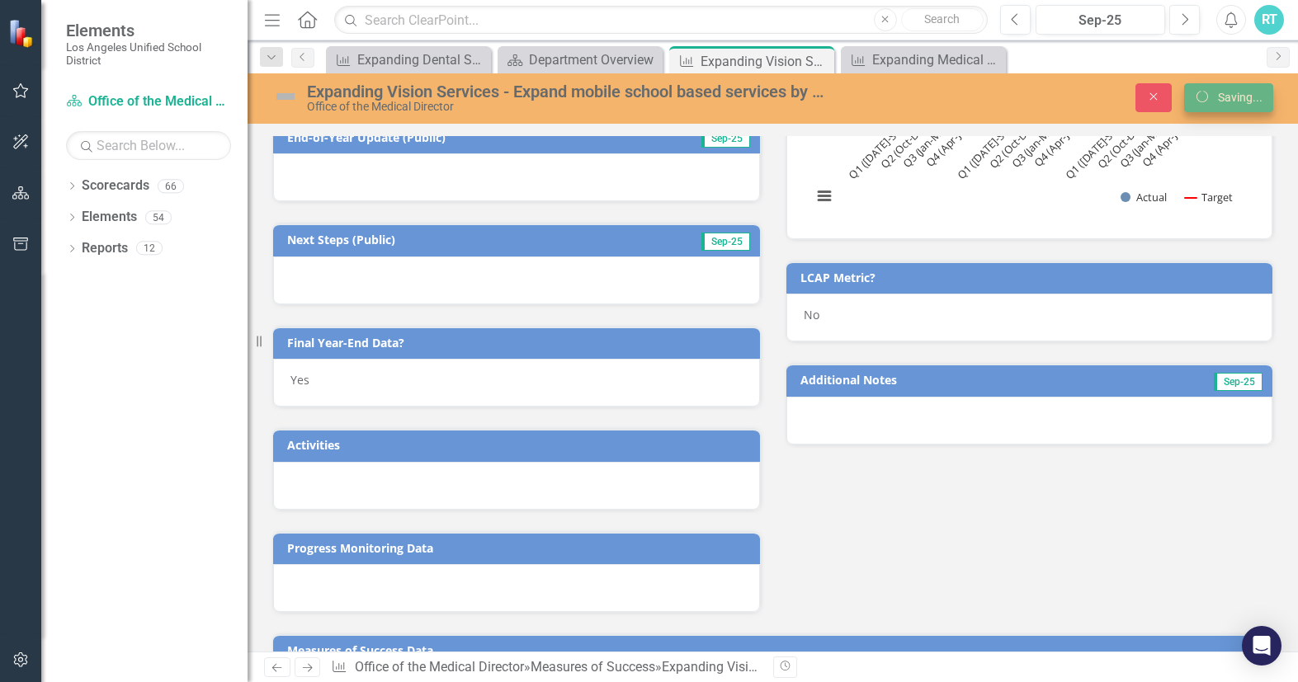
scroll to position [446, 0]
